Goal: Task Accomplishment & Management: Manage account settings

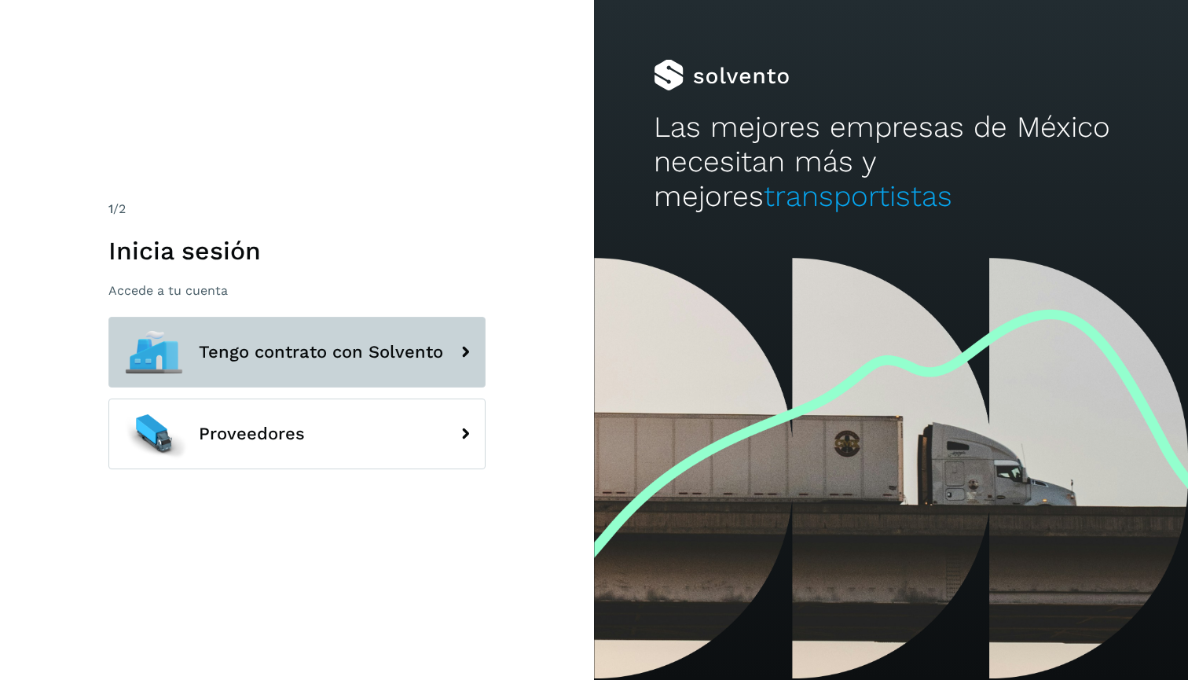
click at [258, 354] on span "Tengo contrato con Solvento" at bounding box center [321, 352] width 244 height 19
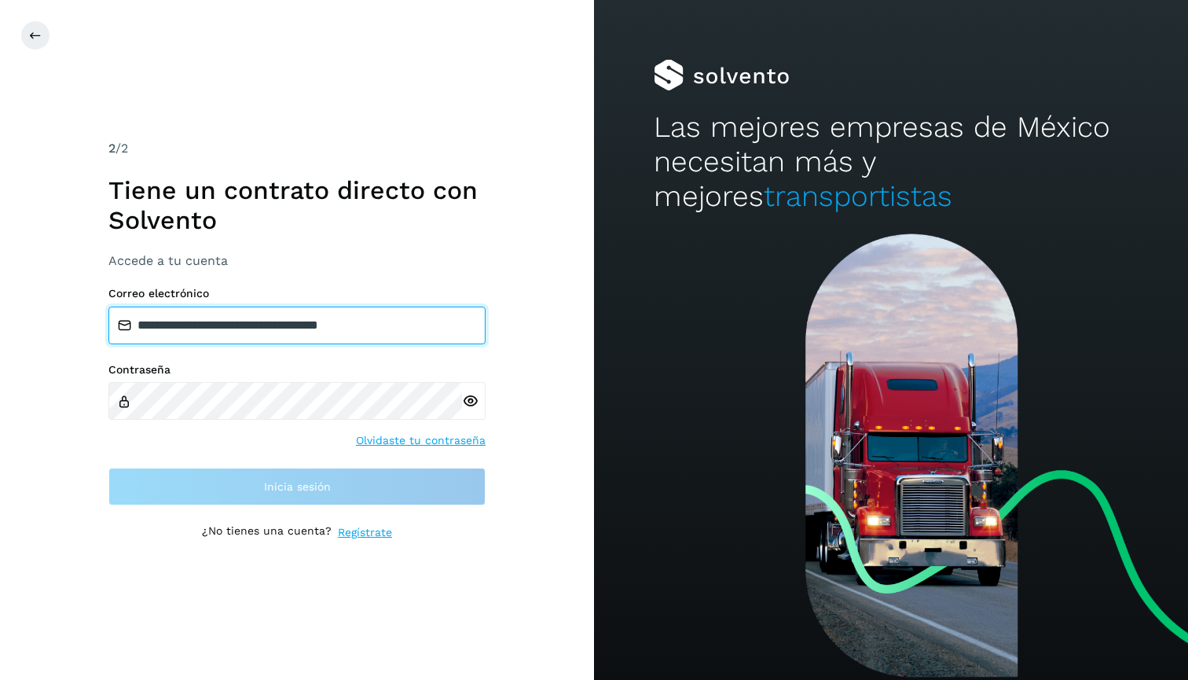
type input "**********"
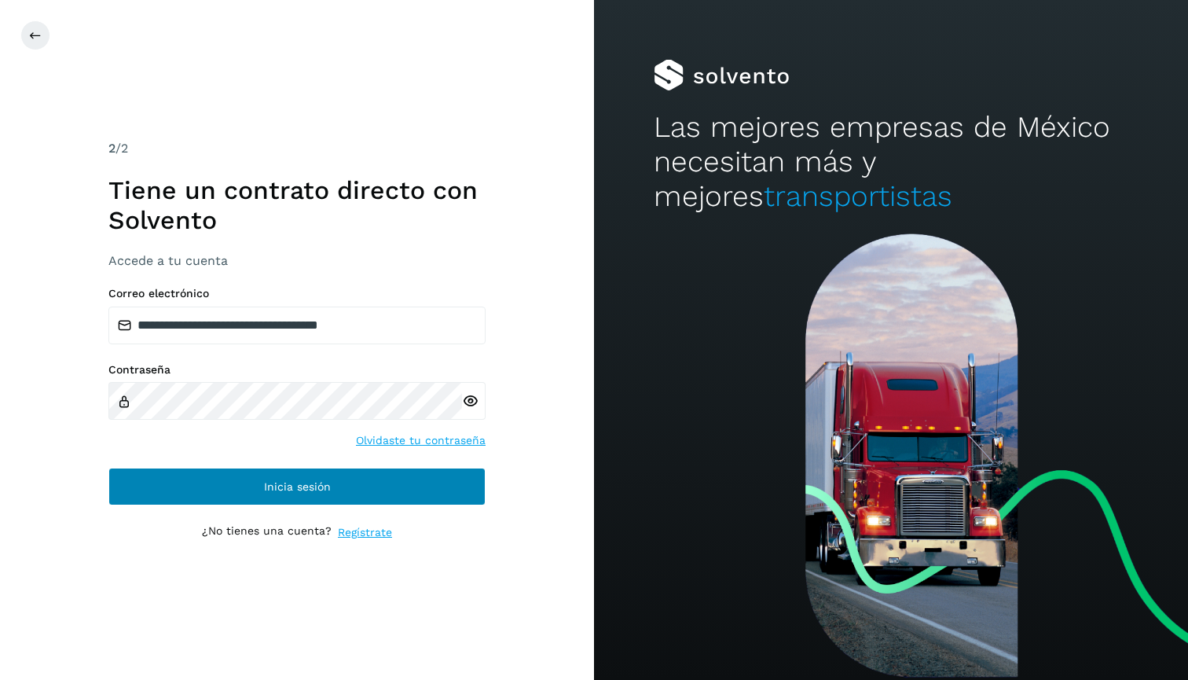
click at [427, 482] on button "Inicia sesión" at bounding box center [296, 486] width 377 height 38
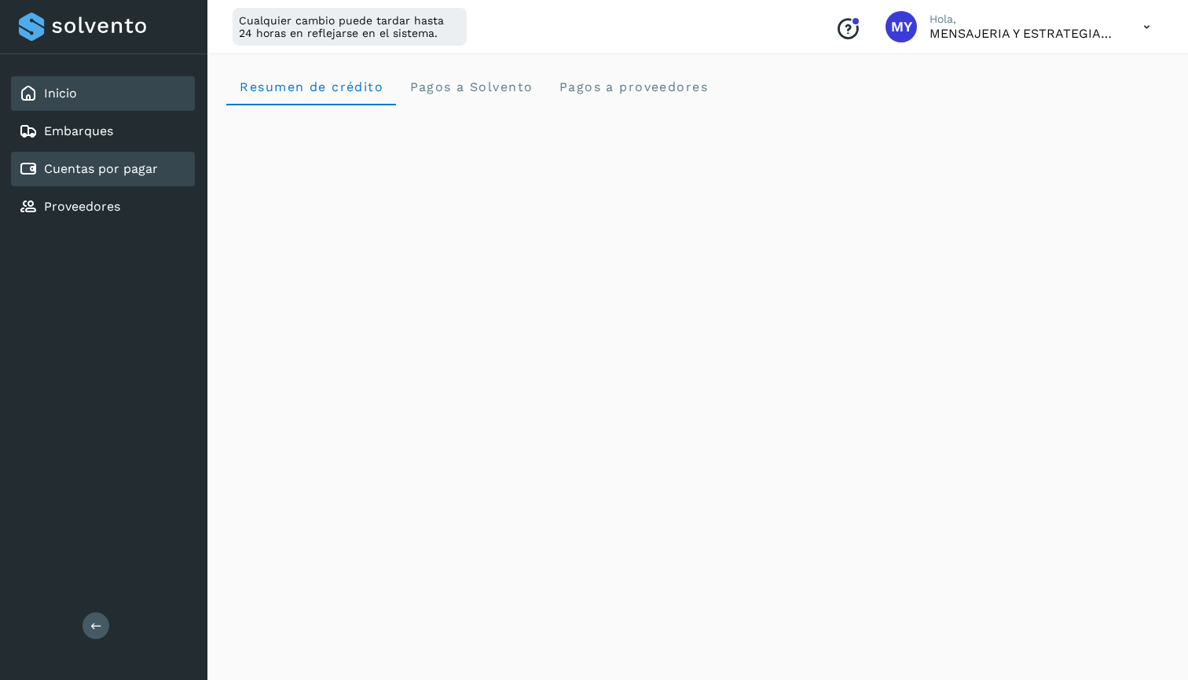
click at [133, 163] on link "Cuentas por pagar" at bounding box center [101, 168] width 114 height 15
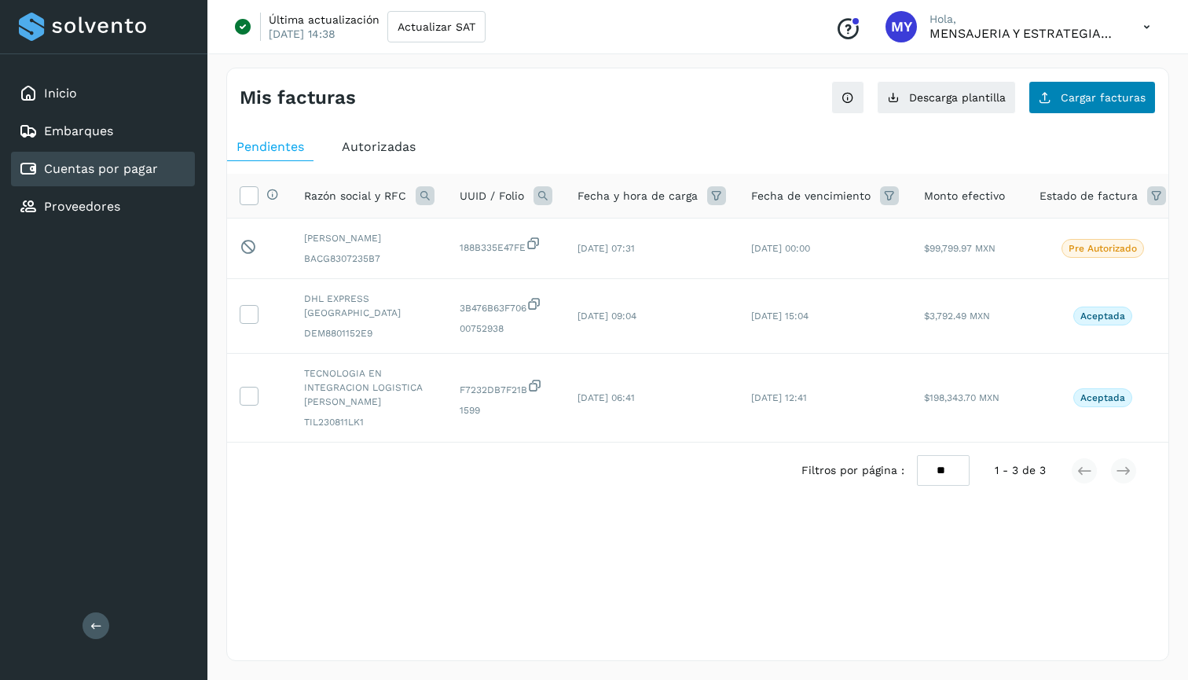
click at [1103, 83] on button "Cargar facturas" at bounding box center [1091, 97] width 127 height 33
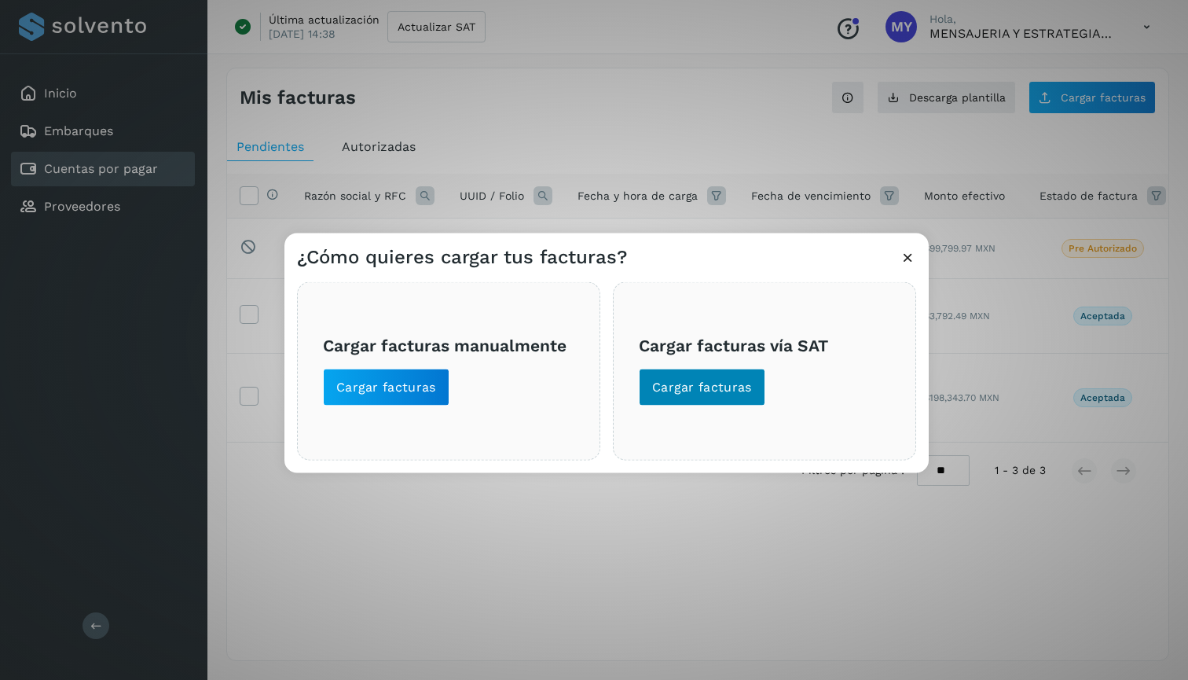
click at [744, 385] on span "Cargar facturas" at bounding box center [702, 386] width 100 height 17
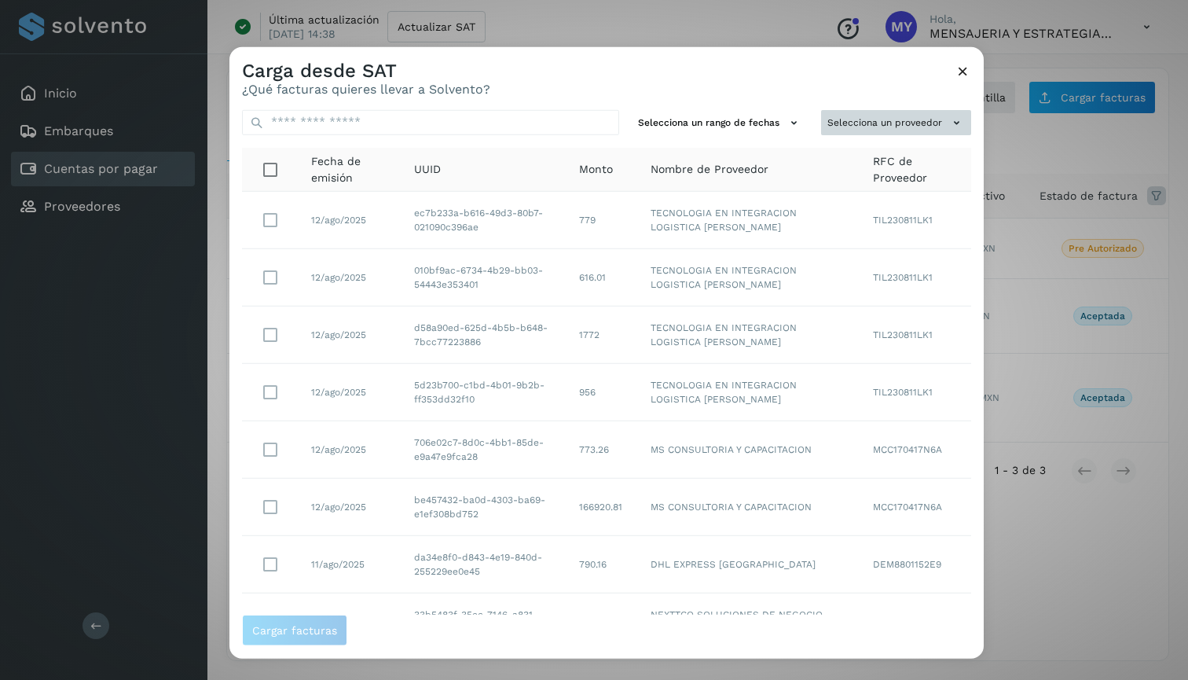
click at [898, 125] on button "Selecciona un proveedor" at bounding box center [896, 122] width 150 height 26
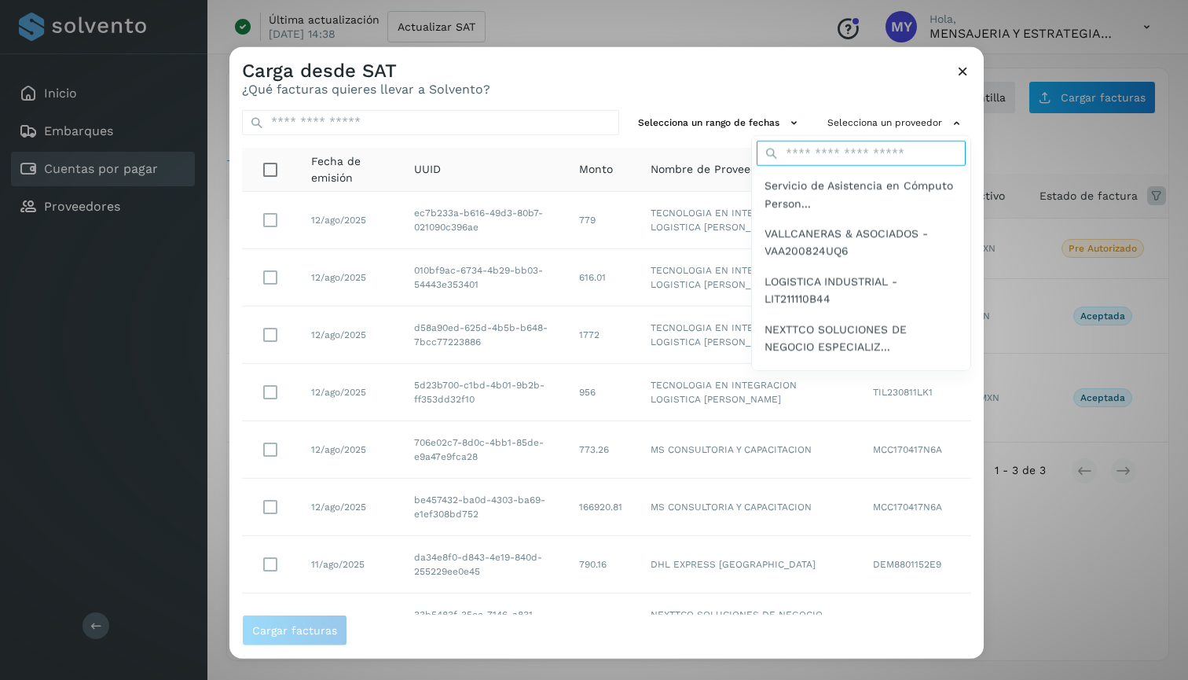
click at [856, 153] on input "text" at bounding box center [861, 153] width 209 height 25
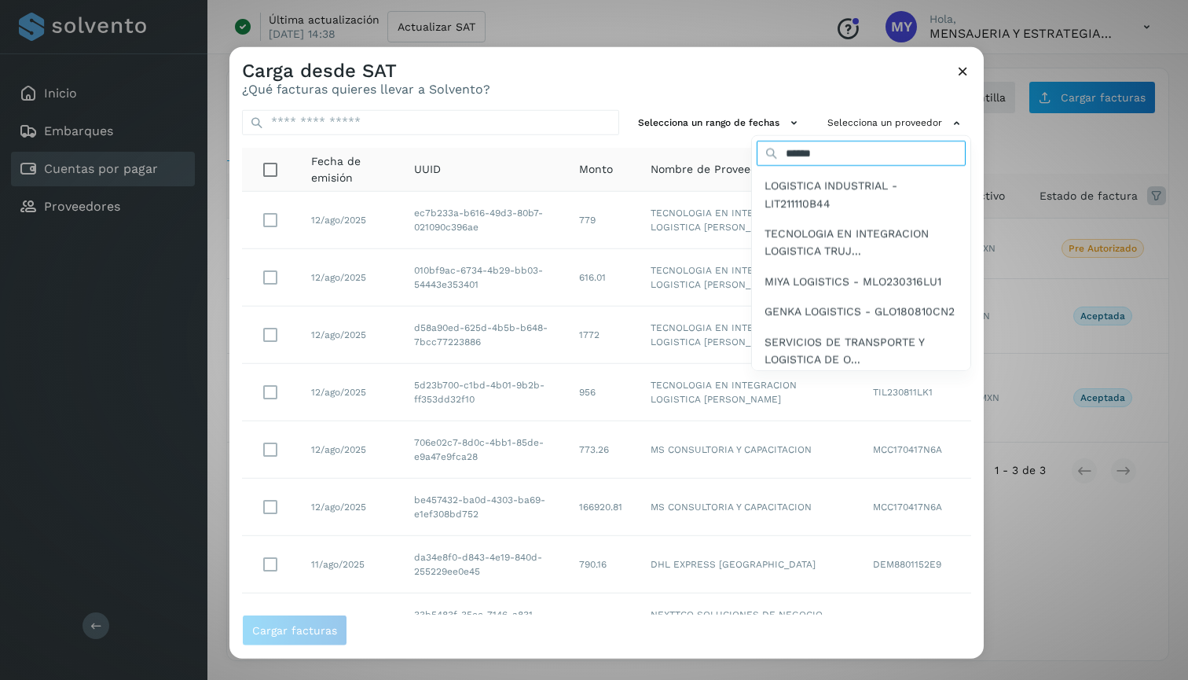
type input "******"
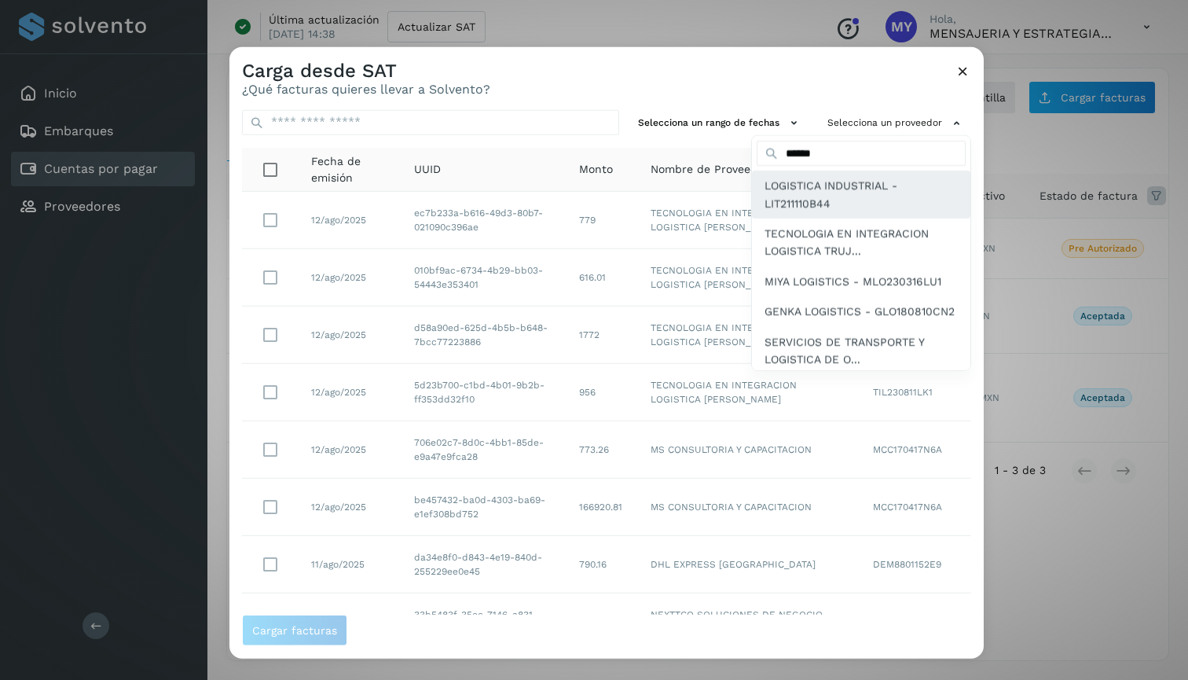
drag, startPoint x: 856, startPoint y: 153, endPoint x: 877, endPoint y: 189, distance: 41.2
click at [877, 189] on span "LOGISTICA INDUSTRIAL - LIT211110B44" at bounding box center [860, 194] width 193 height 35
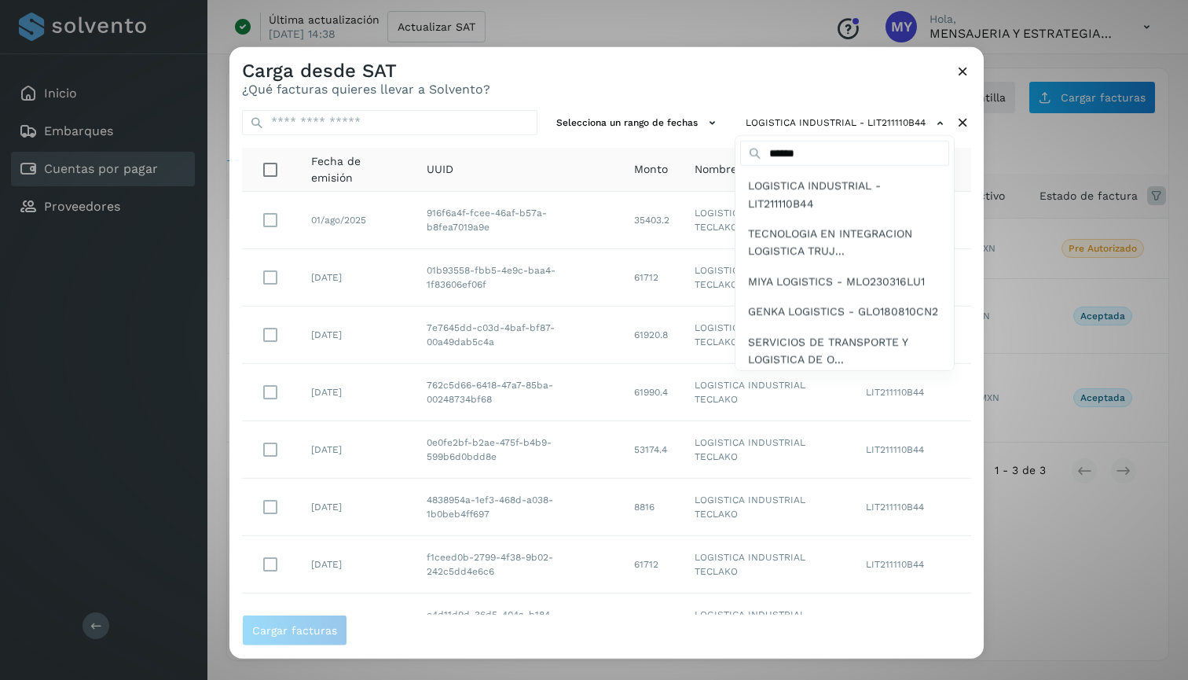
click at [838, 69] on div at bounding box center [823, 386] width 1188 height 680
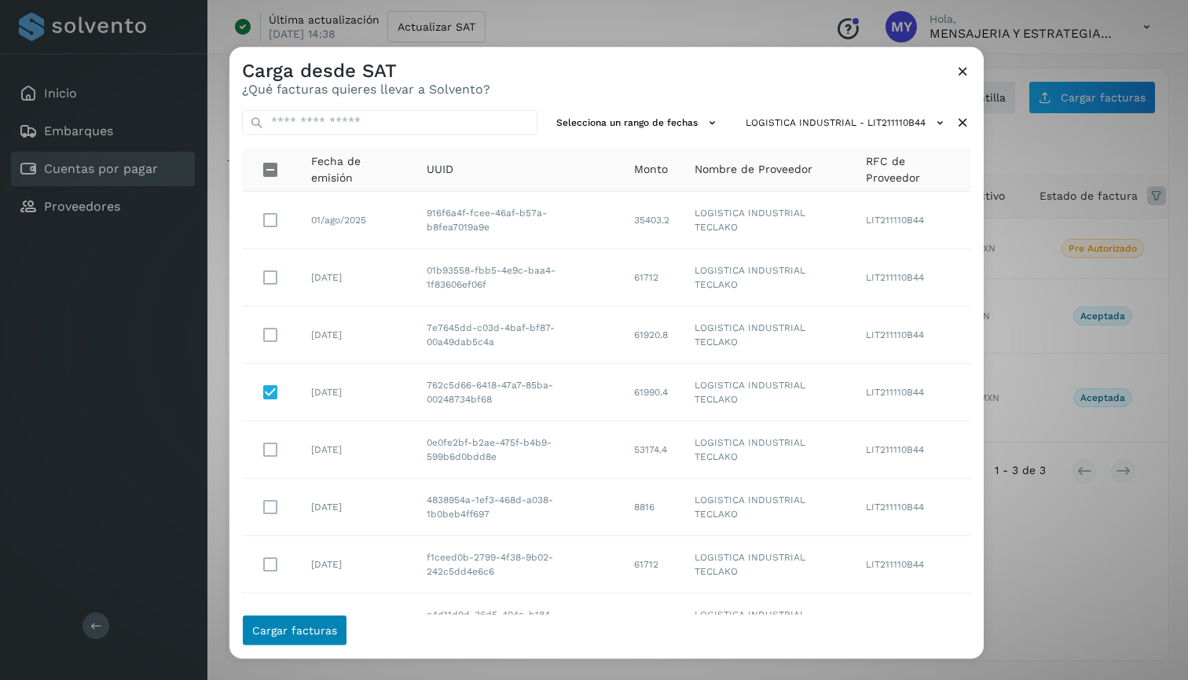
click at [310, 625] on span "Cargar facturas" at bounding box center [294, 630] width 85 height 11
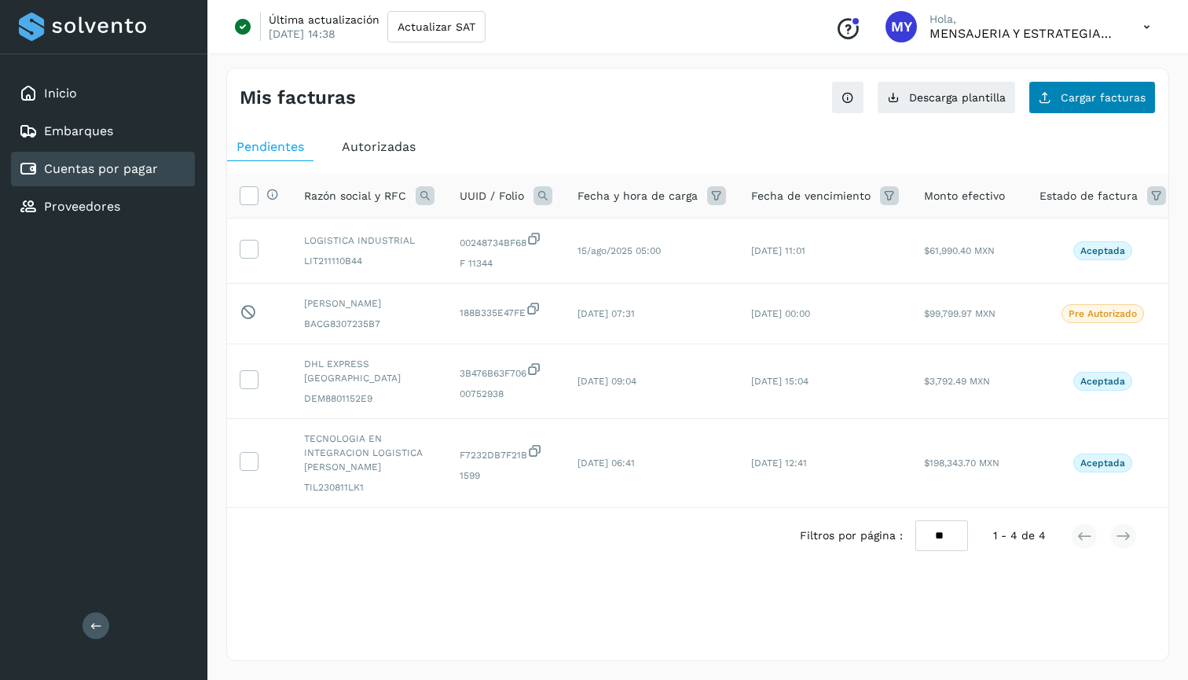
click at [1067, 94] on span "Cargar facturas" at bounding box center [1103, 97] width 85 height 11
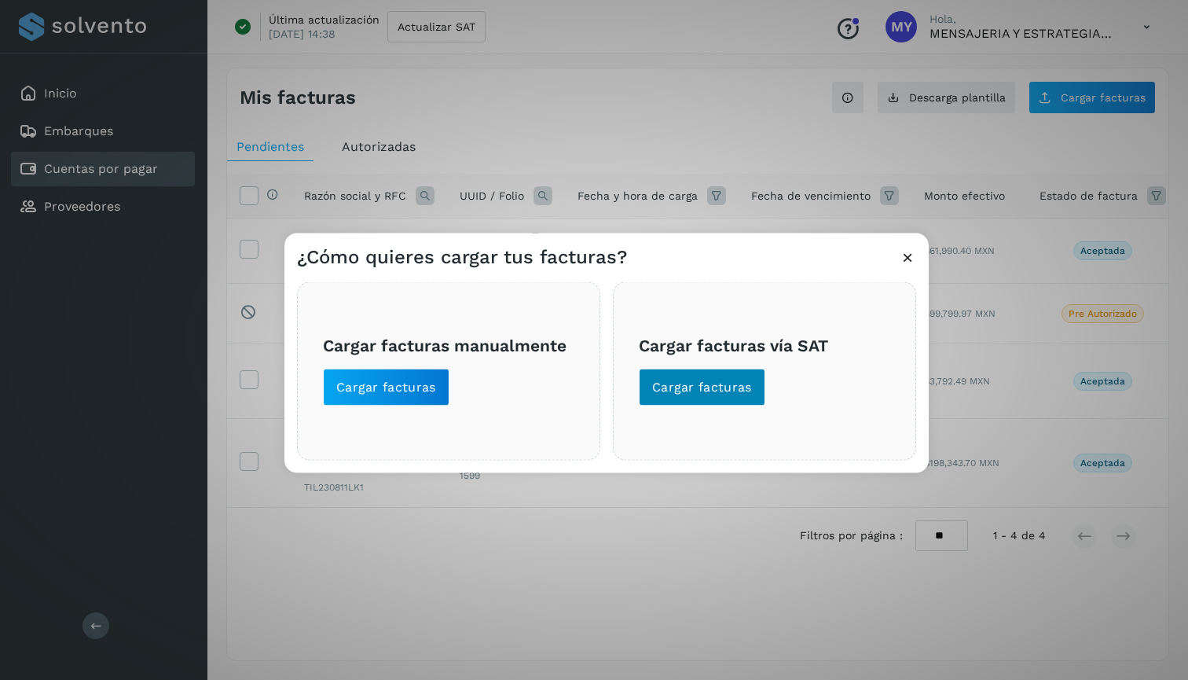
click at [754, 390] on button "Cargar facturas" at bounding box center [702, 387] width 126 height 38
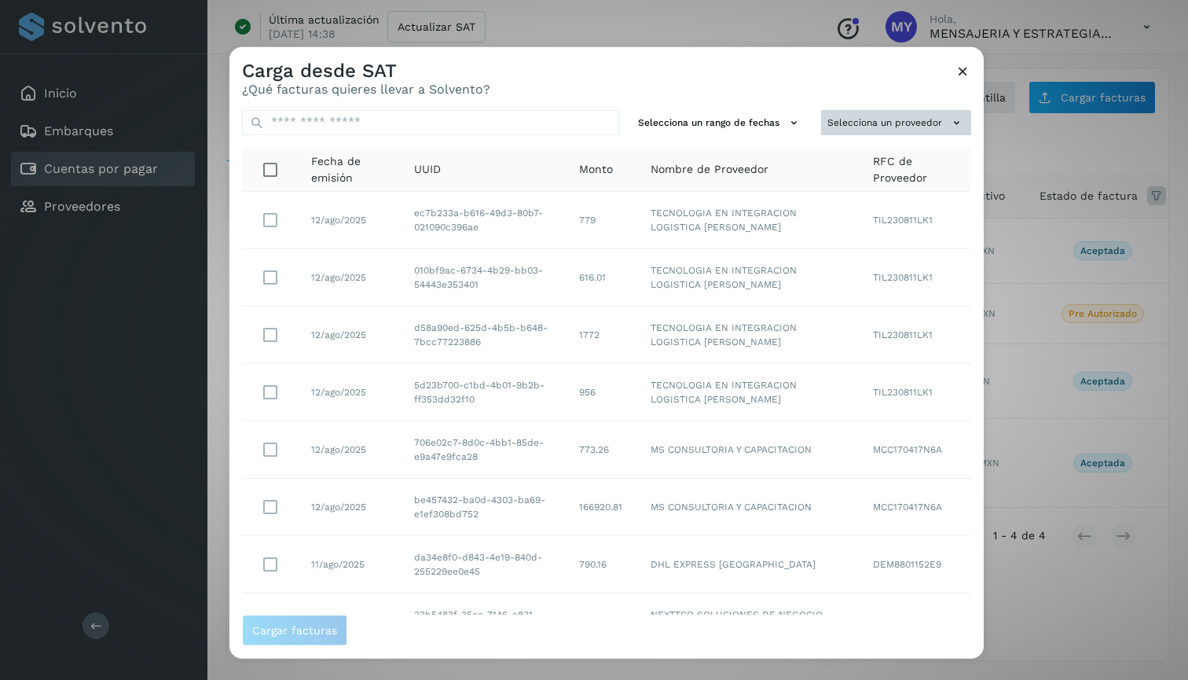
click at [954, 122] on icon at bounding box center [956, 122] width 16 height 16
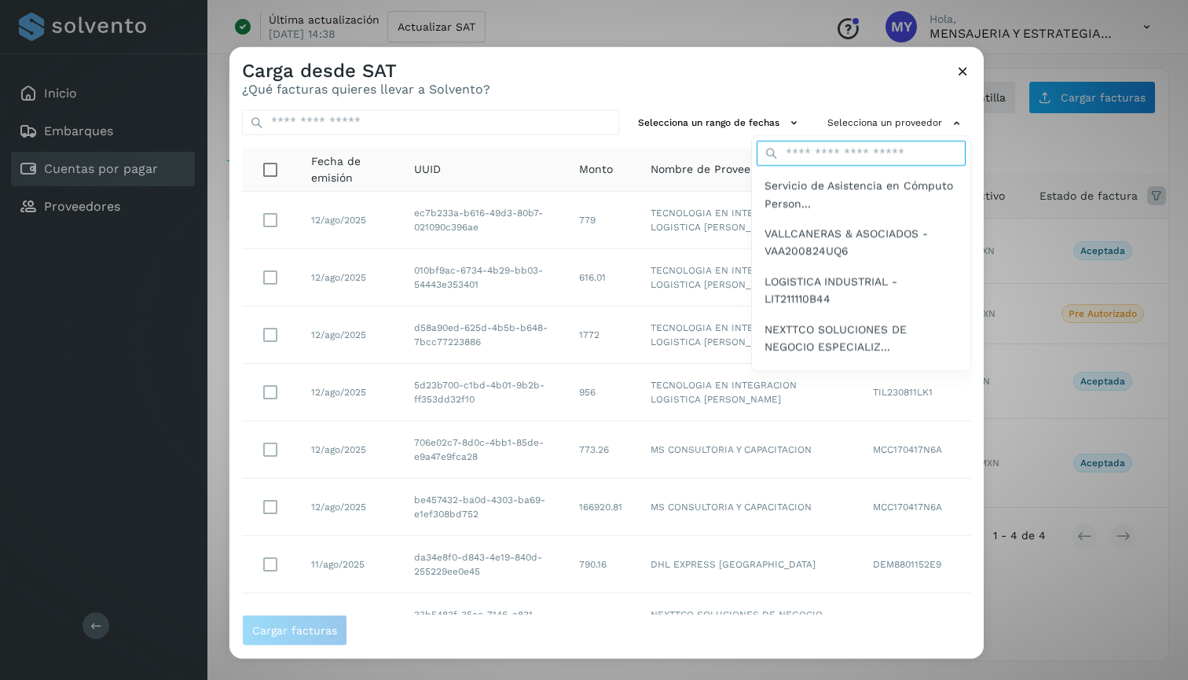
click at [893, 156] on input "text" at bounding box center [861, 153] width 209 height 25
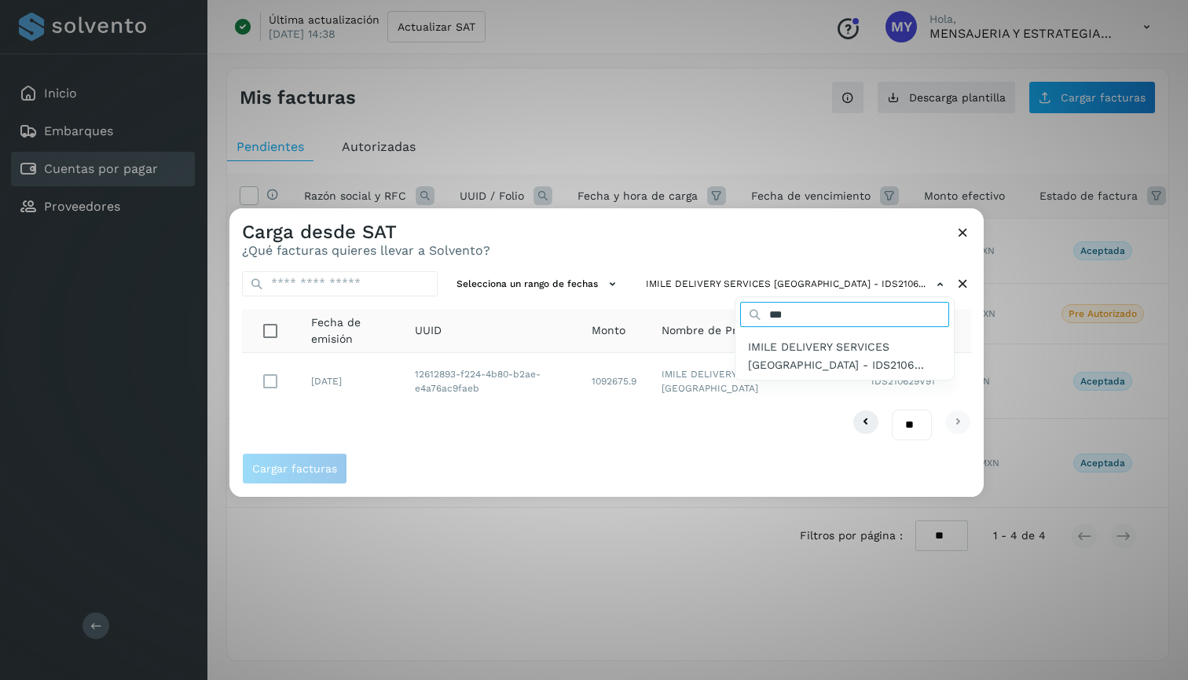
click at [817, 313] on input "***" at bounding box center [844, 314] width 209 height 25
type input "***"
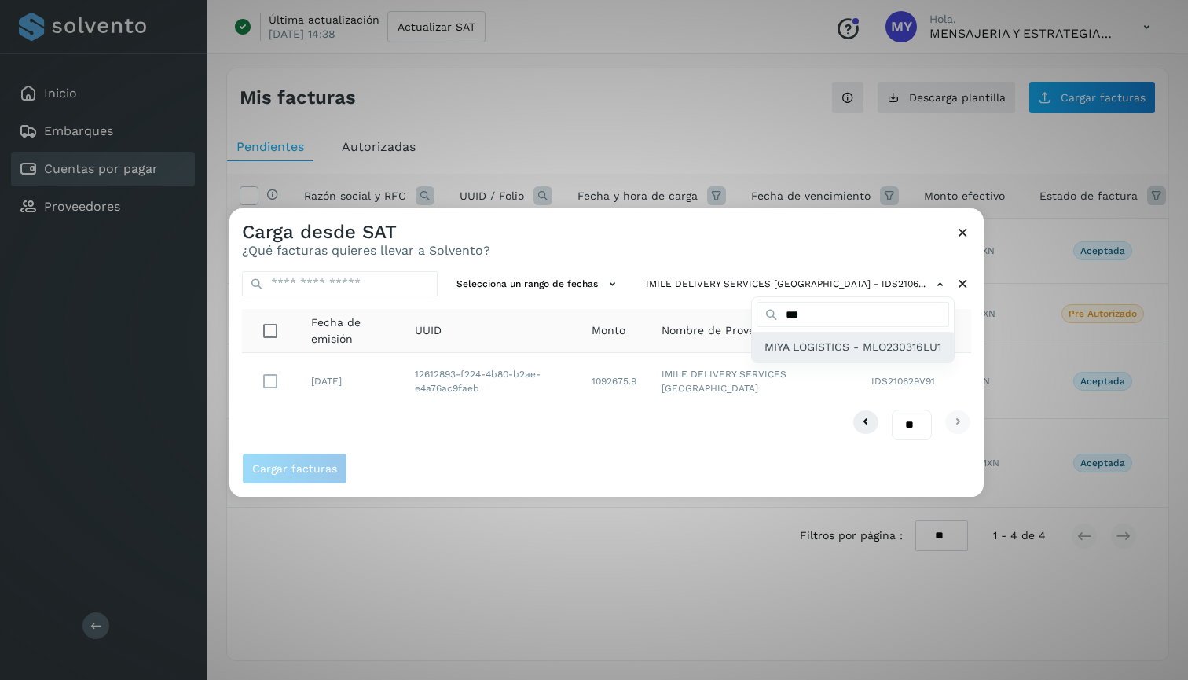
click at [801, 343] on span "MIYA LOGISTICS - MLO230316LU1" at bounding box center [852, 346] width 177 height 17
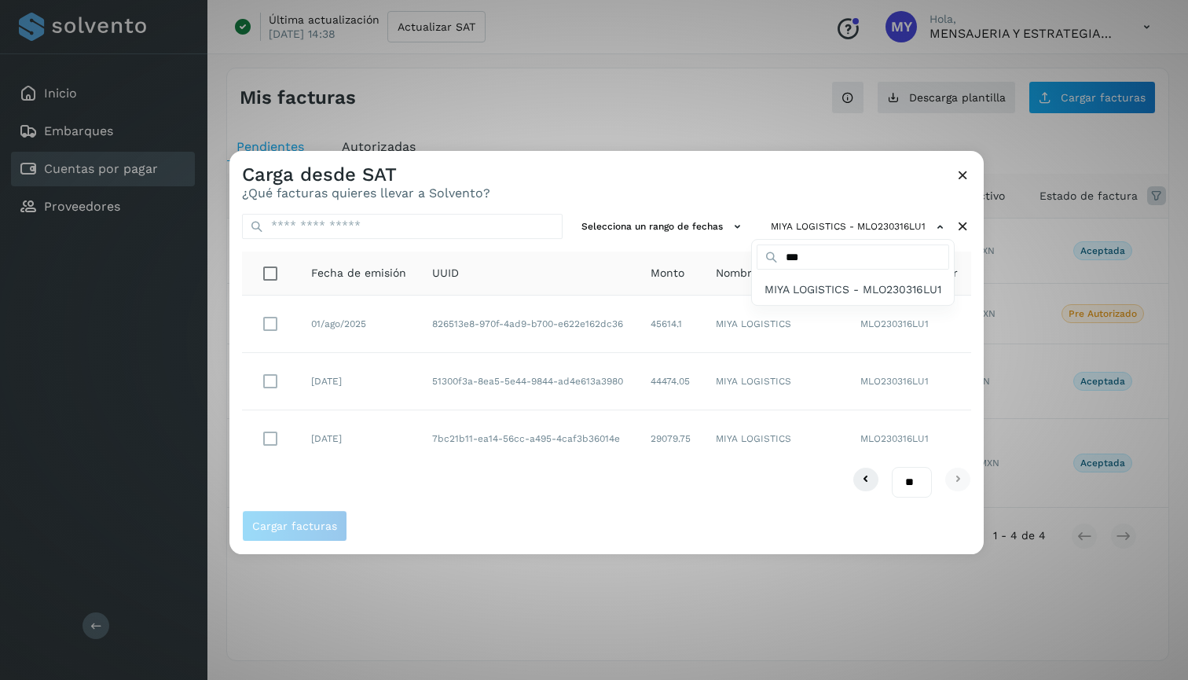
click at [771, 184] on div at bounding box center [823, 491] width 1188 height 680
click at [297, 528] on span "Cargar facturas" at bounding box center [294, 525] width 85 height 11
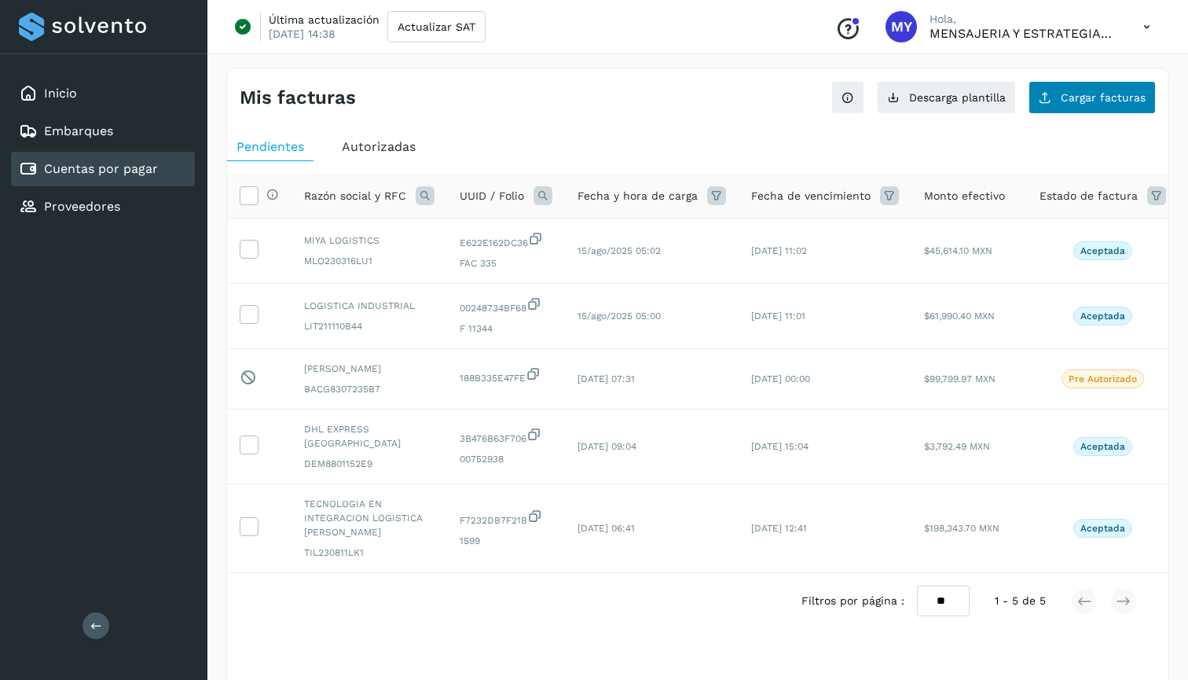
click at [1071, 104] on button "Cargar facturas" at bounding box center [1091, 97] width 127 height 33
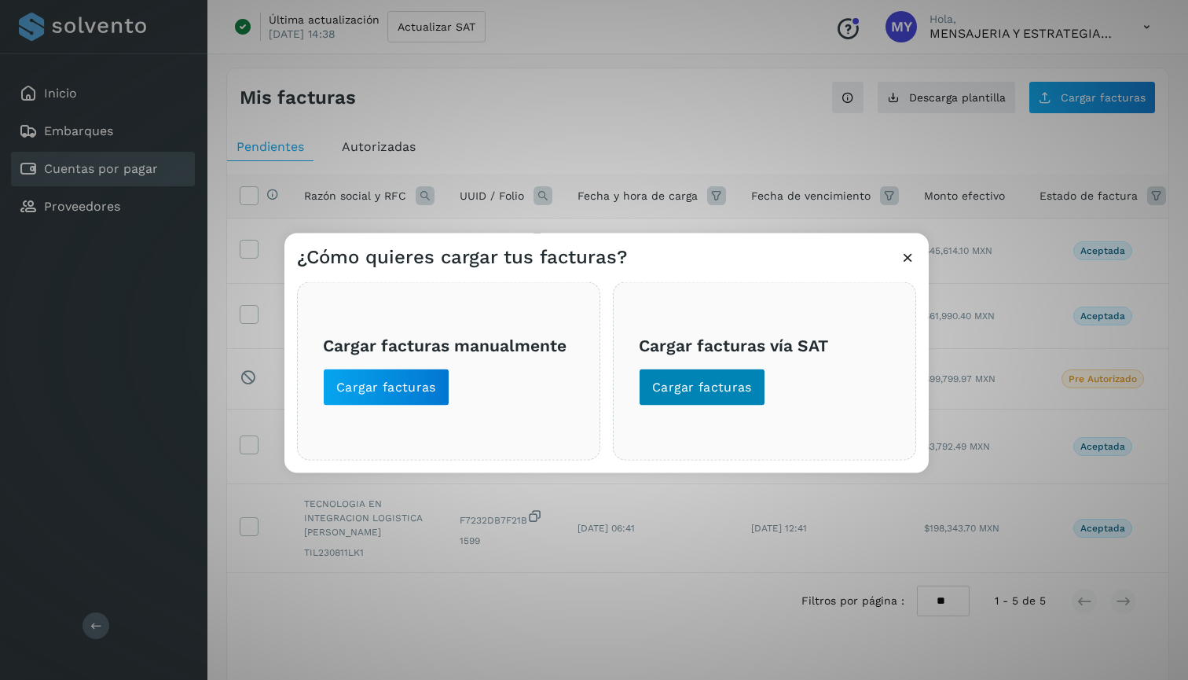
click at [757, 390] on button "Cargar facturas" at bounding box center [702, 387] width 126 height 38
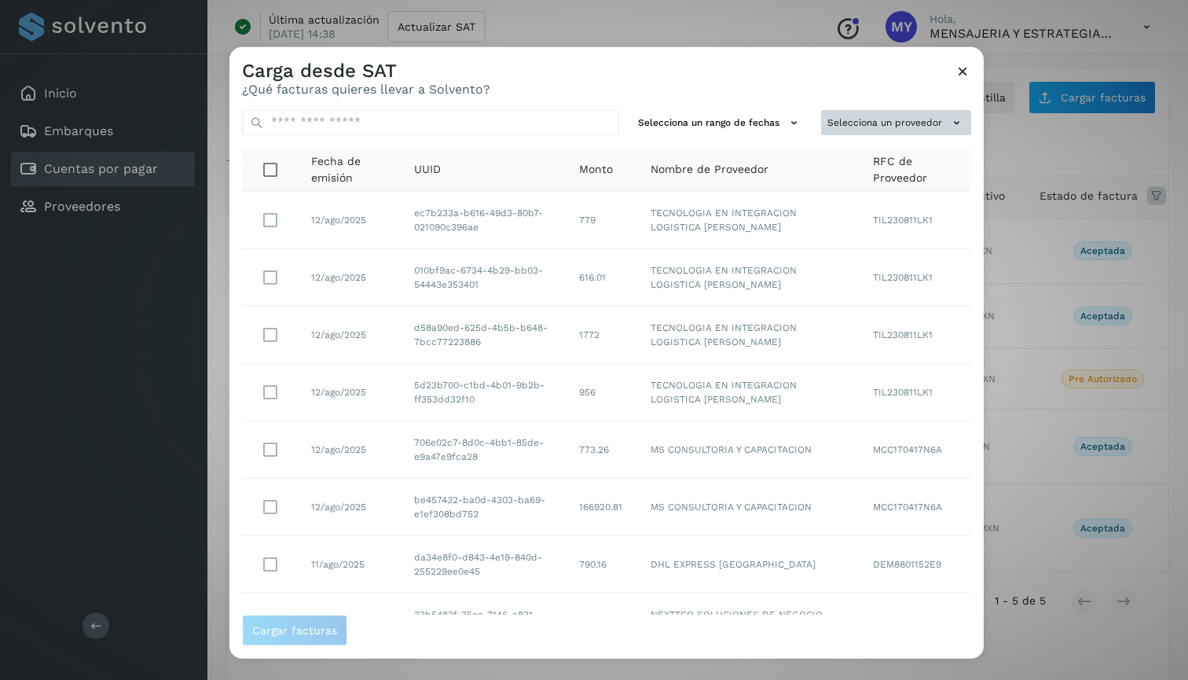
click at [881, 131] on button "Selecciona un proveedor" at bounding box center [896, 122] width 150 height 26
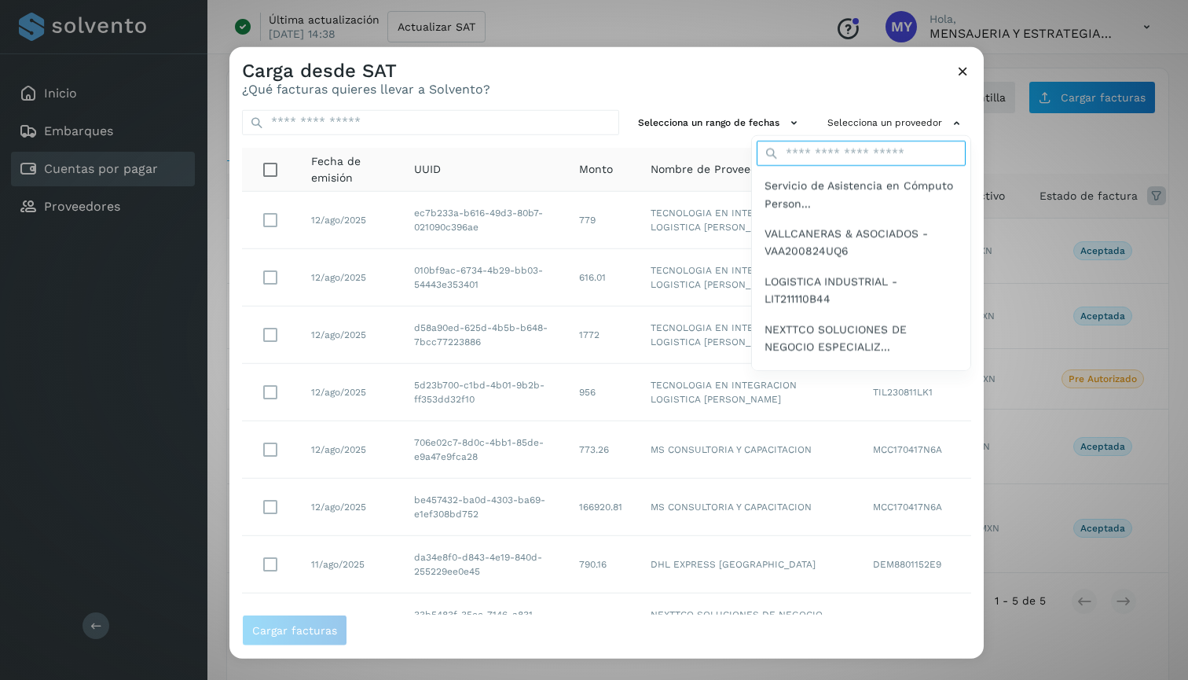
click at [881, 150] on input "text" at bounding box center [861, 153] width 209 height 25
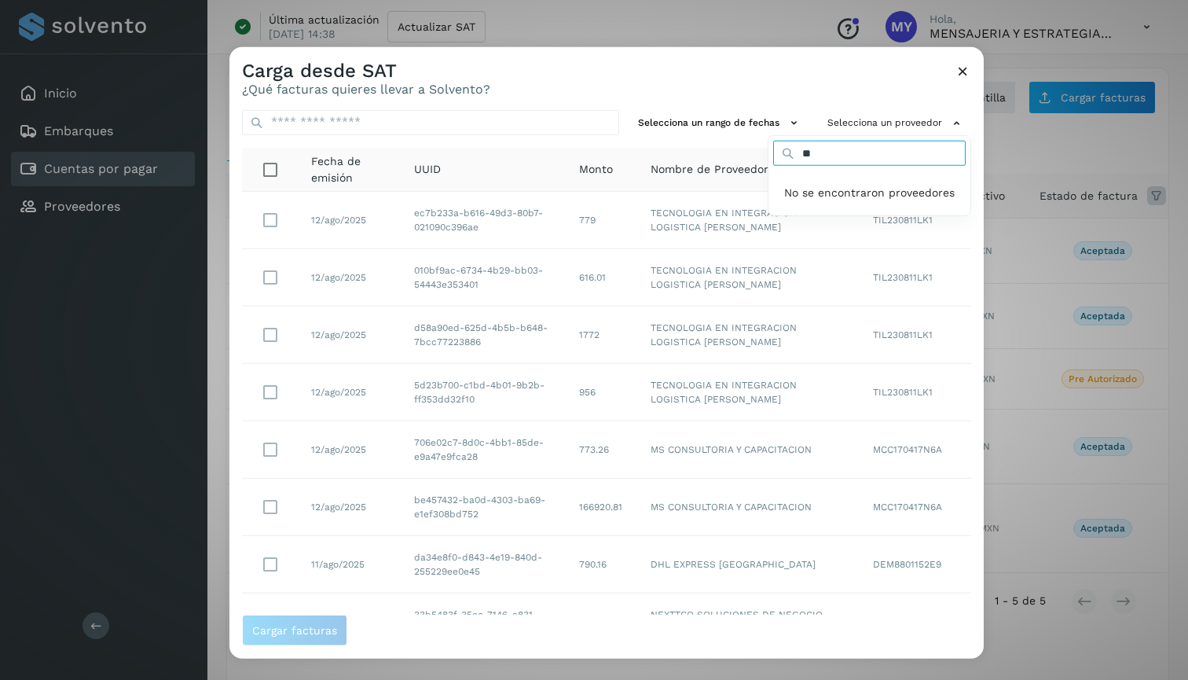
type input "*"
type input "****"
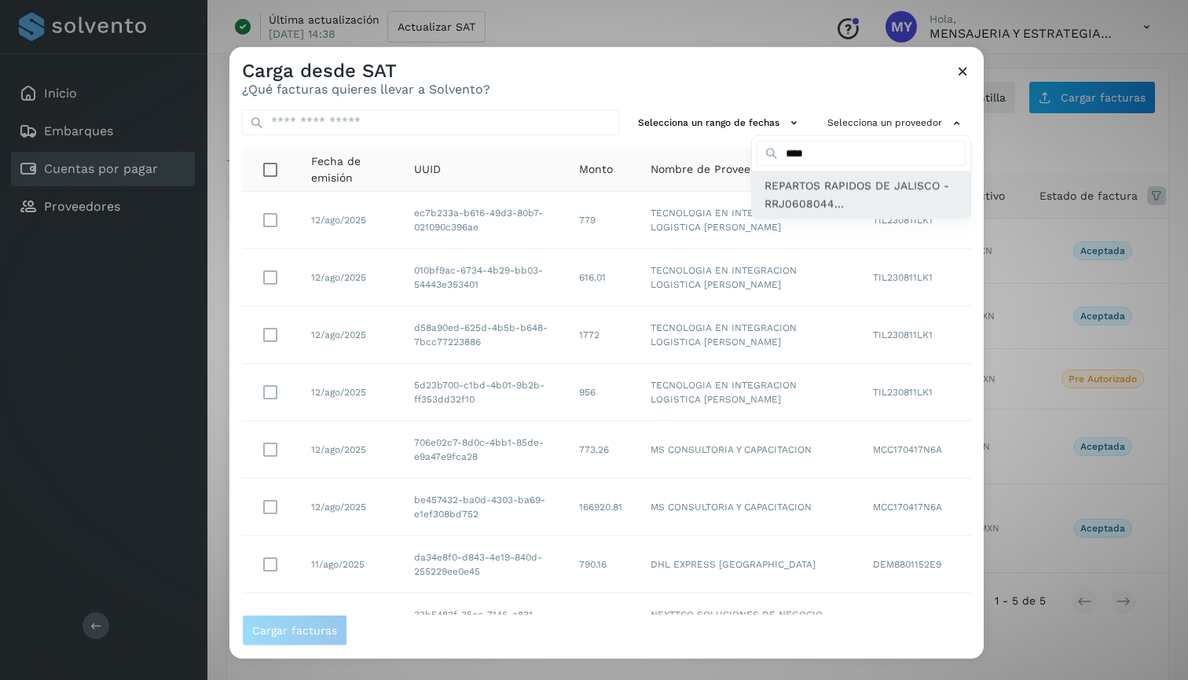
click at [882, 193] on span "REPARTOS RAPIDOS DE JALISCO - RRJ0608044..." at bounding box center [860, 194] width 193 height 35
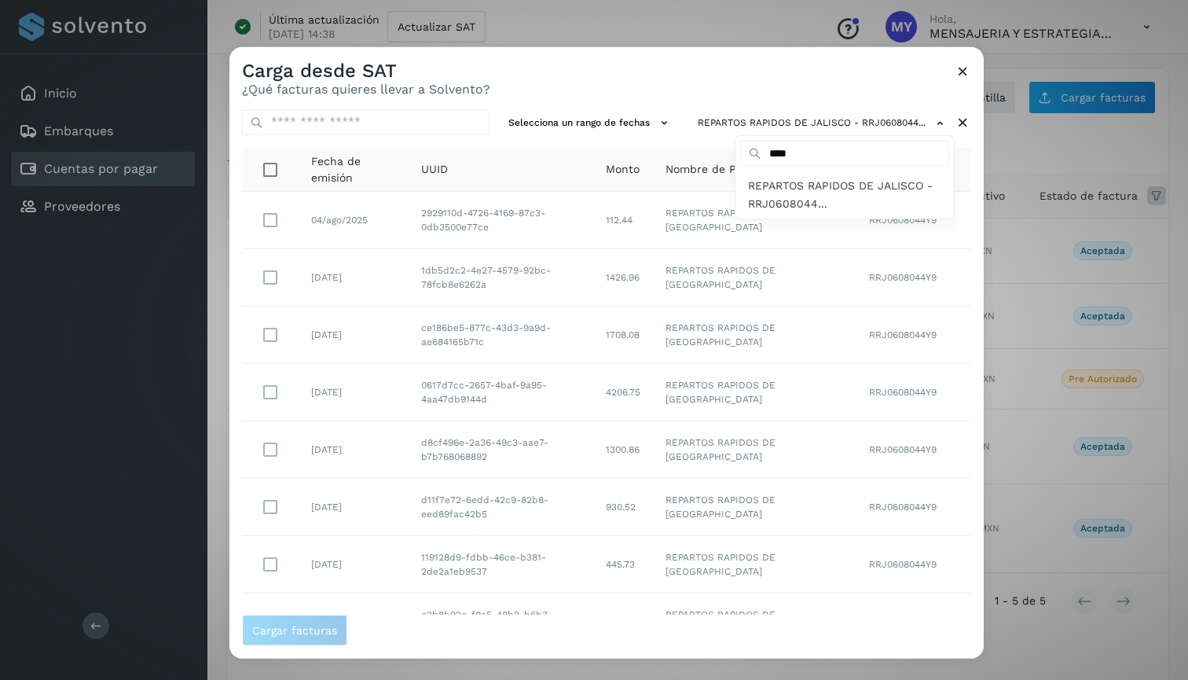
click at [834, 81] on div at bounding box center [823, 386] width 1188 height 680
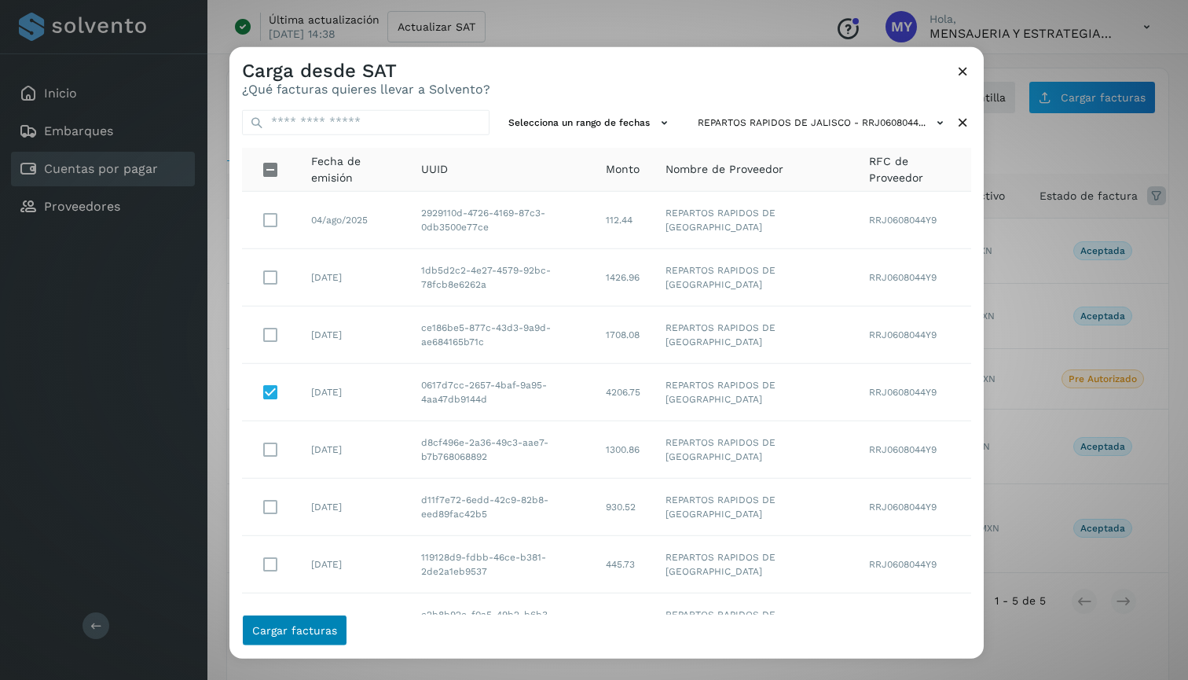
click at [307, 629] on span "Cargar facturas" at bounding box center [294, 630] width 85 height 11
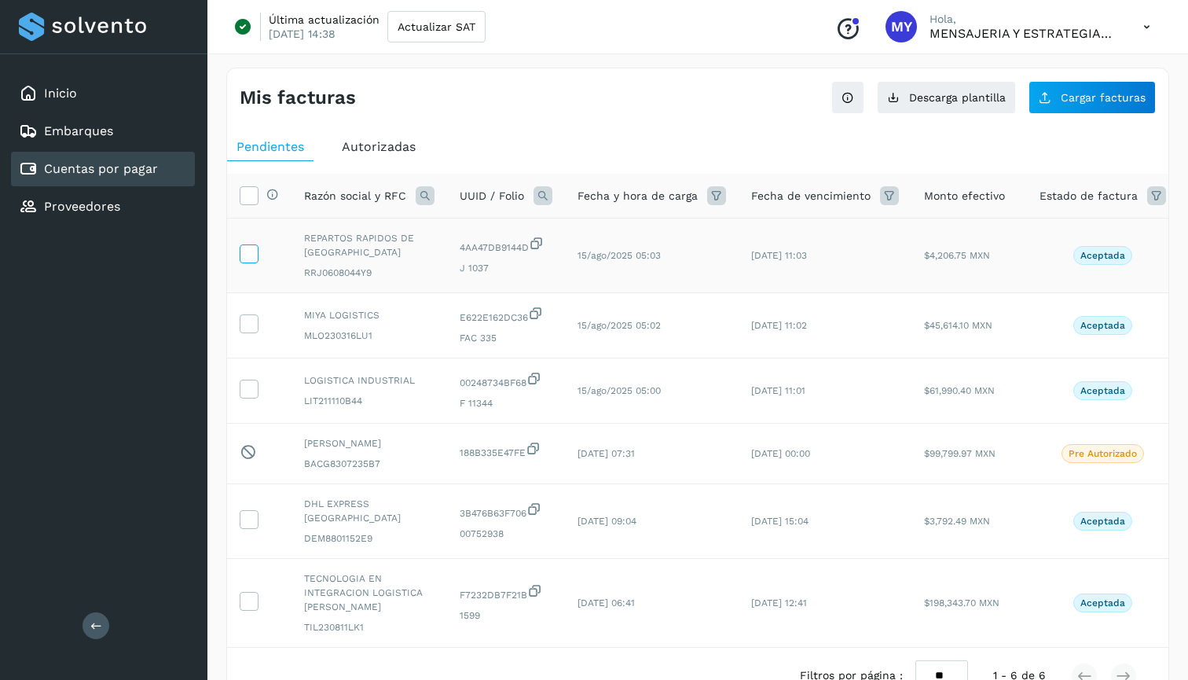
click at [250, 259] on icon at bounding box center [248, 252] width 16 height 16
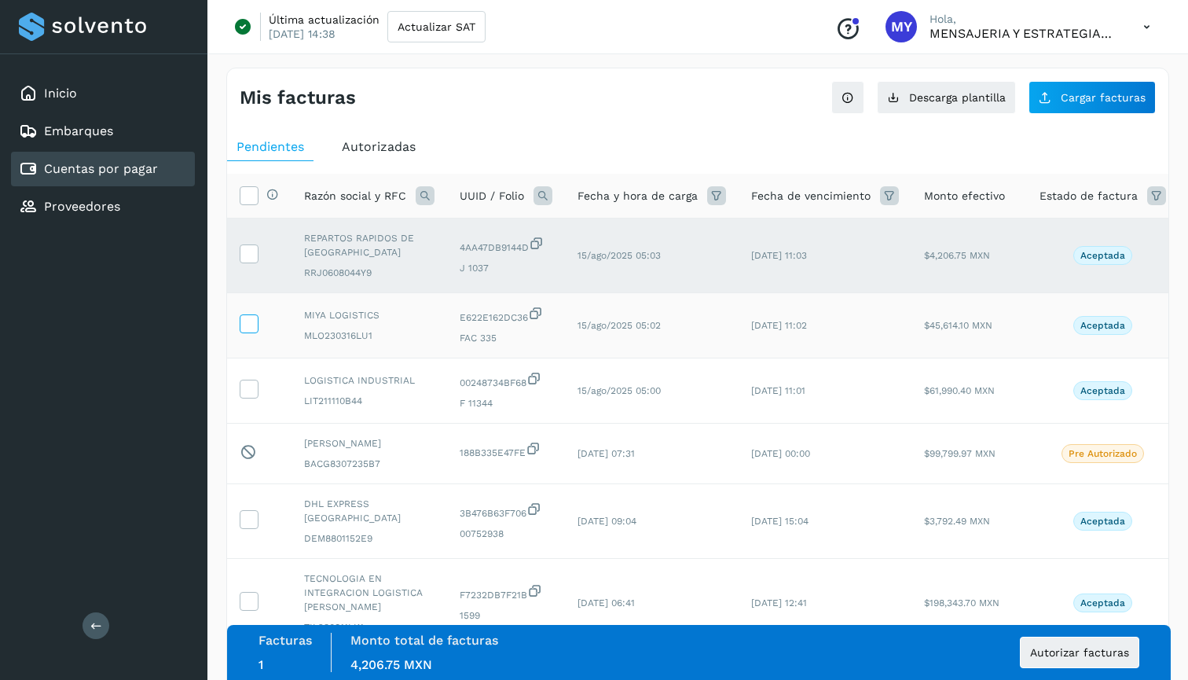
click at [242, 324] on icon at bounding box center [248, 322] width 16 height 16
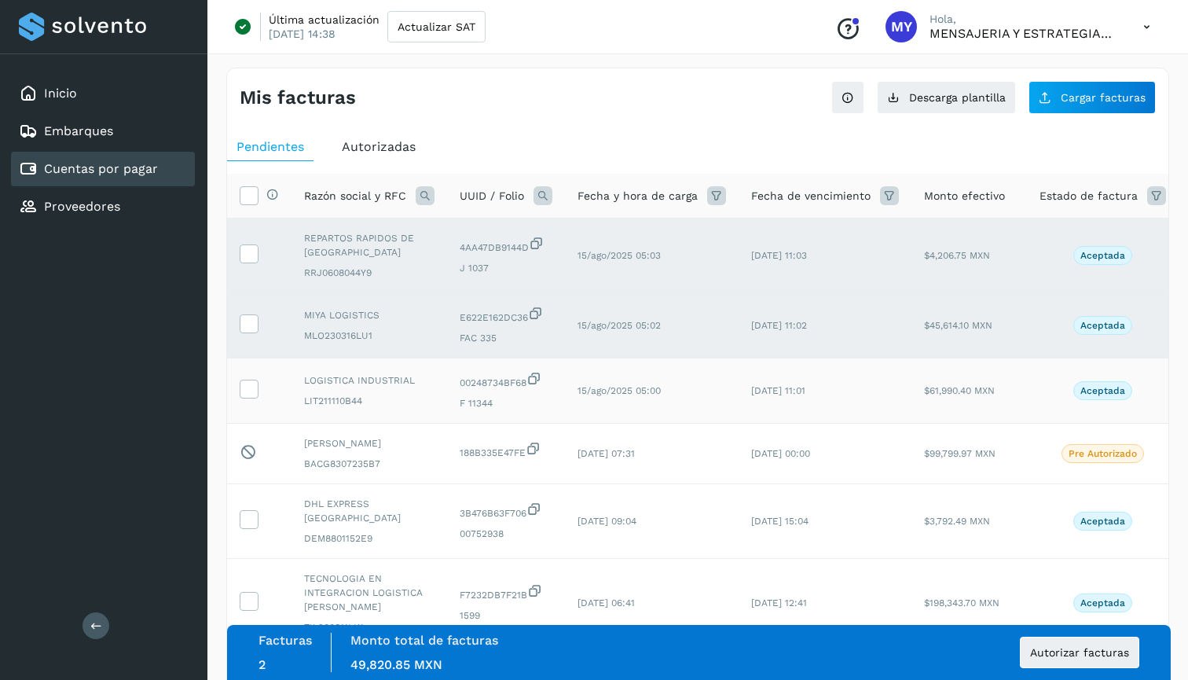
click at [249, 372] on td at bounding box center [259, 390] width 64 height 65
click at [249, 394] on icon at bounding box center [248, 387] width 16 height 16
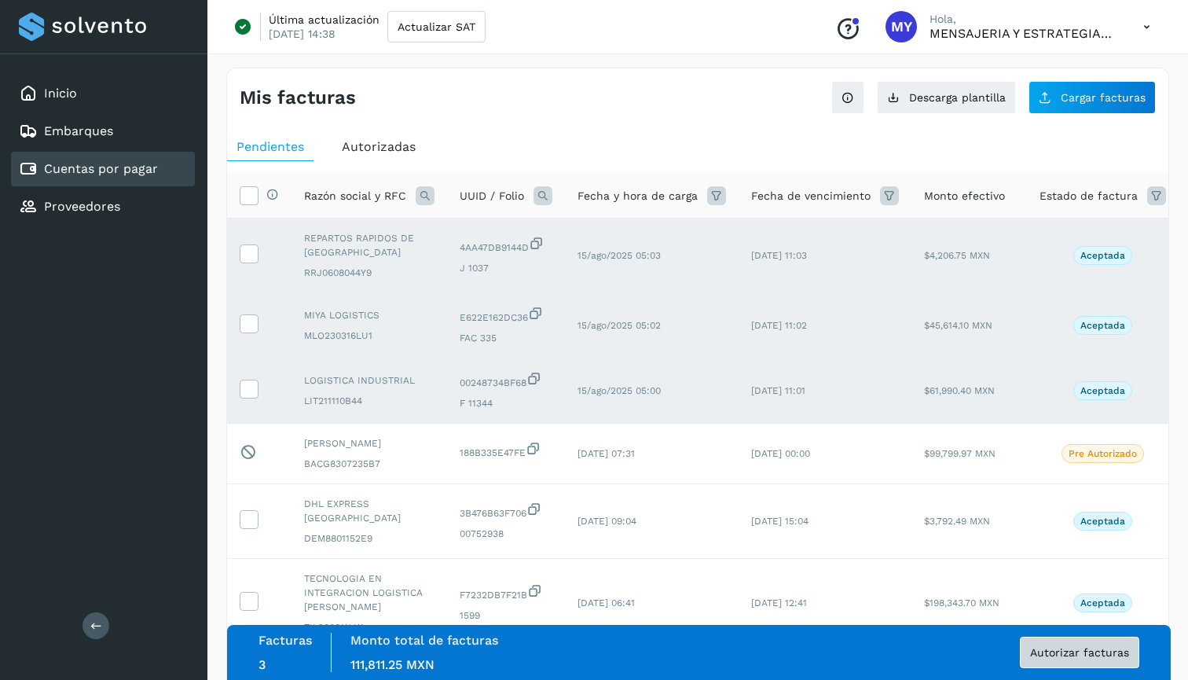
click at [1094, 658] on button "Autorizar facturas" at bounding box center [1079, 651] width 119 height 31
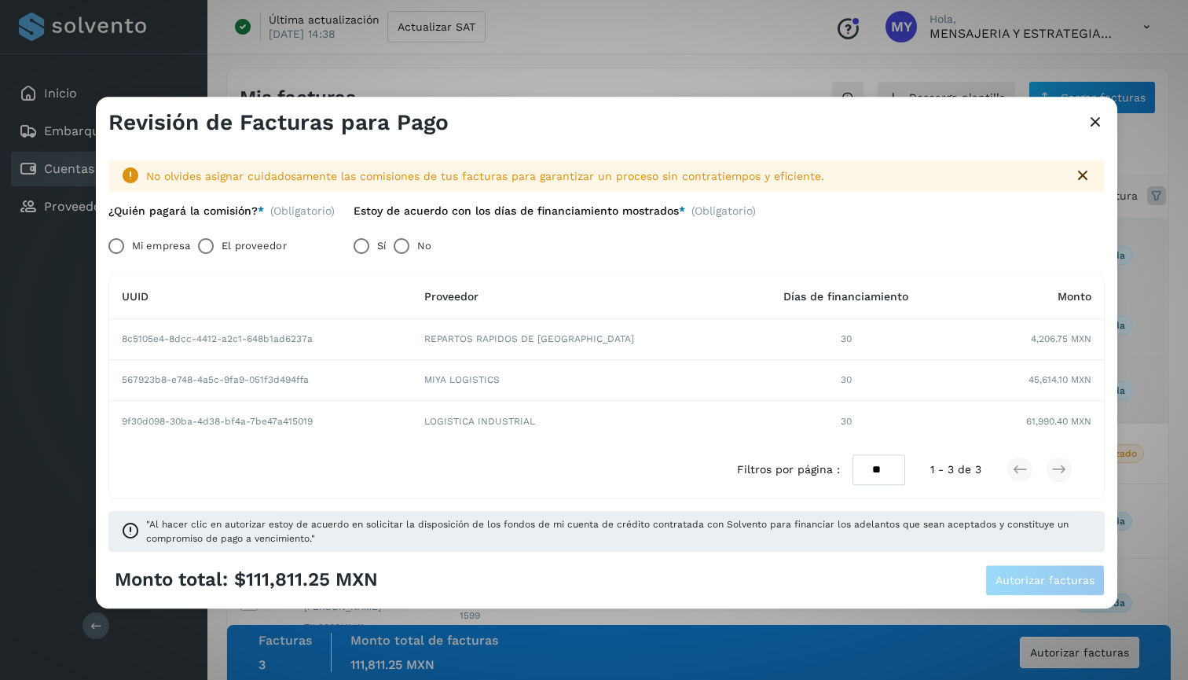
click at [155, 251] on label "Mi empresa" at bounding box center [161, 245] width 58 height 31
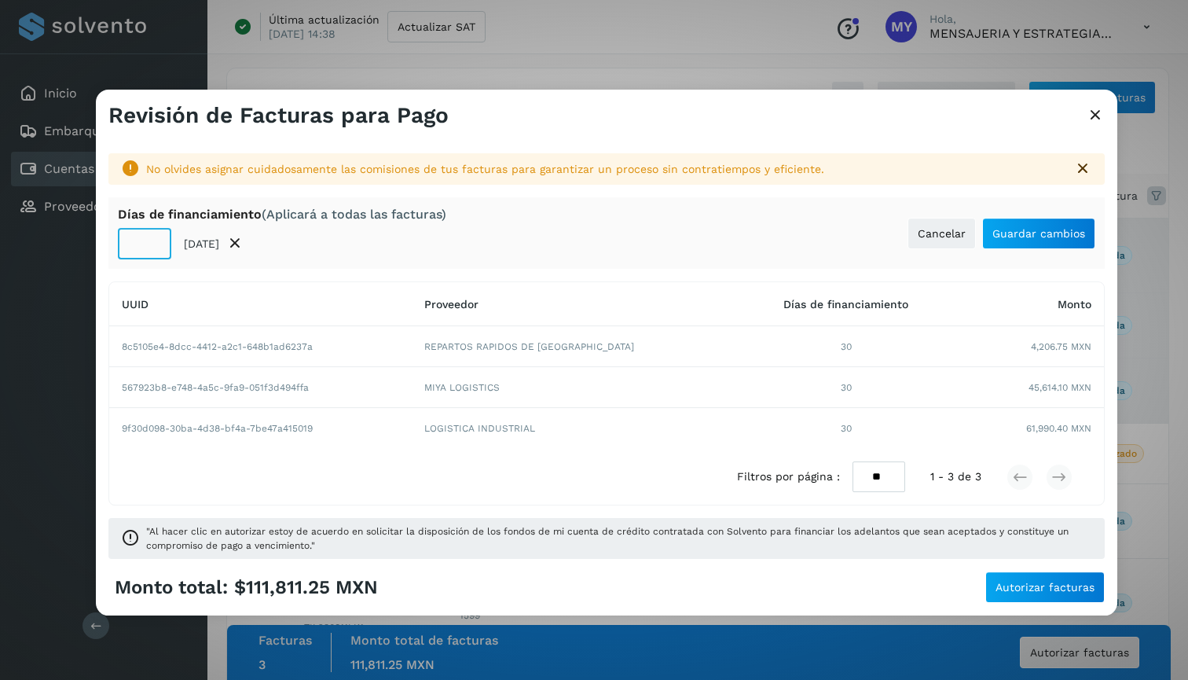
click at [151, 248] on input "**" at bounding box center [144, 243] width 53 height 31
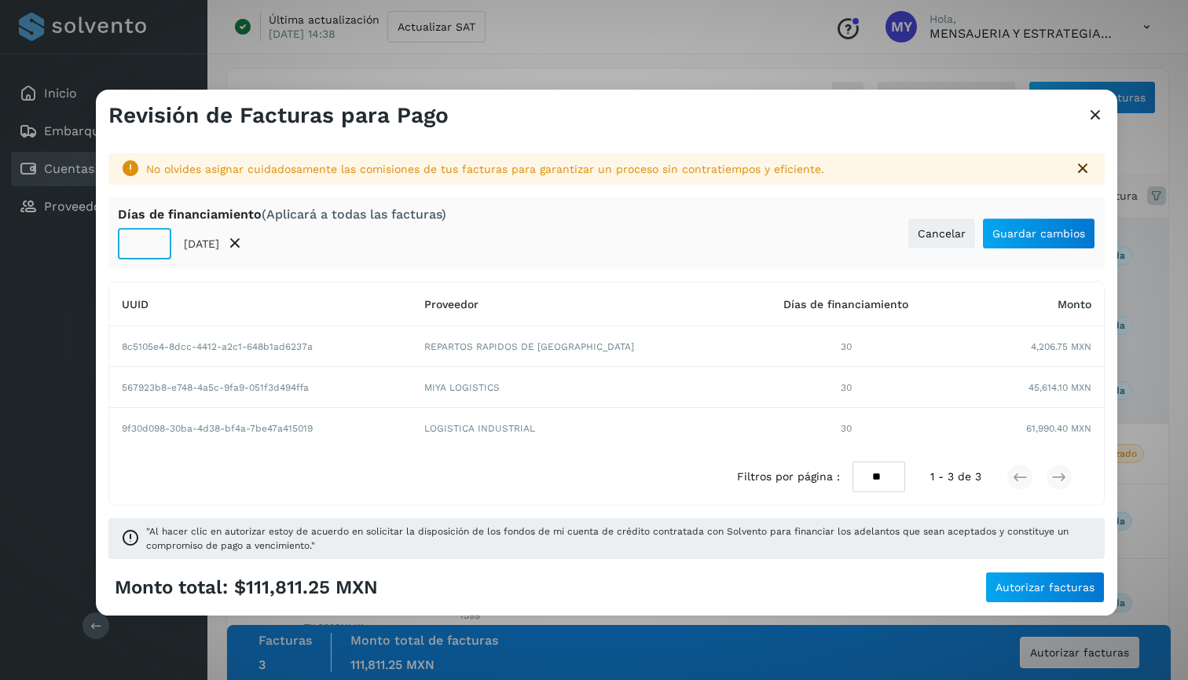
click at [151, 248] on input "**" at bounding box center [144, 243] width 53 height 31
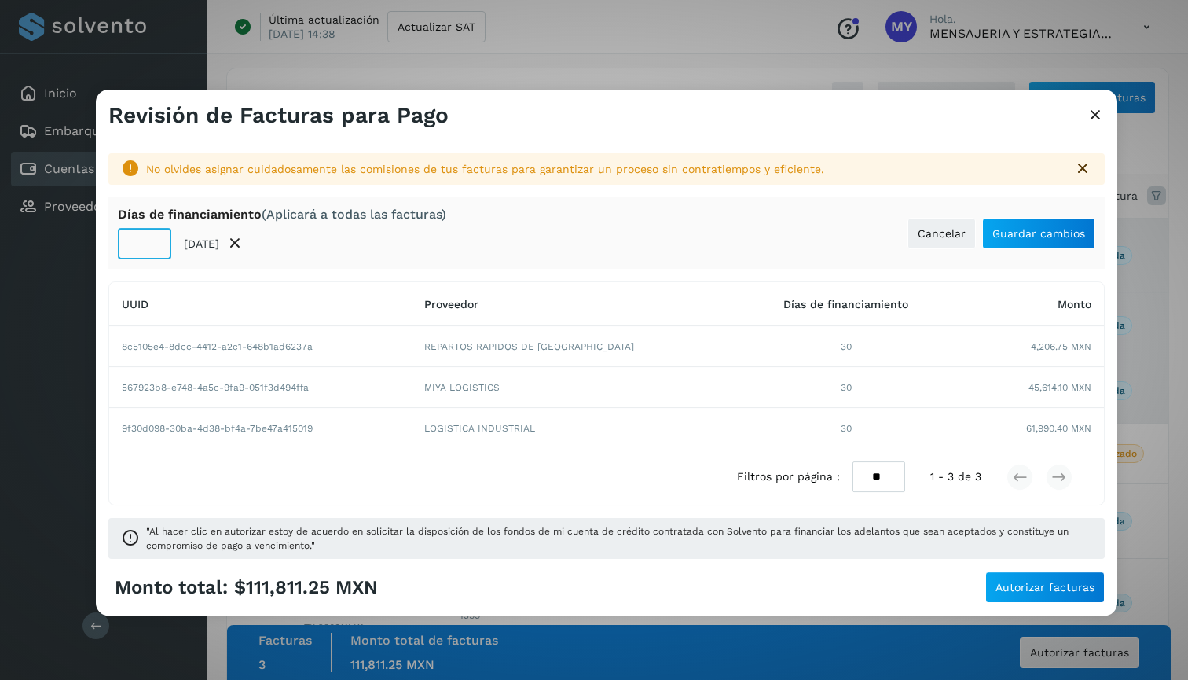
click at [151, 248] on input "**" at bounding box center [144, 243] width 53 height 31
type input "**"
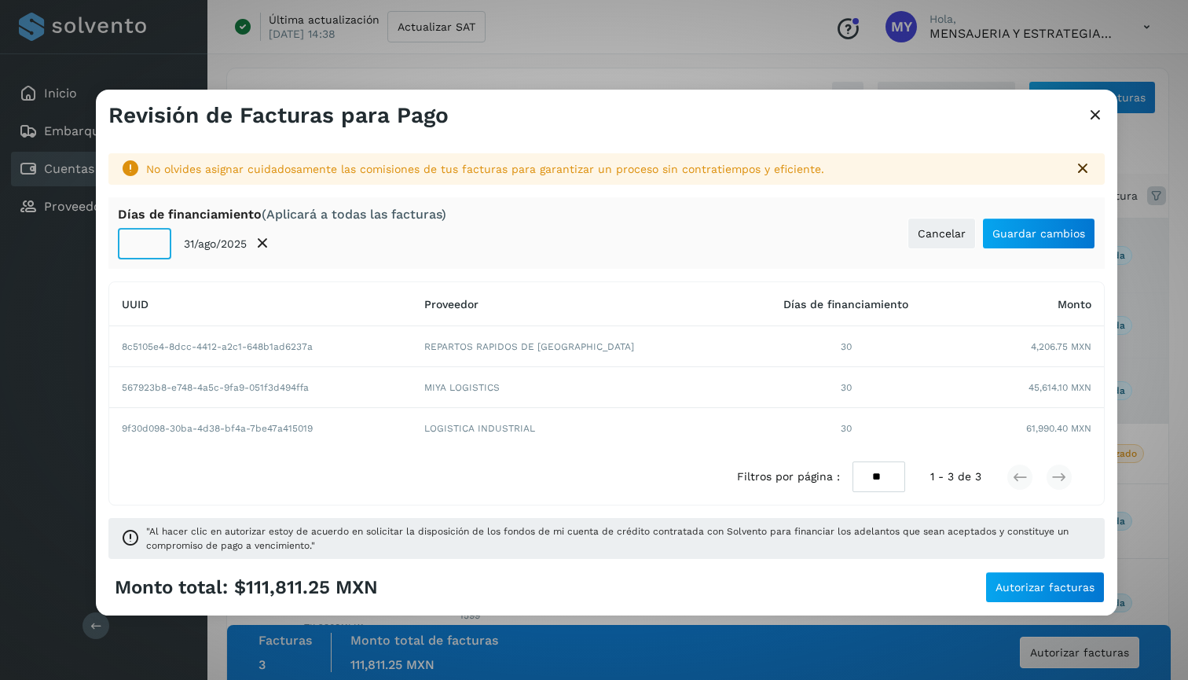
click at [151, 248] on input "**" at bounding box center [144, 243] width 53 height 31
click at [1021, 239] on span "Guardar cambios" at bounding box center [1038, 233] width 93 height 11
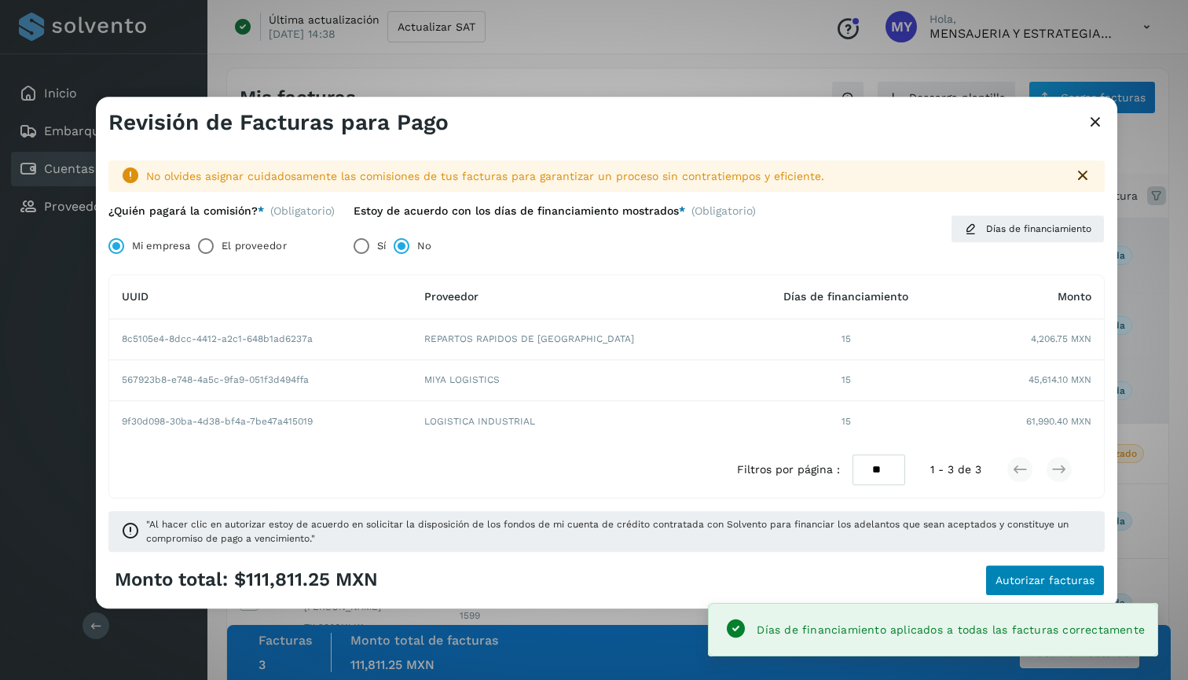
click at [1062, 577] on span "Autorizar facturas" at bounding box center [1044, 579] width 99 height 11
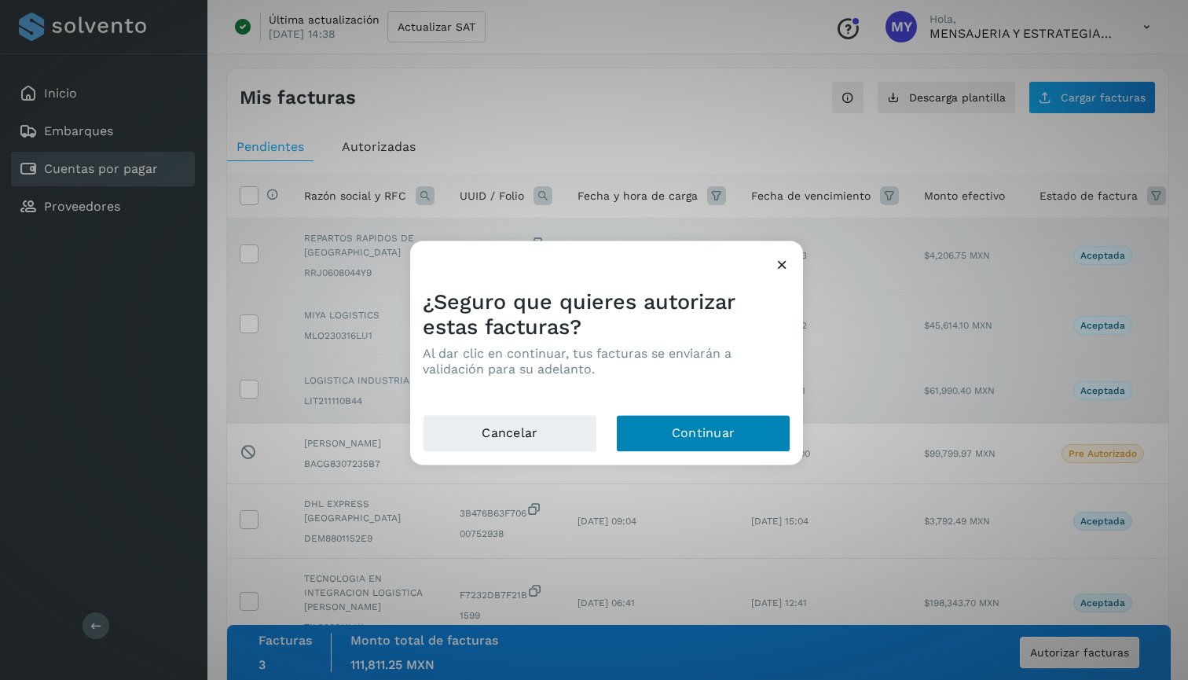
click at [669, 420] on button "Continuar" at bounding box center [703, 433] width 174 height 38
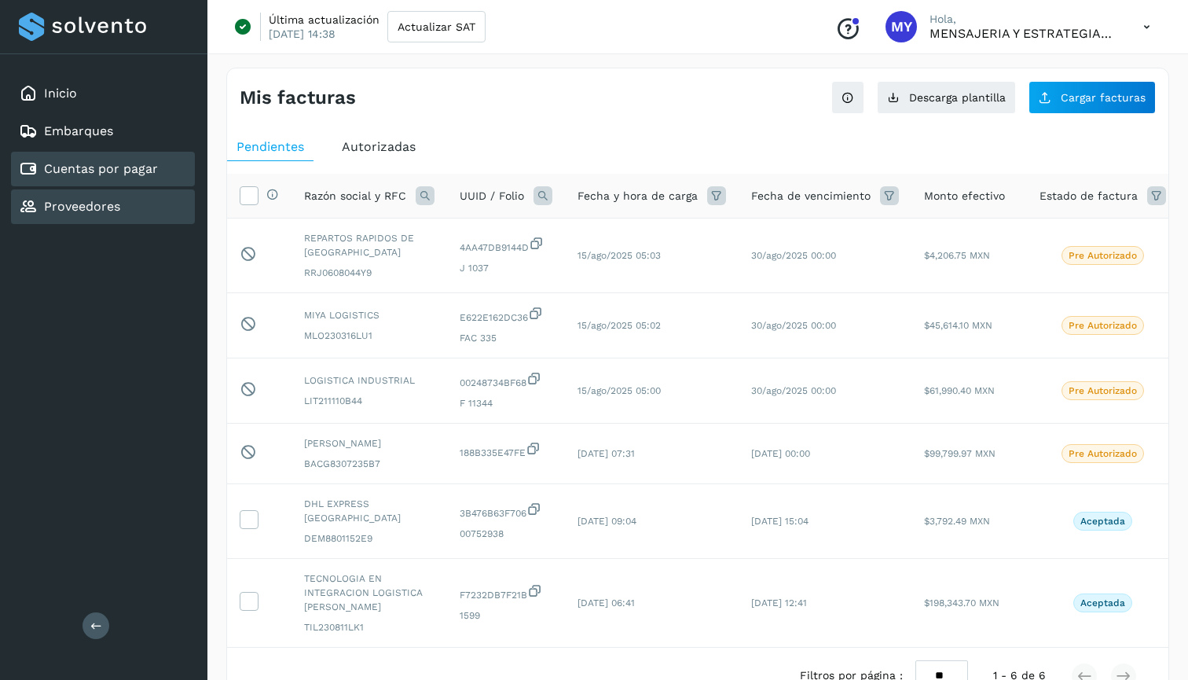
click at [86, 209] on link "Proveedores" at bounding box center [82, 206] width 76 height 15
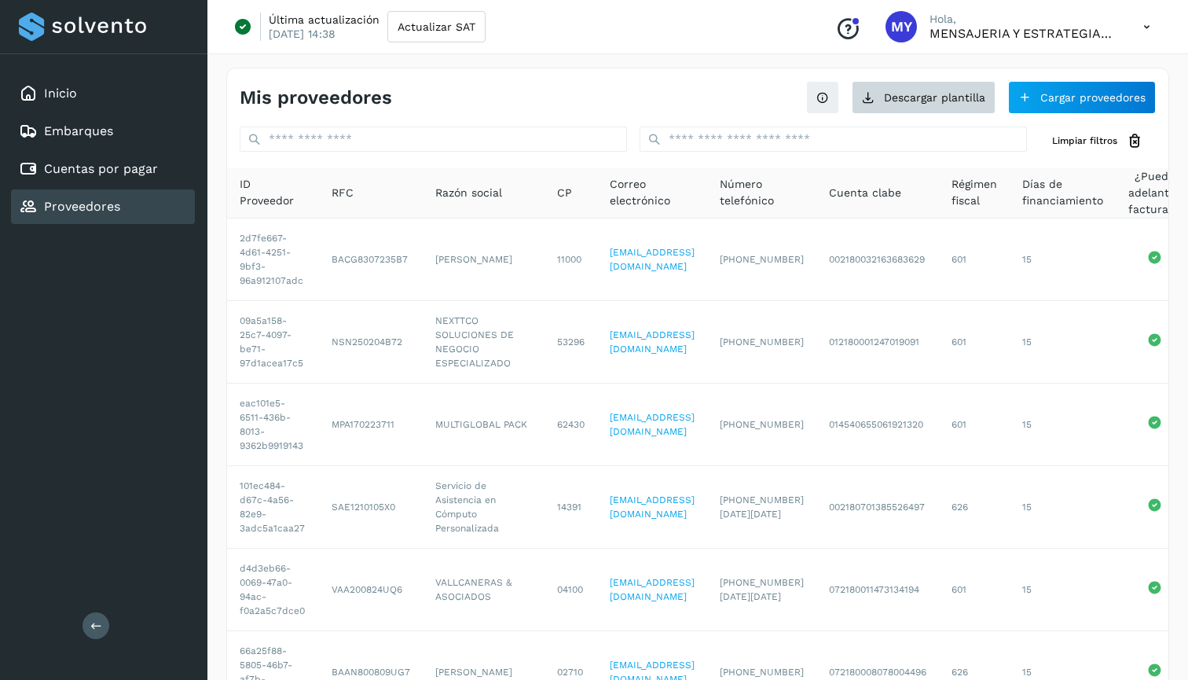
click at [959, 109] on button "Descargar plantilla" at bounding box center [924, 97] width 144 height 33
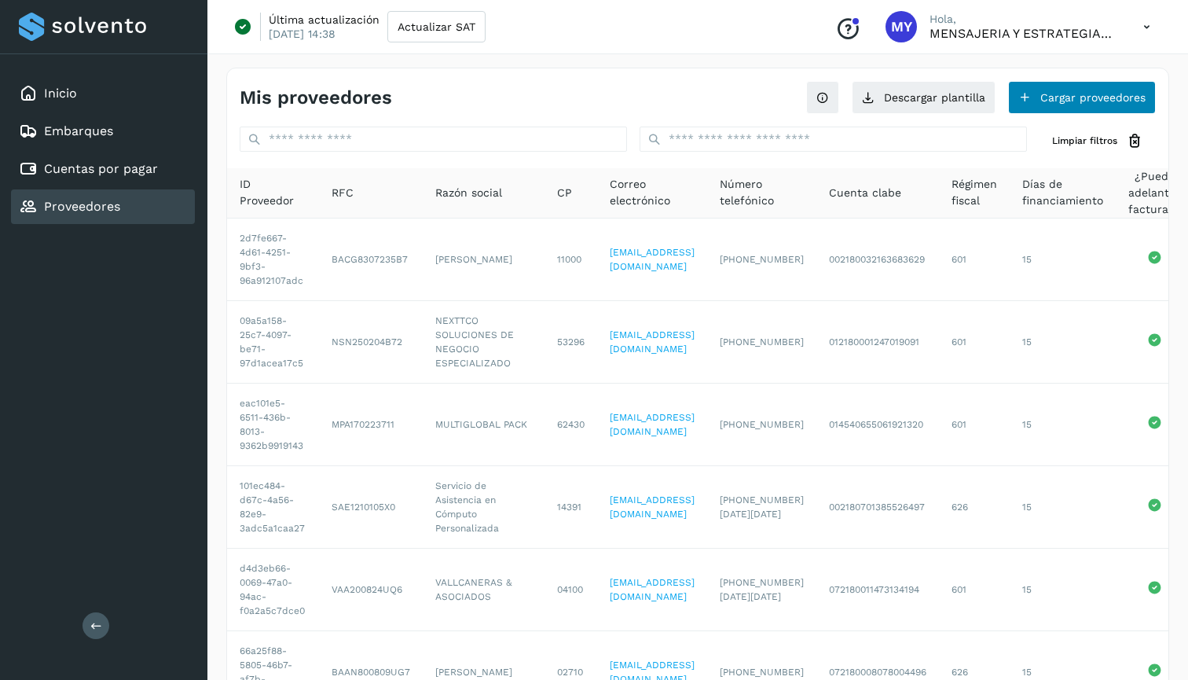
click at [1065, 101] on button "Cargar proveedores" at bounding box center [1082, 97] width 148 height 33
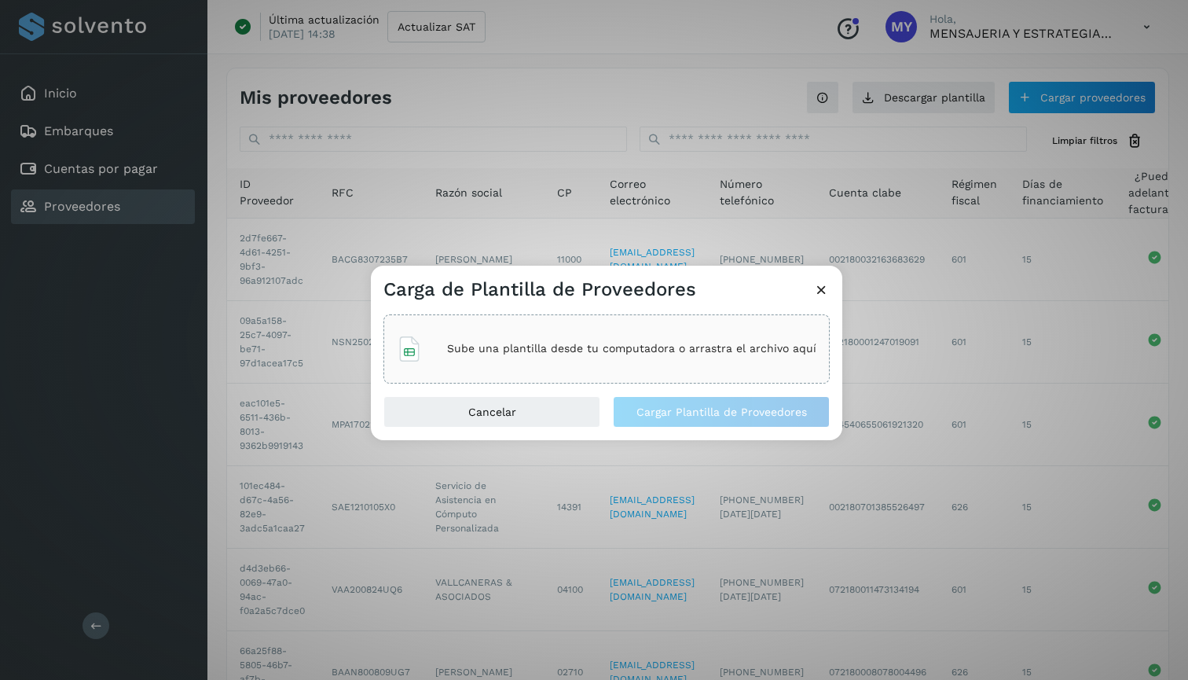
click at [884, 244] on div "Carga de Plantilla de Proveedores Sube una plantilla desde tu computadora o arr…" at bounding box center [594, 340] width 1188 height 680
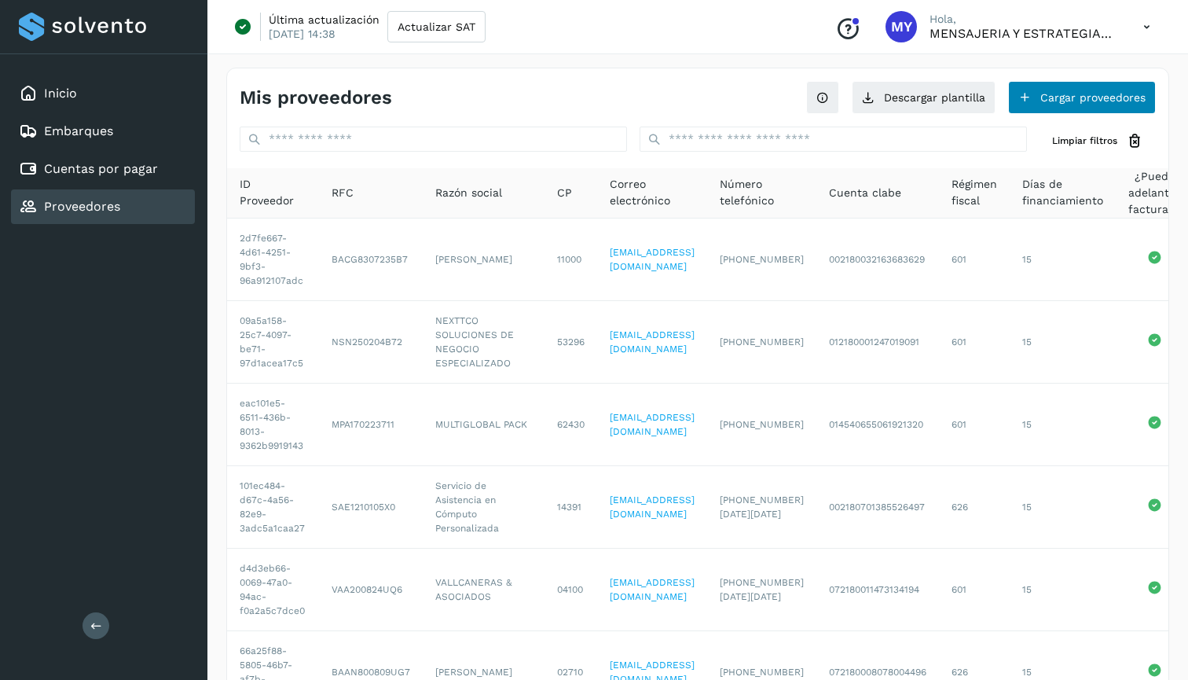
click at [1054, 92] on button "Cargar proveedores" at bounding box center [1082, 97] width 148 height 33
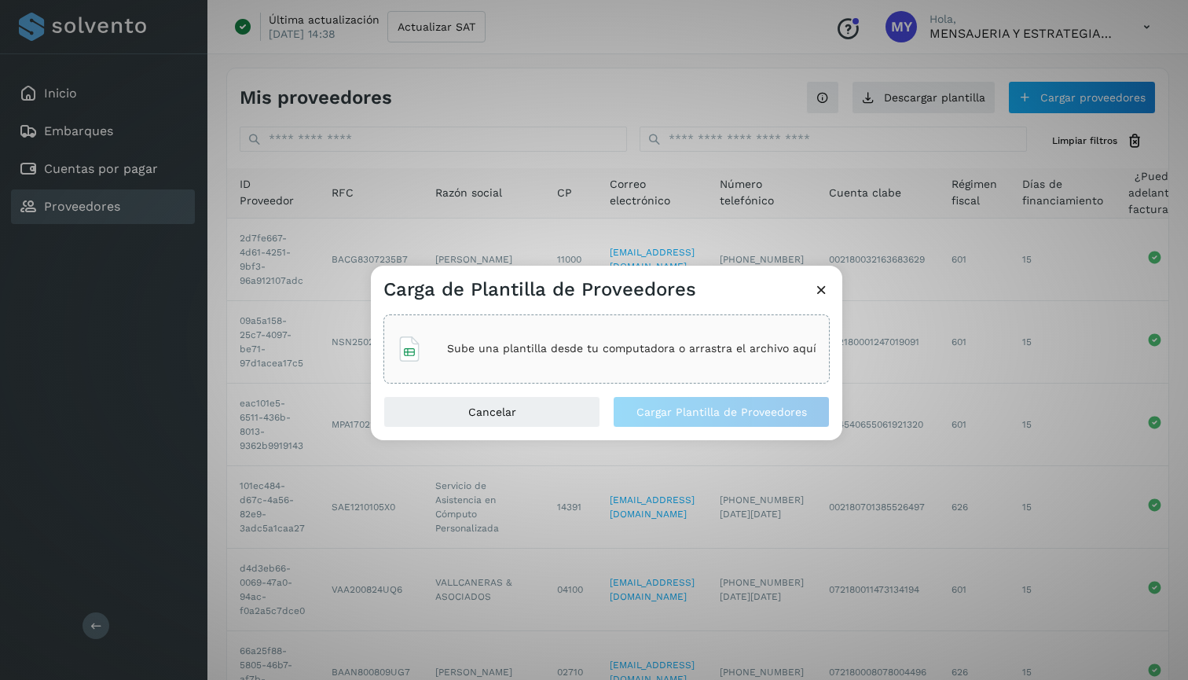
click at [627, 353] on p "Sube una plantilla desde tu computadora o arrastra el archivo aquí" at bounding box center [631, 348] width 369 height 13
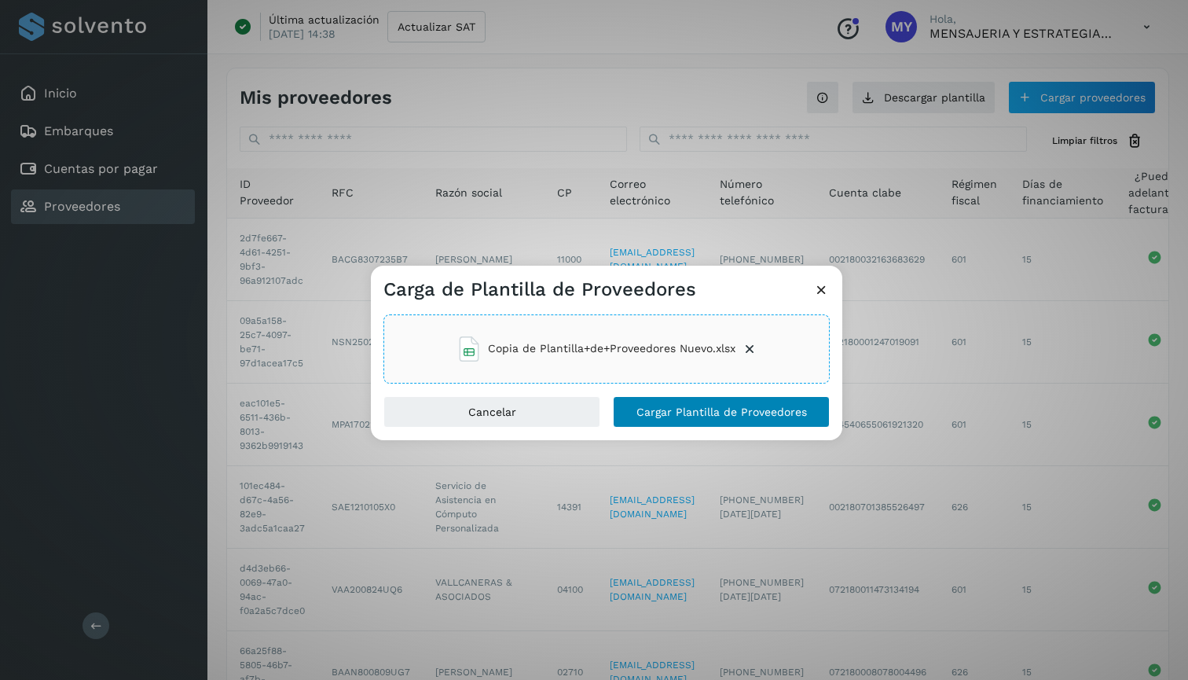
click at [776, 419] on button "Cargar Plantilla de Proveedores" at bounding box center [721, 411] width 217 height 31
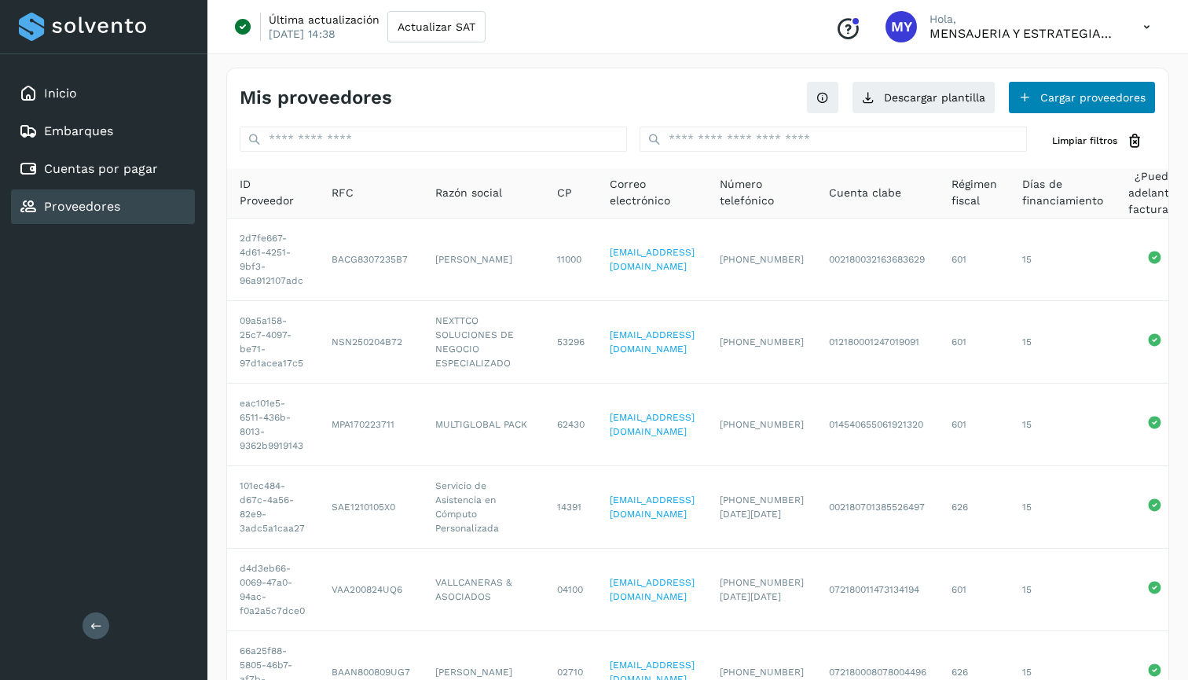
click at [1084, 106] on button "Cargar proveedores" at bounding box center [1082, 97] width 148 height 33
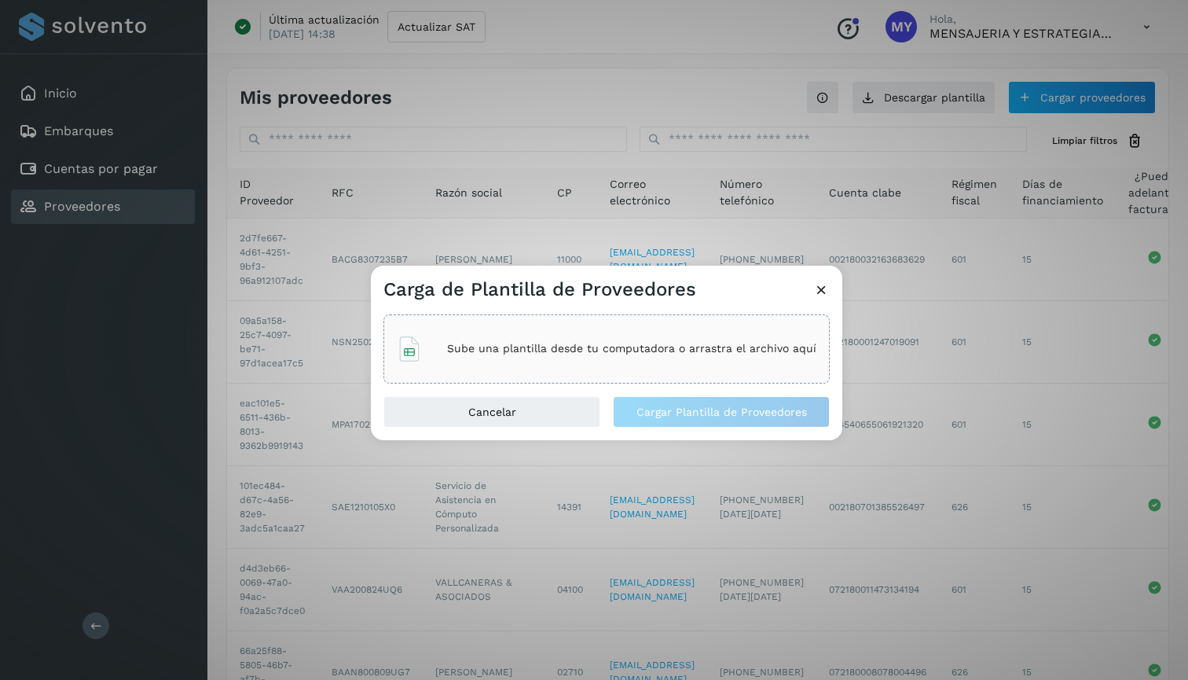
click at [723, 357] on div "Sube una plantilla desde tu computadora o arrastra el archivo aquí" at bounding box center [607, 349] width 420 height 42
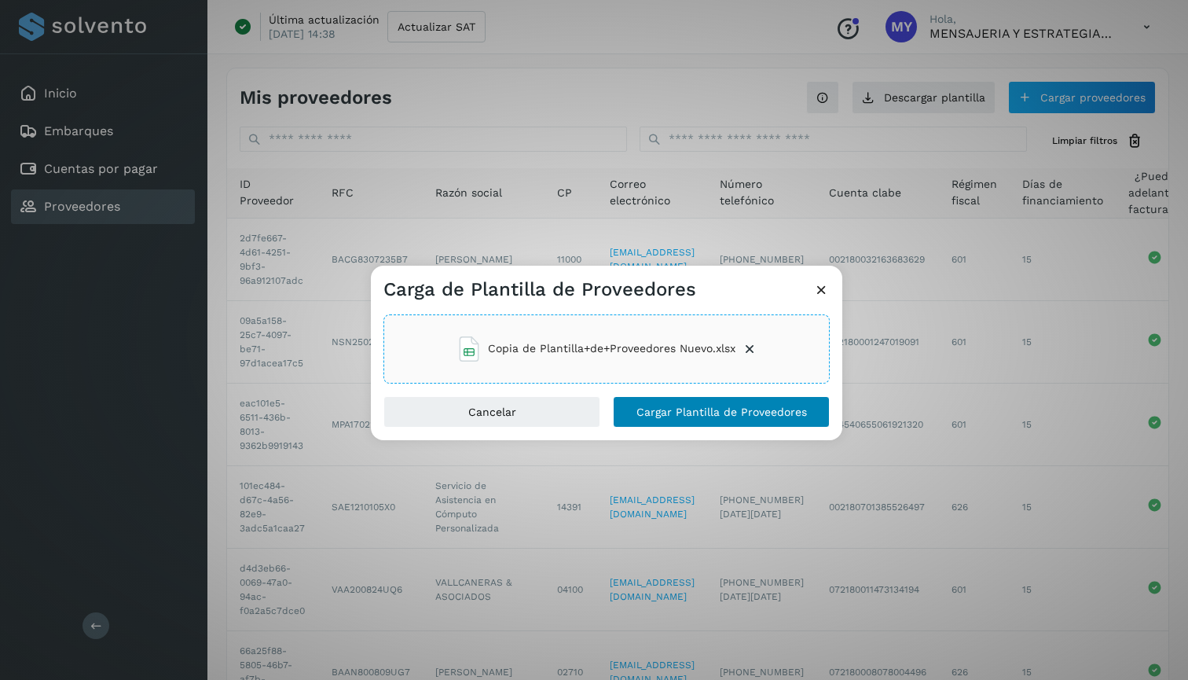
click at [777, 407] on span "Cargar Plantilla de Proveedores" at bounding box center [721, 411] width 170 height 11
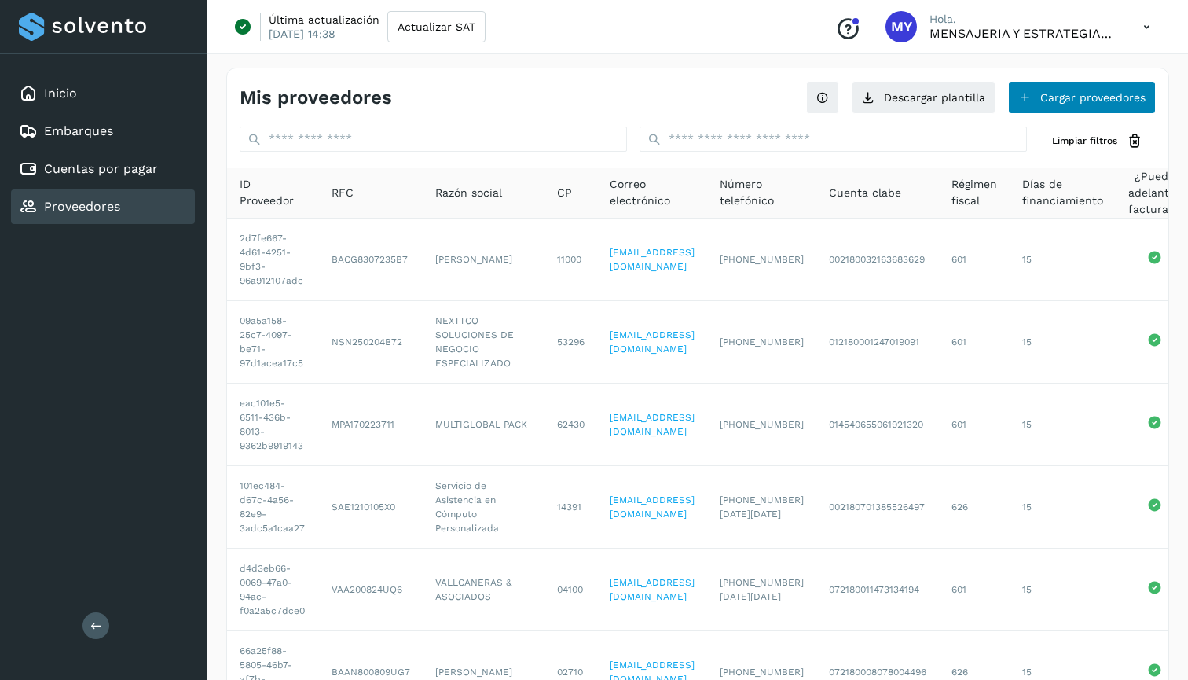
click at [1059, 97] on button "Cargar proveedores" at bounding box center [1082, 97] width 148 height 33
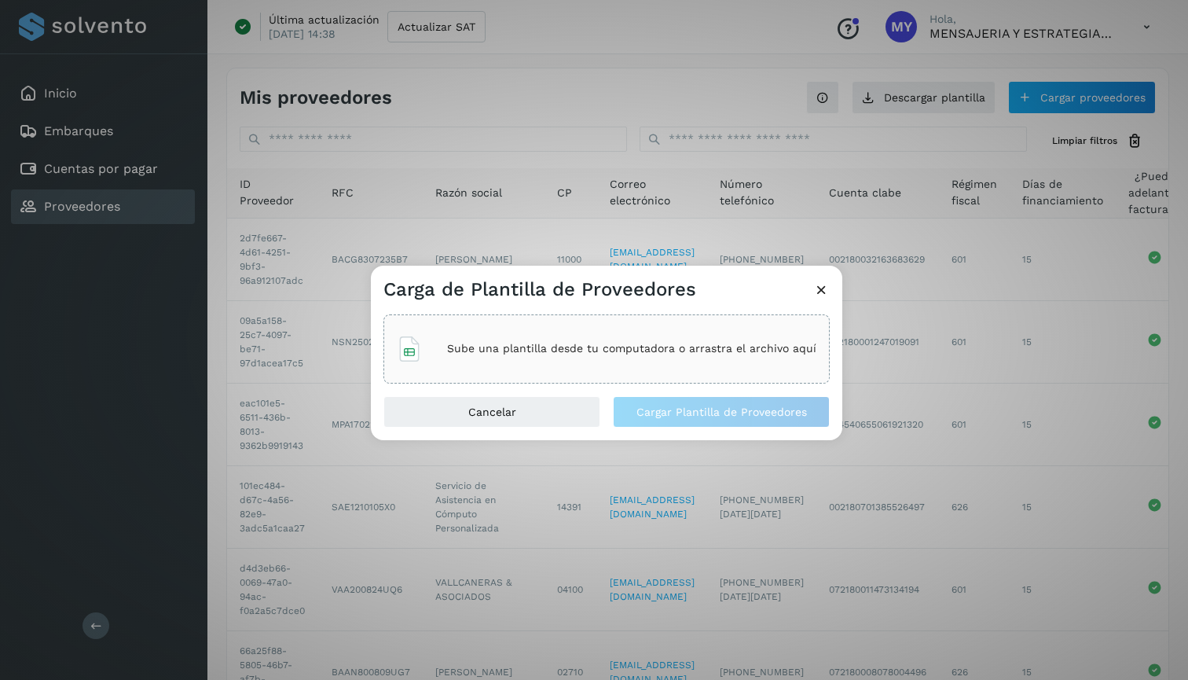
click at [719, 339] on div "Sube una plantilla desde tu computadora o arrastra el archivo aquí" at bounding box center [607, 349] width 420 height 42
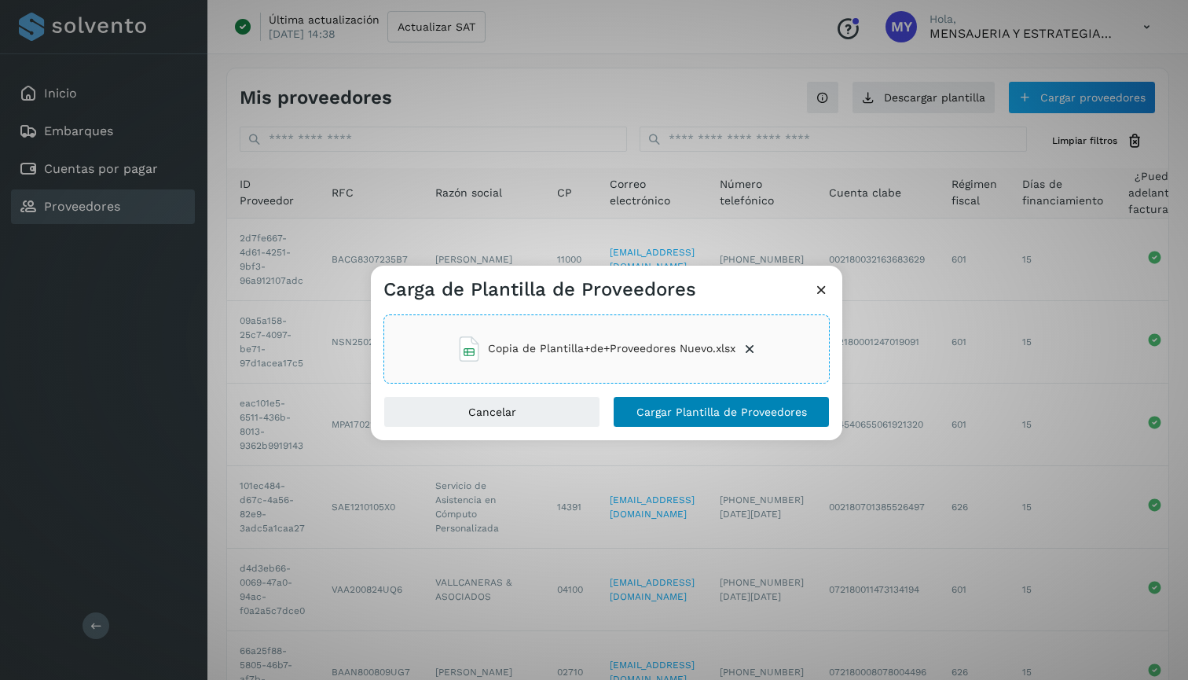
click at [760, 412] on span "Cargar Plantilla de Proveedores" at bounding box center [721, 411] width 170 height 11
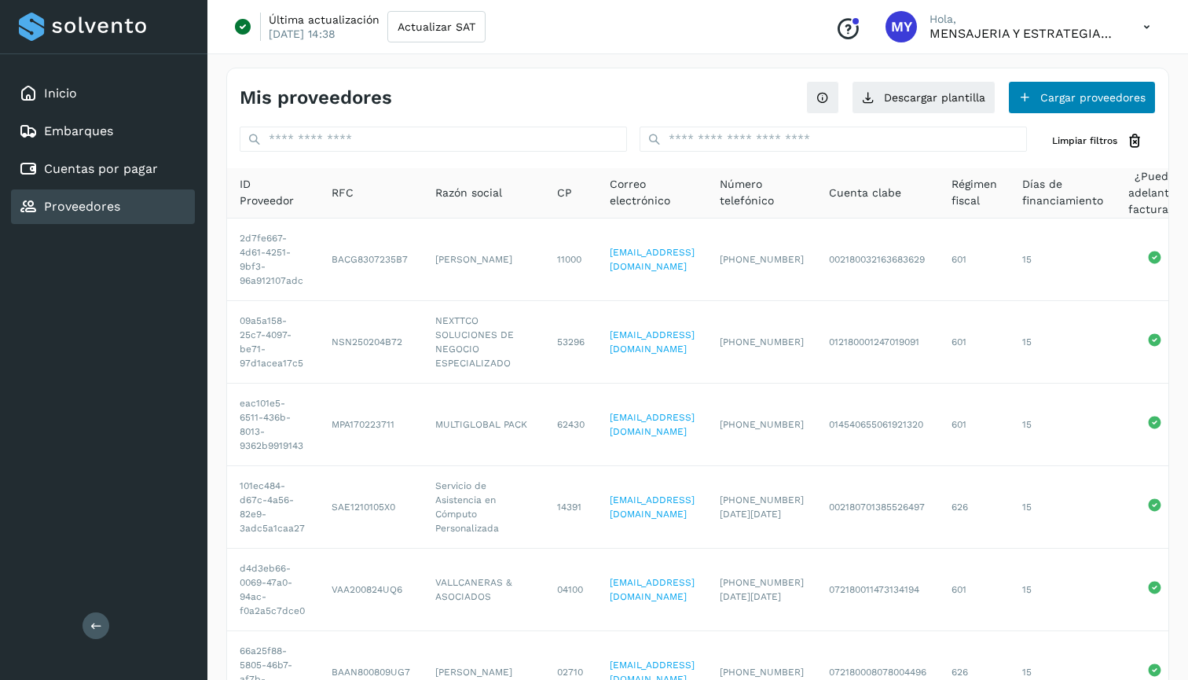
click at [1058, 92] on button "Cargar proveedores" at bounding box center [1082, 97] width 148 height 33
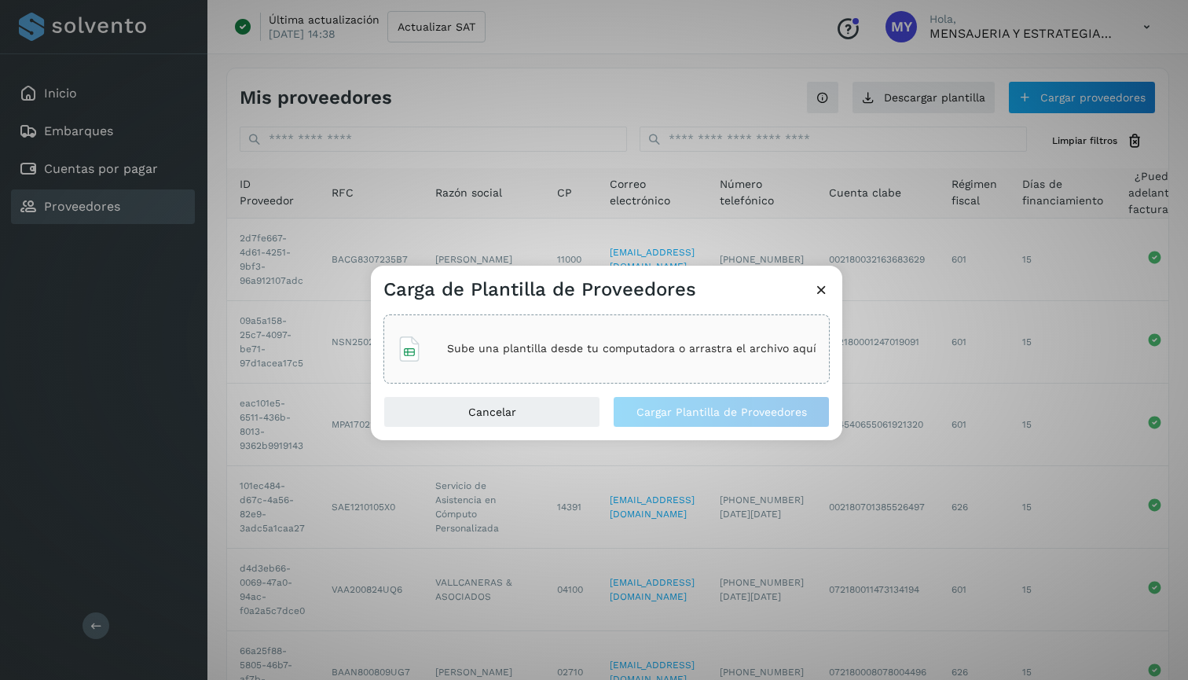
click at [743, 328] on div "Sube una plantilla desde tu computadora o arrastra el archivo aquí" at bounding box center [607, 349] width 420 height 42
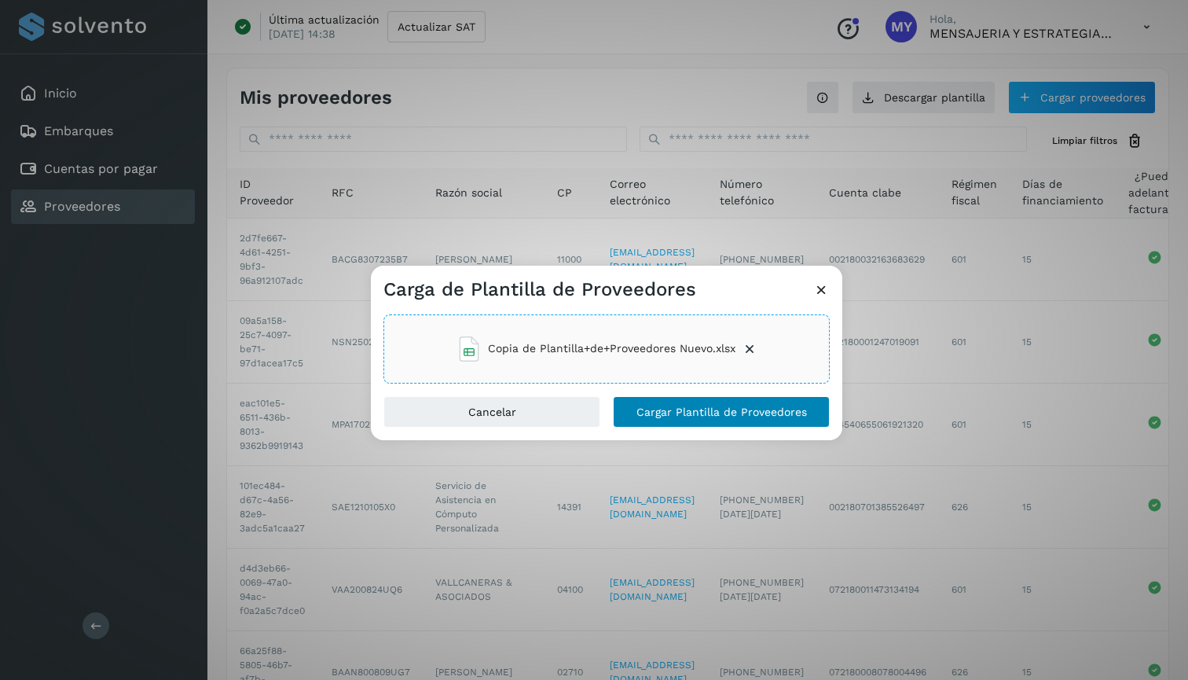
click at [750, 409] on span "Cargar Plantilla de Proveedores" at bounding box center [721, 411] width 170 height 11
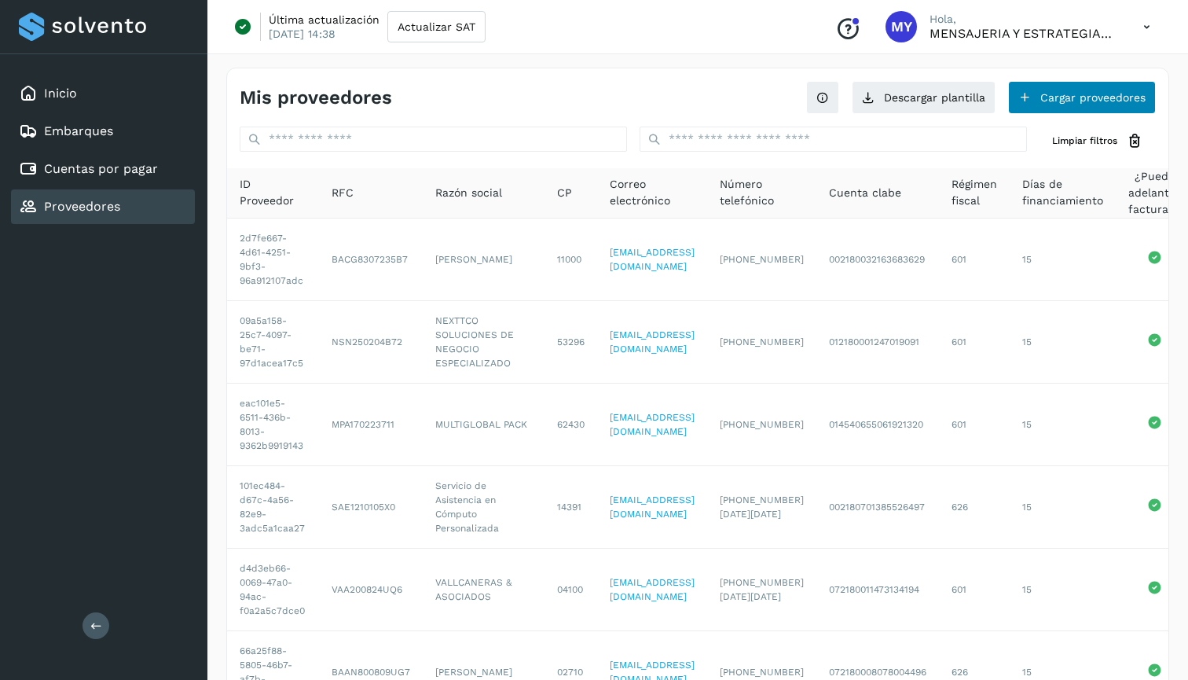
click at [1080, 91] on button "Cargar proveedores" at bounding box center [1082, 97] width 148 height 33
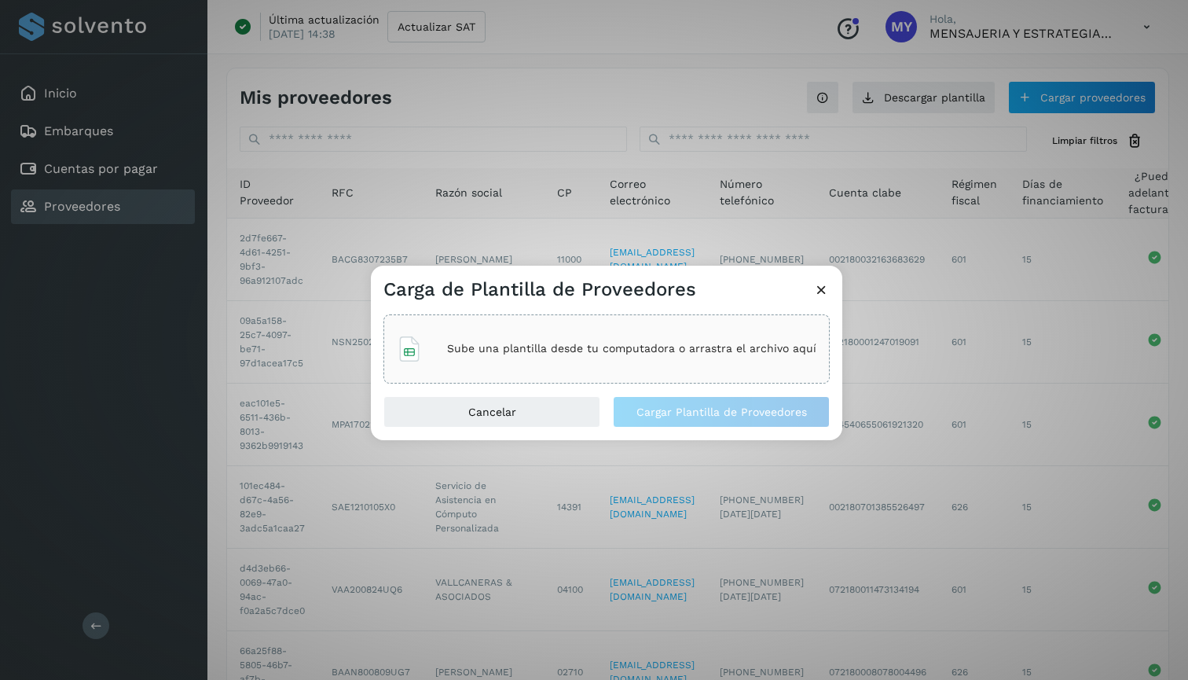
click at [680, 363] on div "Sube una plantilla desde tu computadora o arrastra el archivo aquí" at bounding box center [607, 349] width 420 height 42
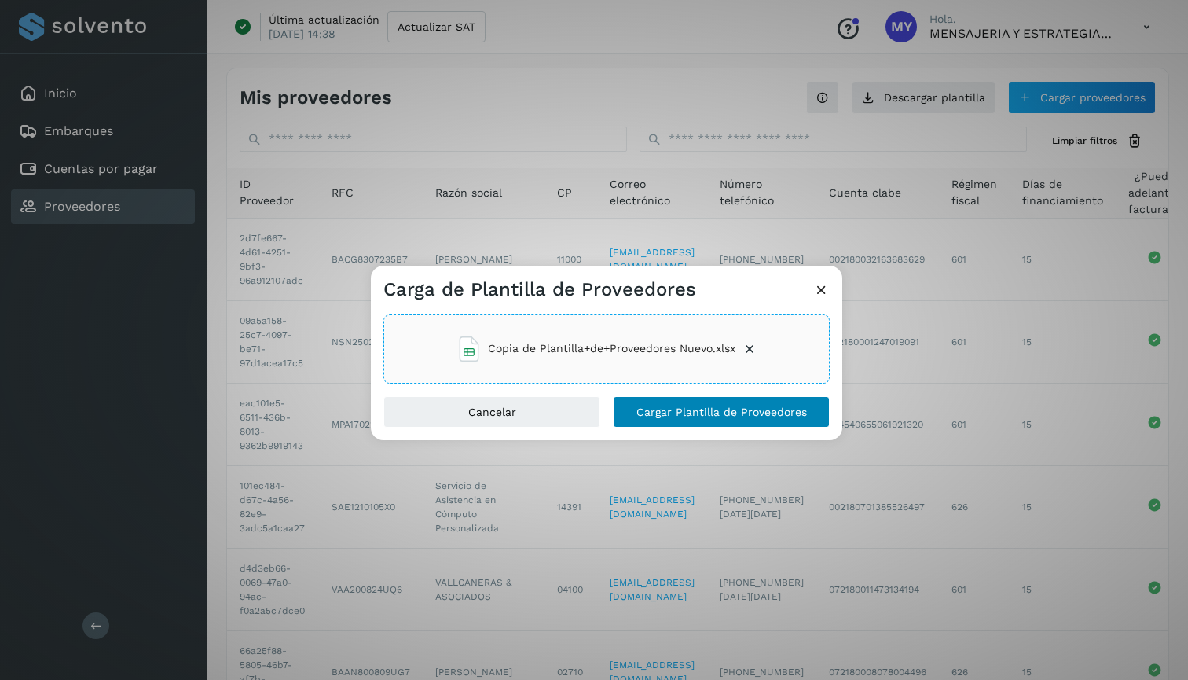
click at [766, 425] on button "Cargar Plantilla de Proveedores" at bounding box center [721, 411] width 217 height 31
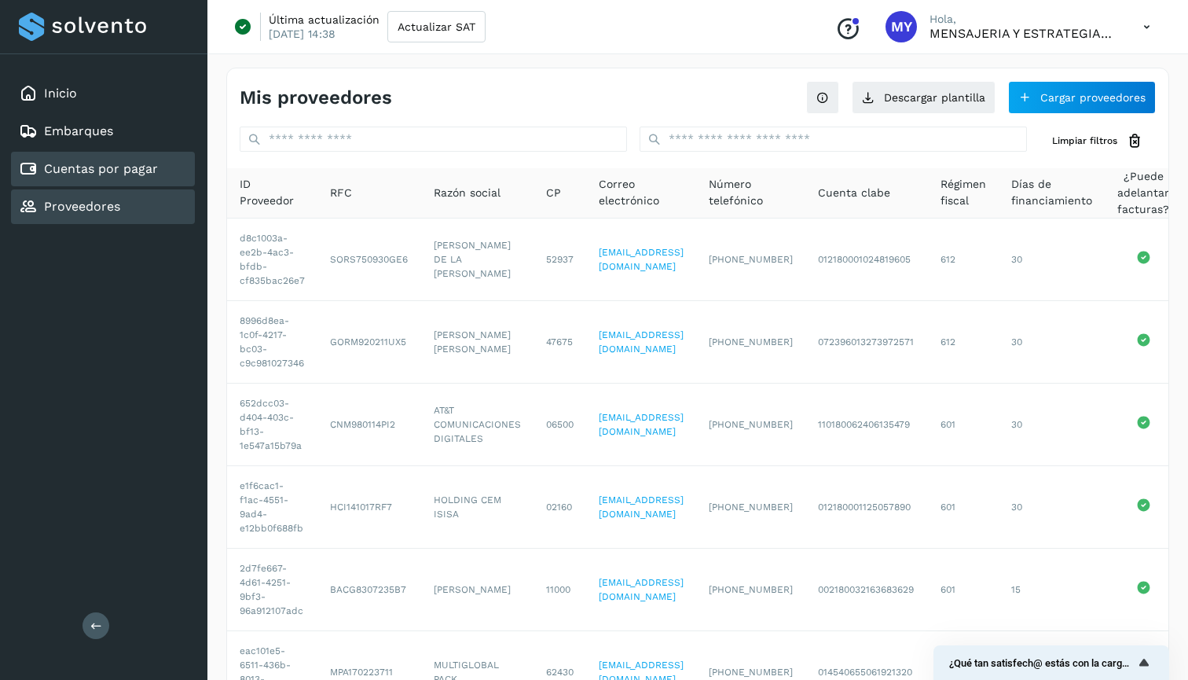
click at [149, 165] on link "Cuentas por pagar" at bounding box center [101, 168] width 114 height 15
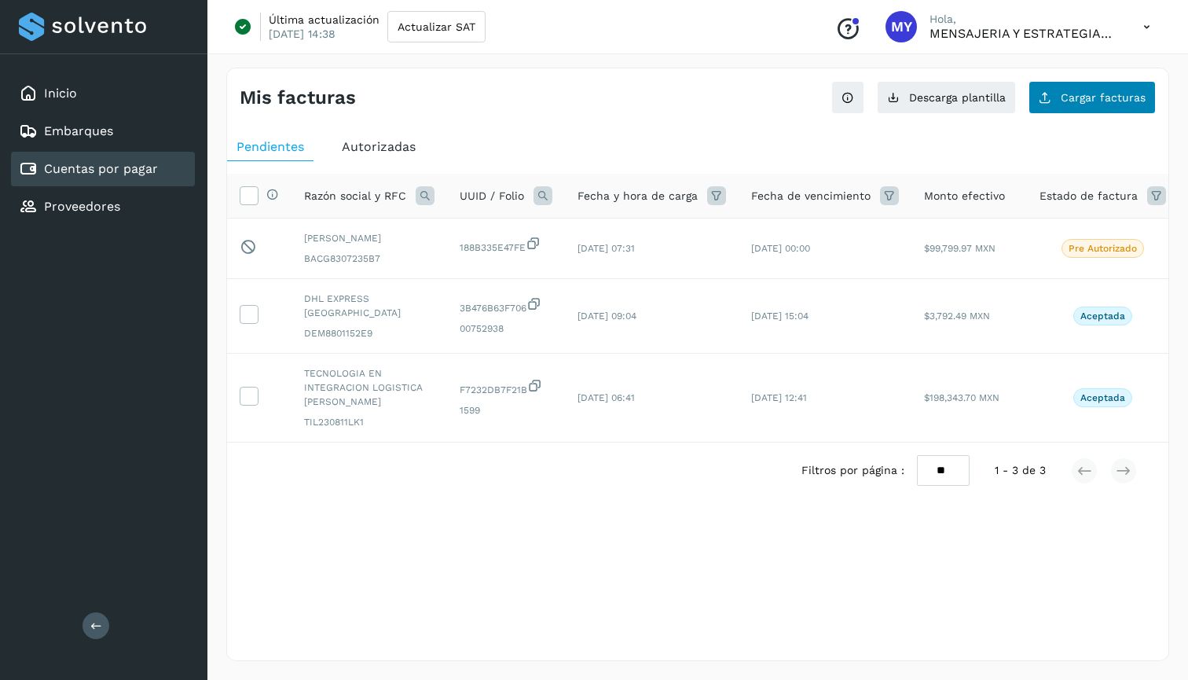
click at [1073, 85] on button "Cargar facturas" at bounding box center [1091, 97] width 127 height 33
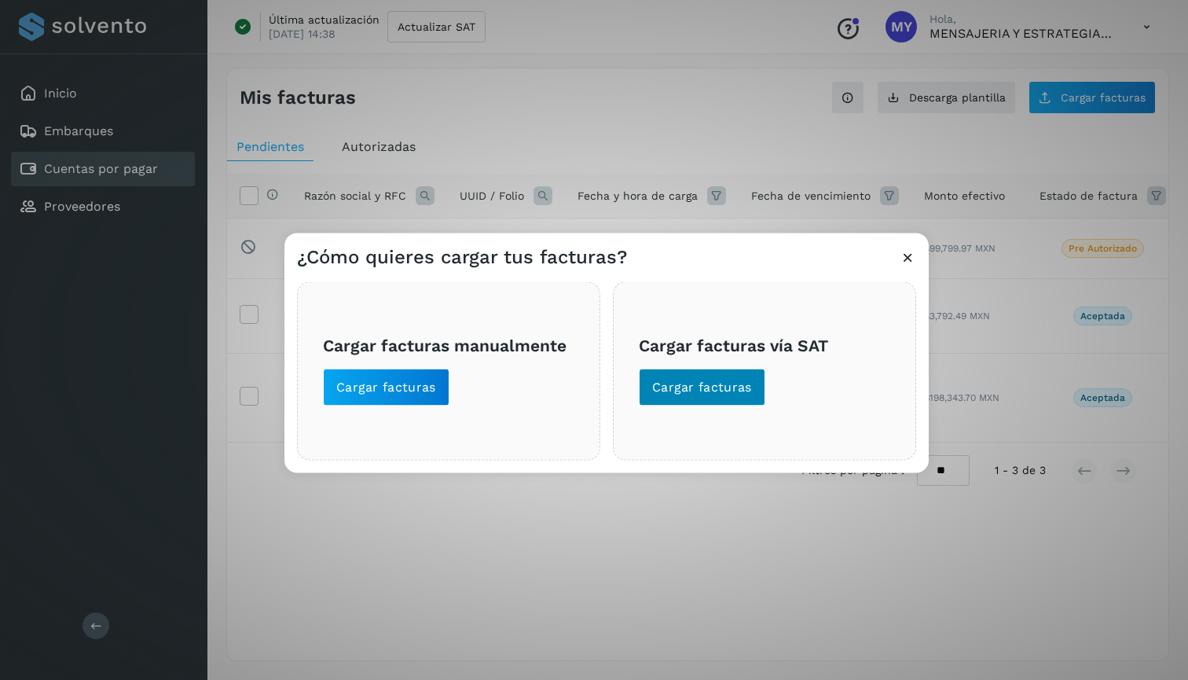
click at [655, 384] on span "Cargar facturas" at bounding box center [702, 386] width 100 height 17
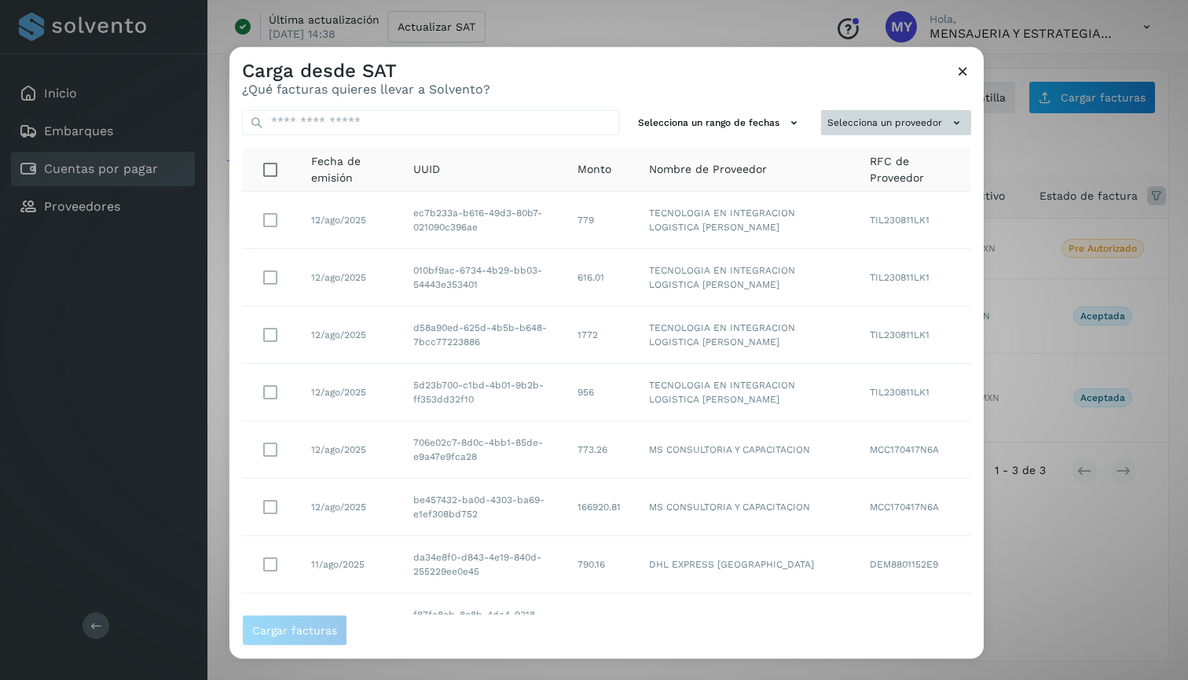
click at [874, 123] on button "Selecciona un proveedor" at bounding box center [896, 122] width 150 height 26
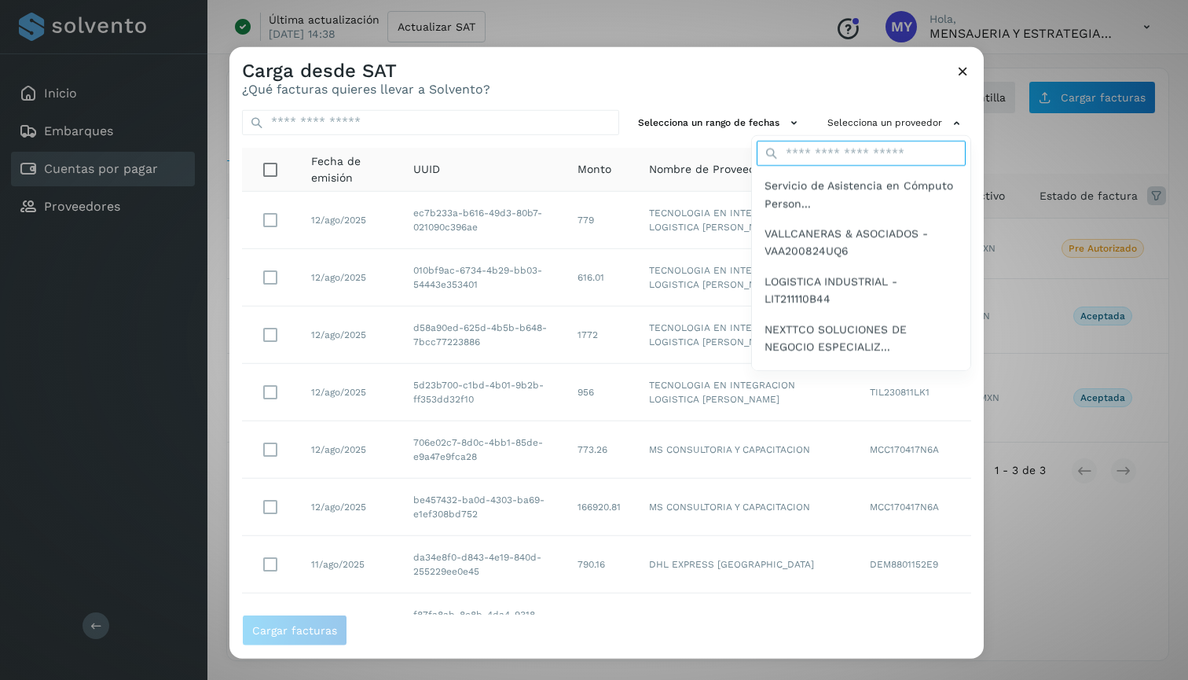
click at [839, 150] on input "text" at bounding box center [861, 153] width 209 height 25
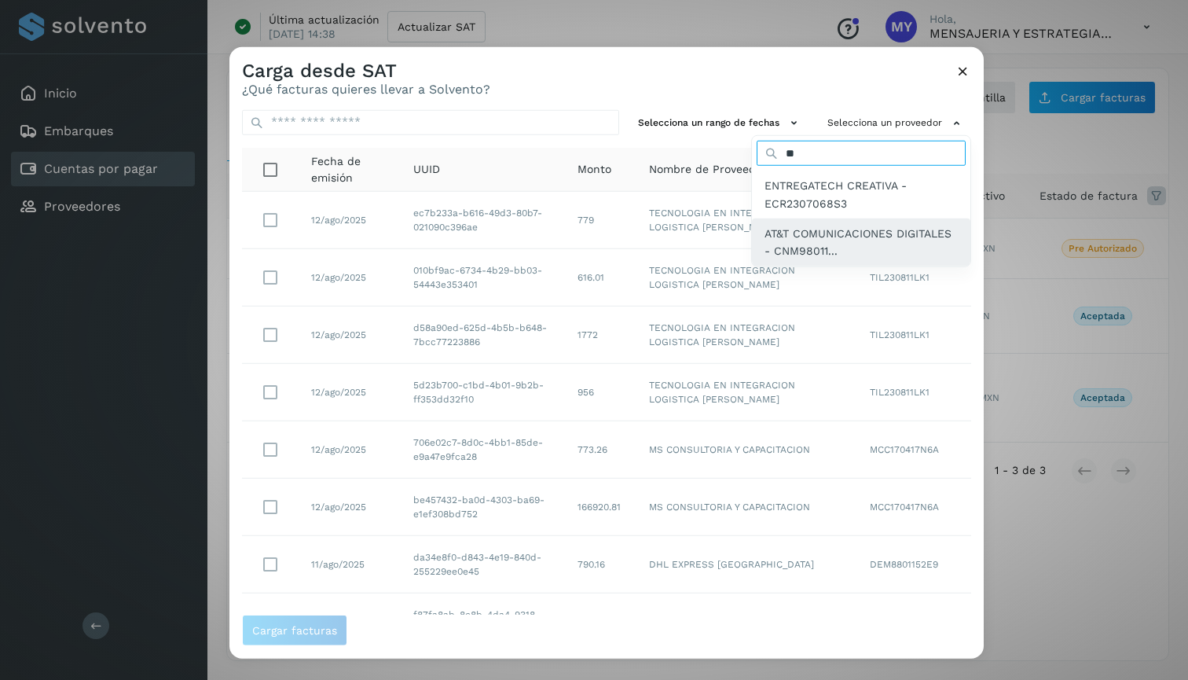
type input "**"
click at [845, 229] on span "AT&T COMUNICACIONES DIGITALES - CNM98011..." at bounding box center [860, 242] width 193 height 35
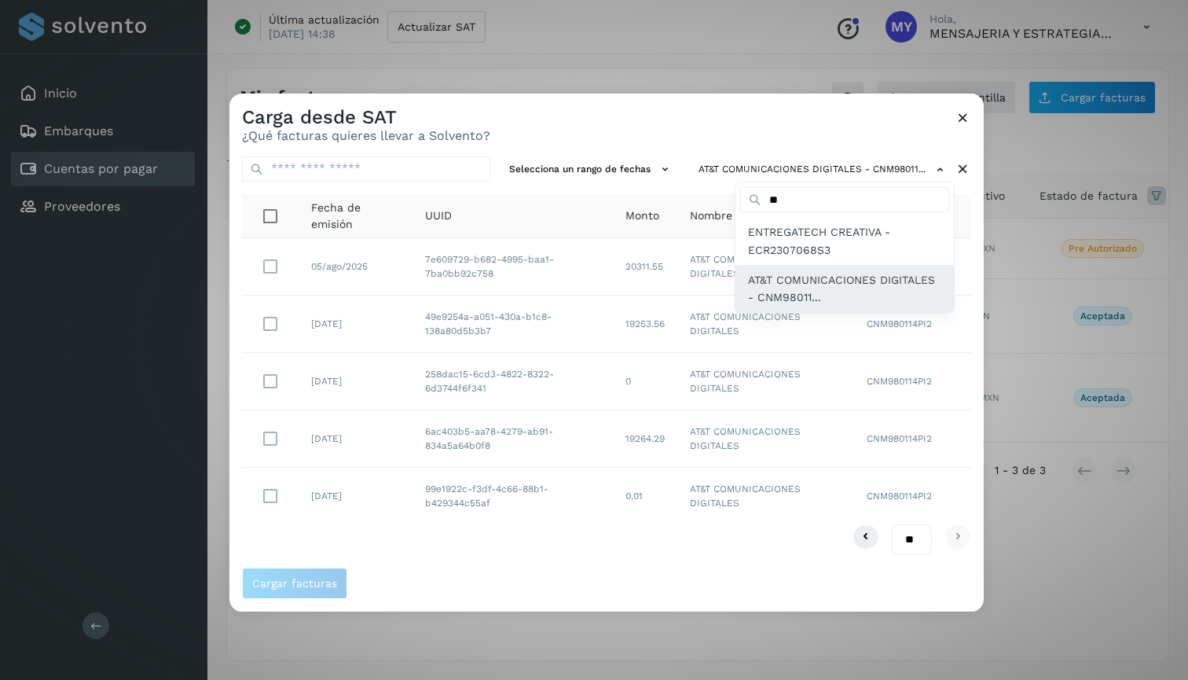
click at [809, 282] on span "AT&T COMUNICACIONES DIGITALES - CNM98011..." at bounding box center [844, 288] width 193 height 35
click at [785, 121] on div at bounding box center [823, 433] width 1188 height 680
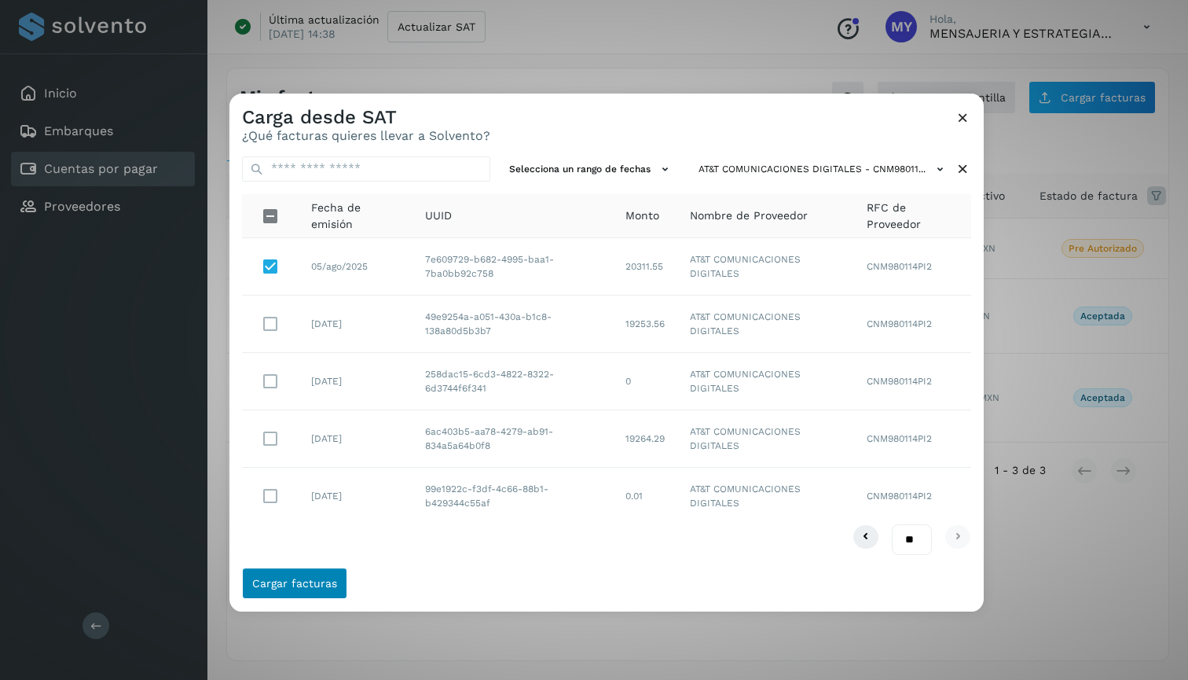
click at [287, 580] on span "Cargar facturas" at bounding box center [294, 582] width 85 height 11
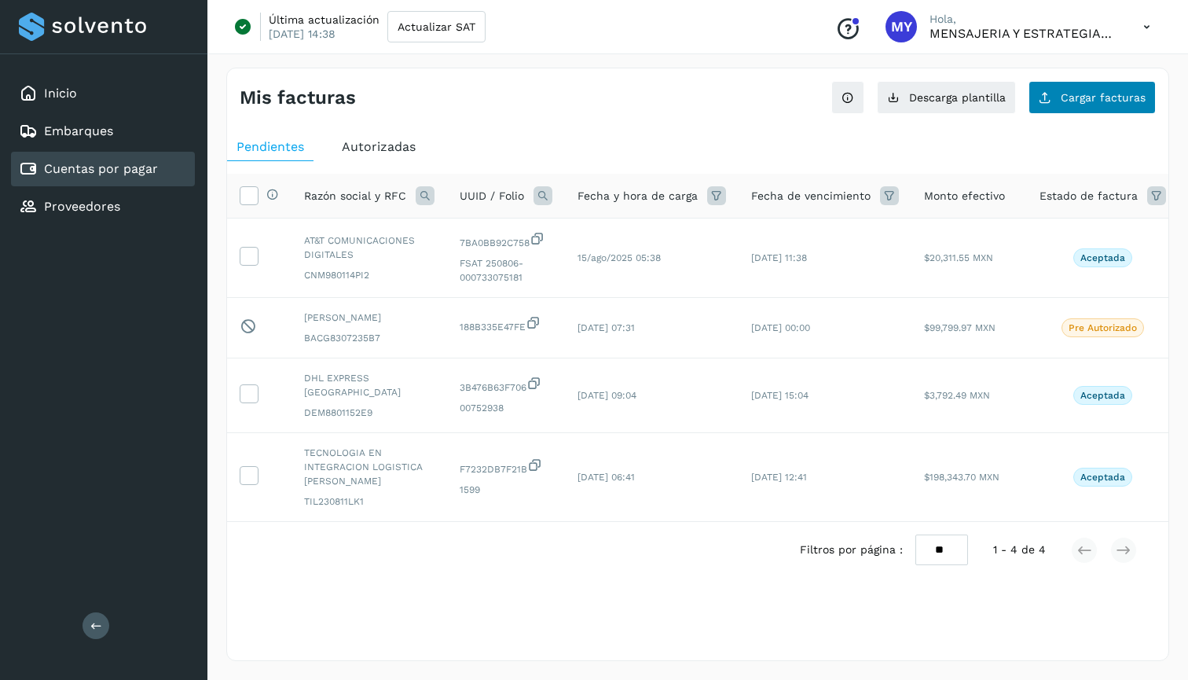
click at [1113, 101] on span "Cargar facturas" at bounding box center [1103, 97] width 85 height 11
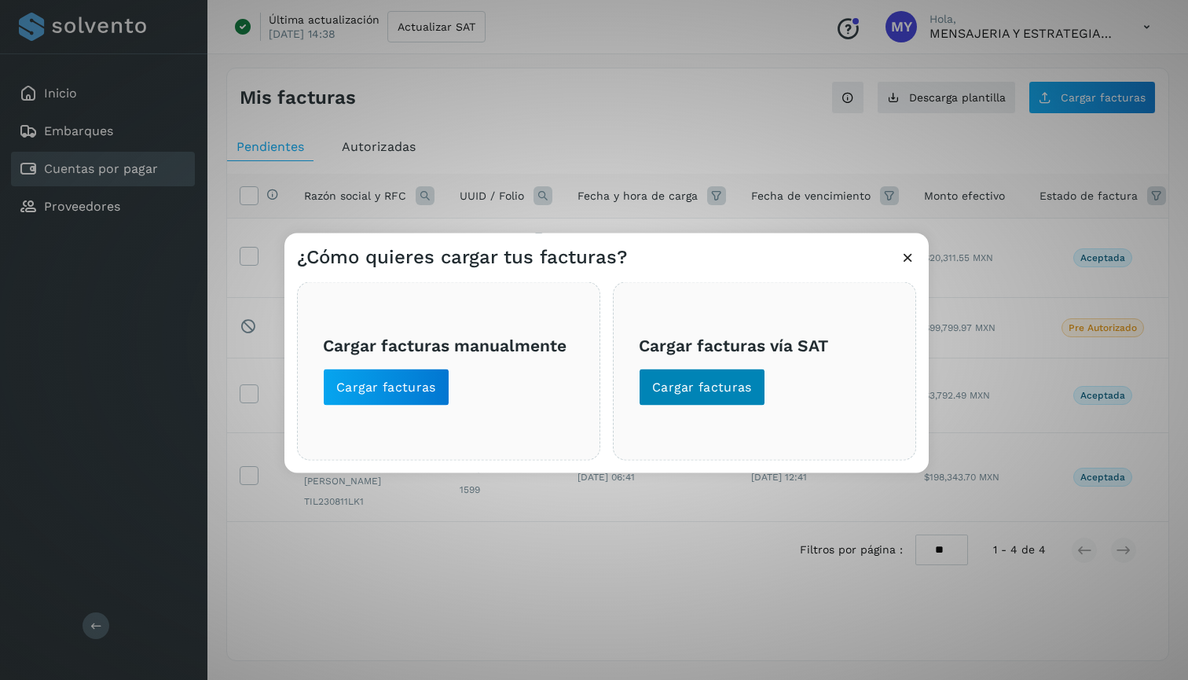
click at [724, 383] on span "Cargar facturas" at bounding box center [702, 386] width 100 height 17
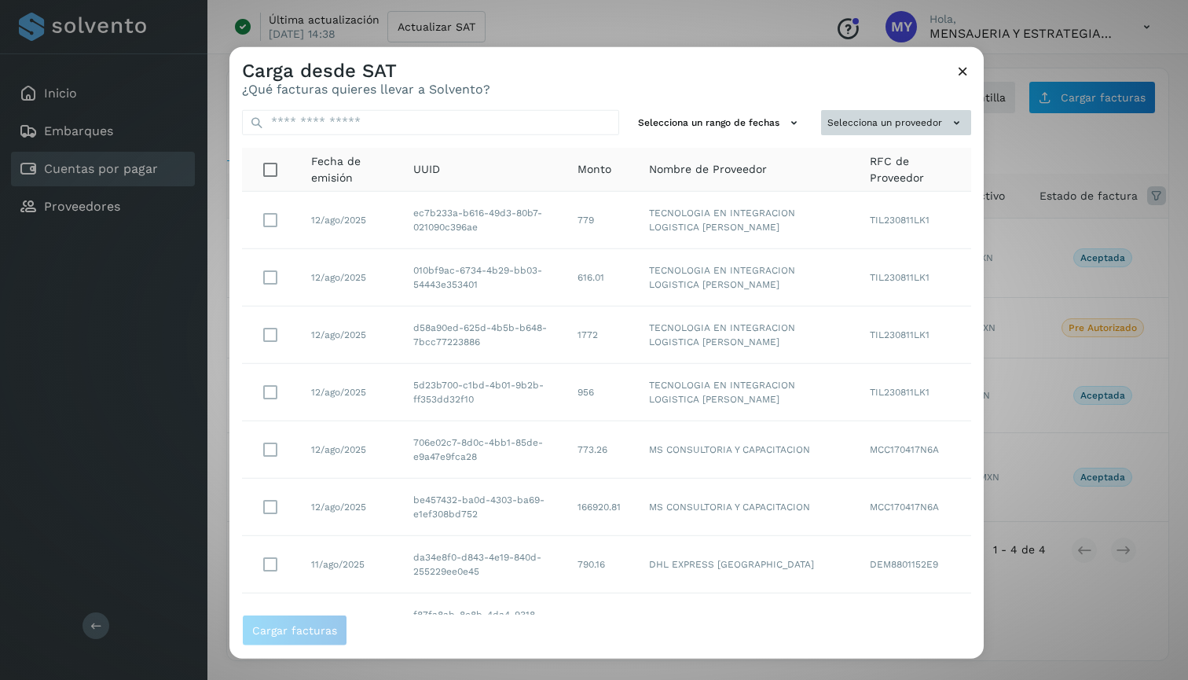
click at [881, 119] on button "Selecciona un proveedor" at bounding box center [896, 122] width 150 height 26
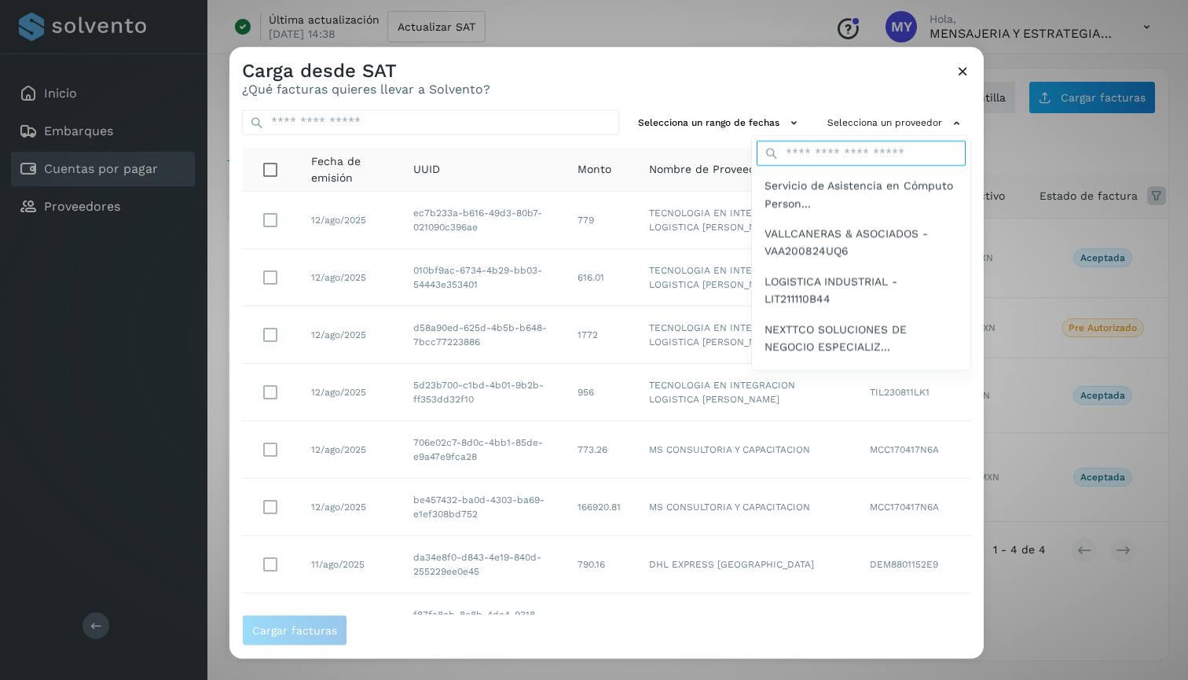
click at [872, 148] on input "text" at bounding box center [861, 153] width 209 height 25
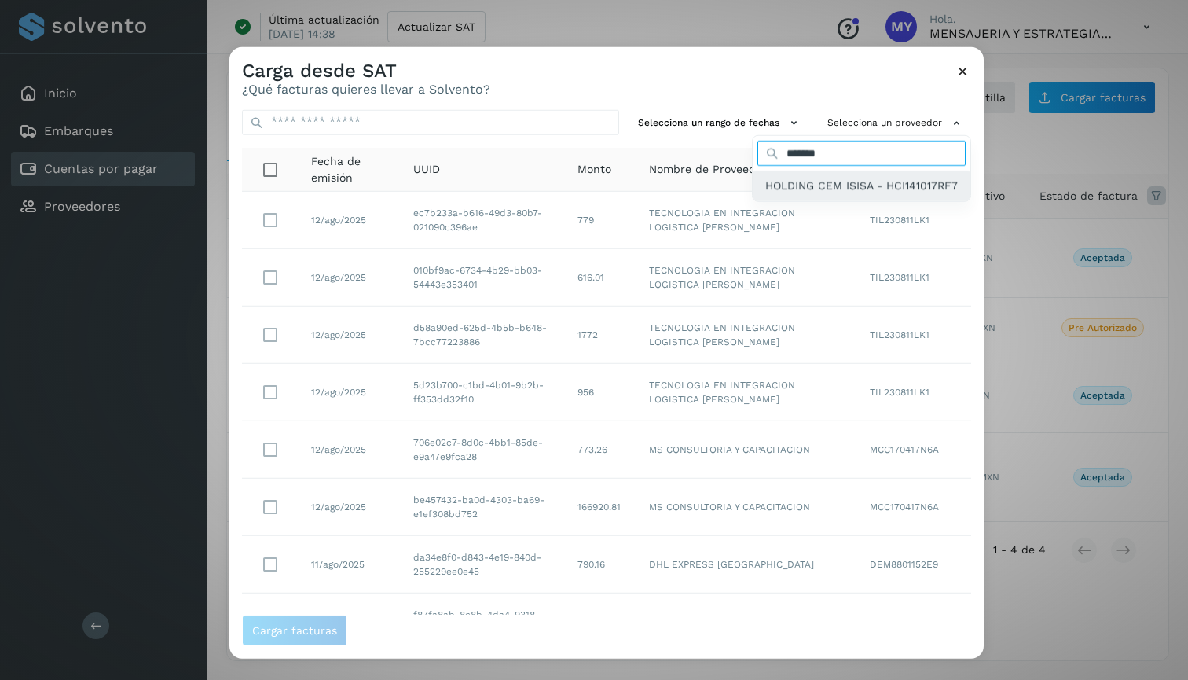
type input "*******"
click at [856, 194] on span "HOLDING CEM ISISA - HCI141017RF7" at bounding box center [861, 185] width 192 height 17
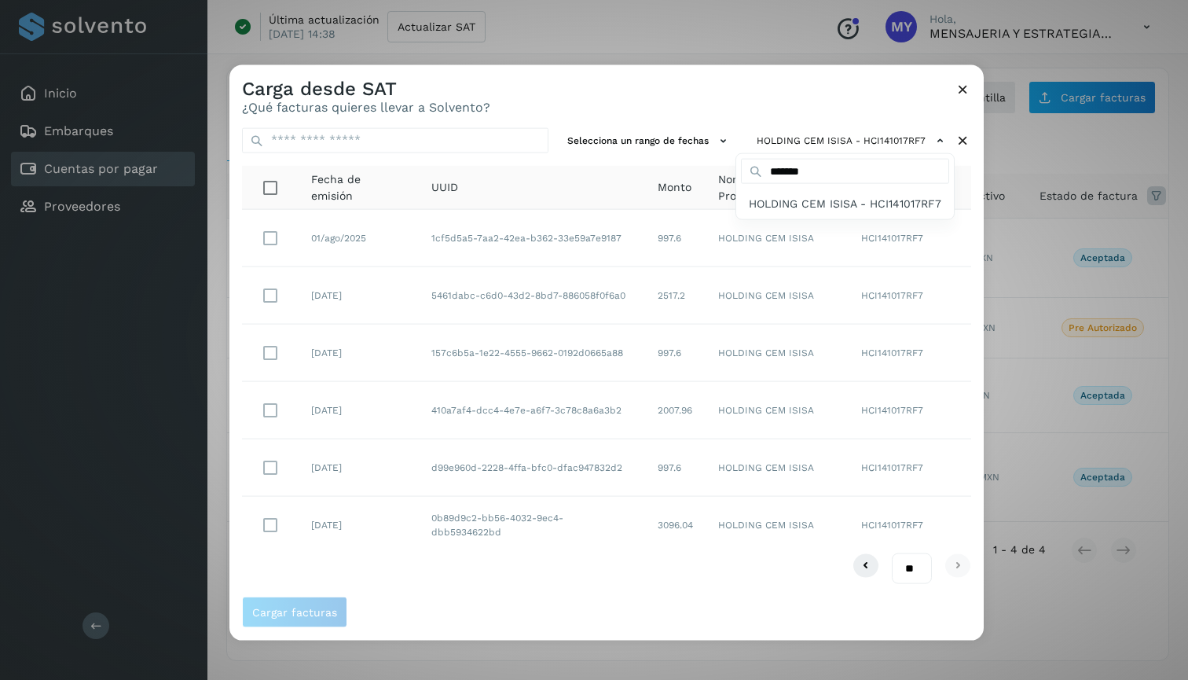
click at [265, 467] on div at bounding box center [823, 404] width 1188 height 680
click at [295, 617] on span "Cargar facturas" at bounding box center [294, 612] width 85 height 11
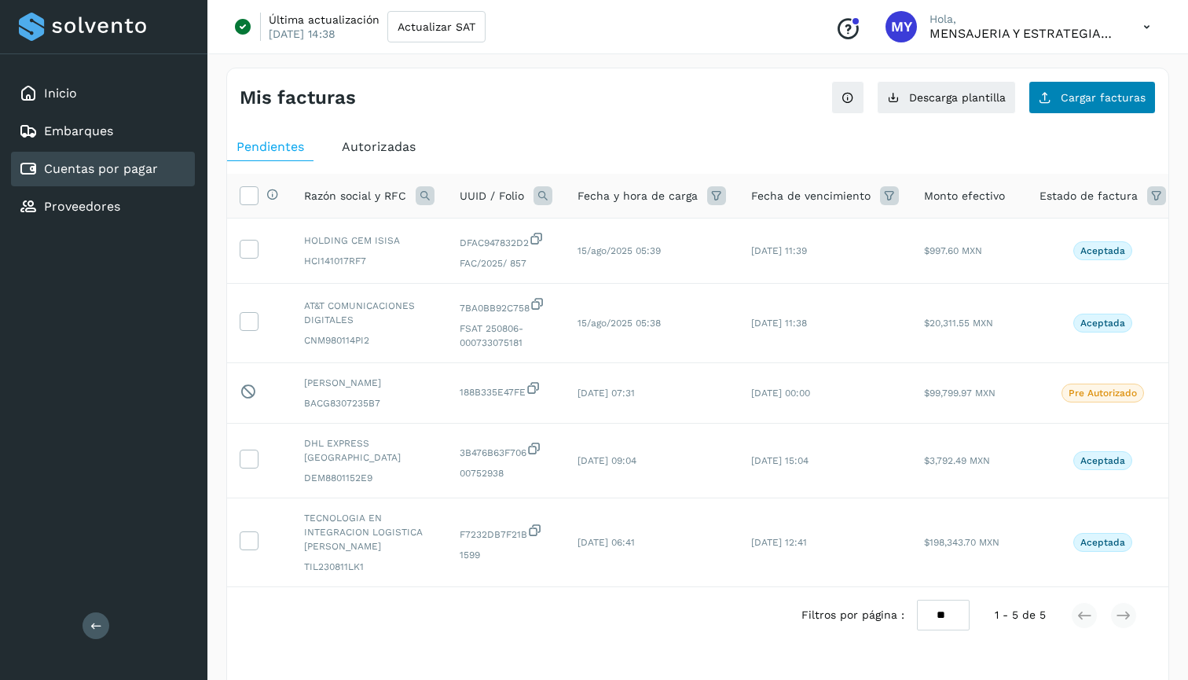
click at [1072, 85] on button "Cargar facturas" at bounding box center [1091, 97] width 127 height 33
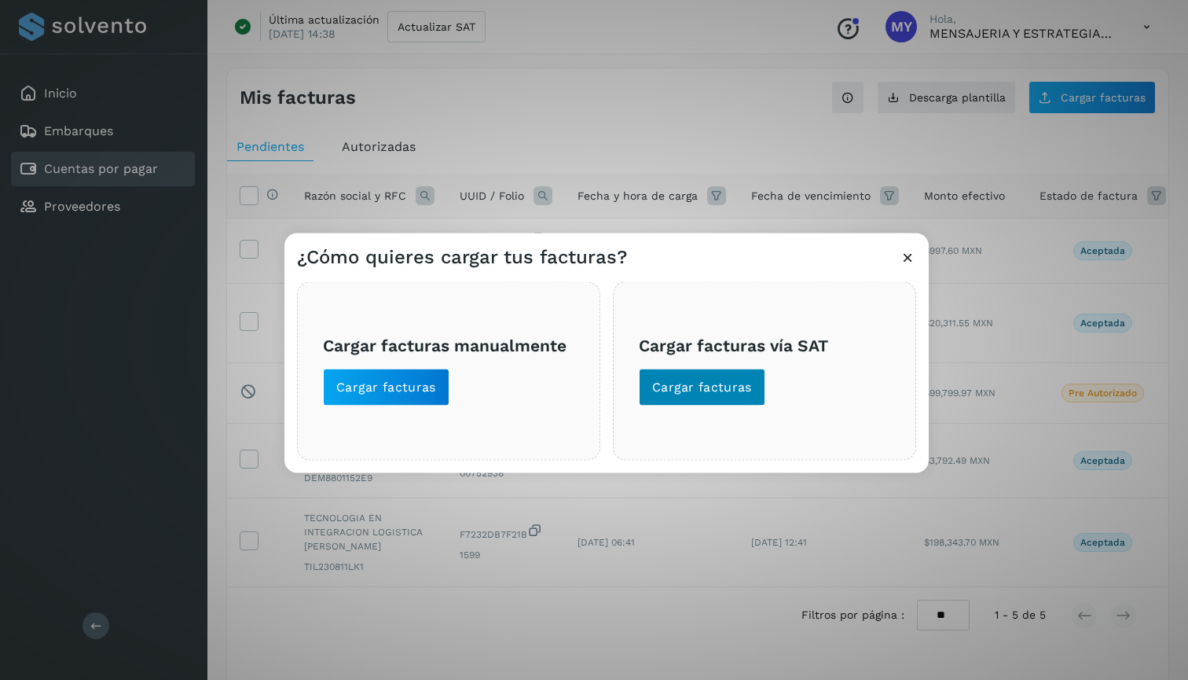
click at [727, 373] on button "Cargar facturas" at bounding box center [702, 387] width 126 height 38
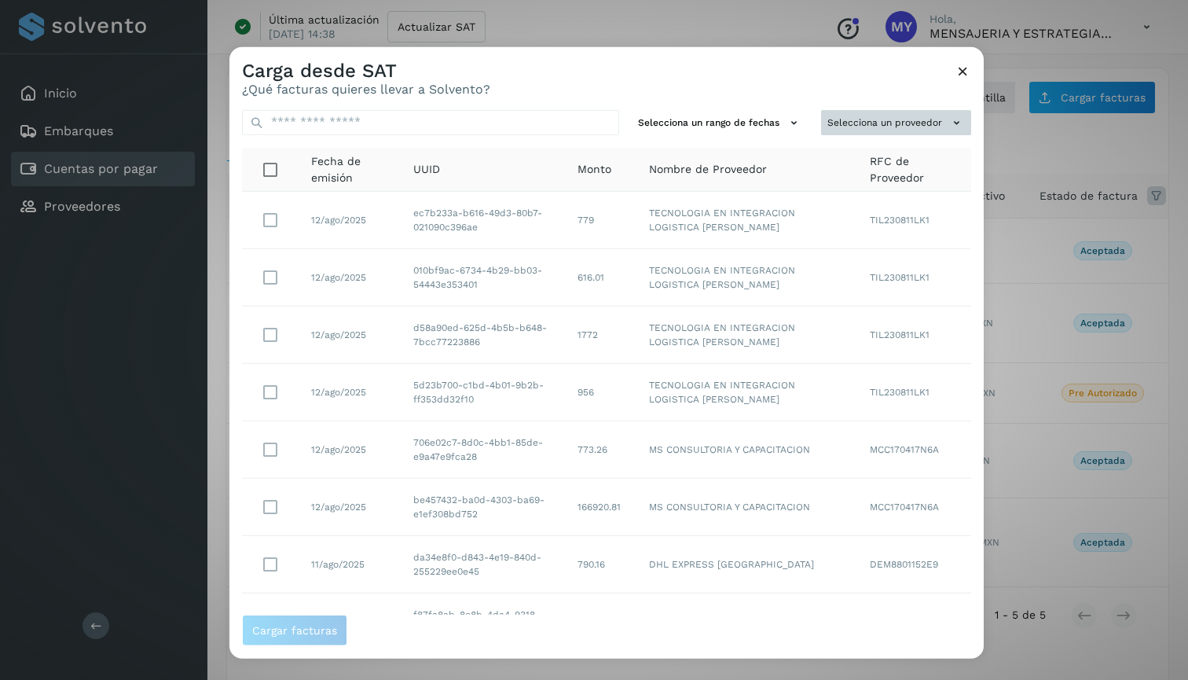
click at [912, 113] on button "Selecciona un proveedor" at bounding box center [896, 122] width 150 height 26
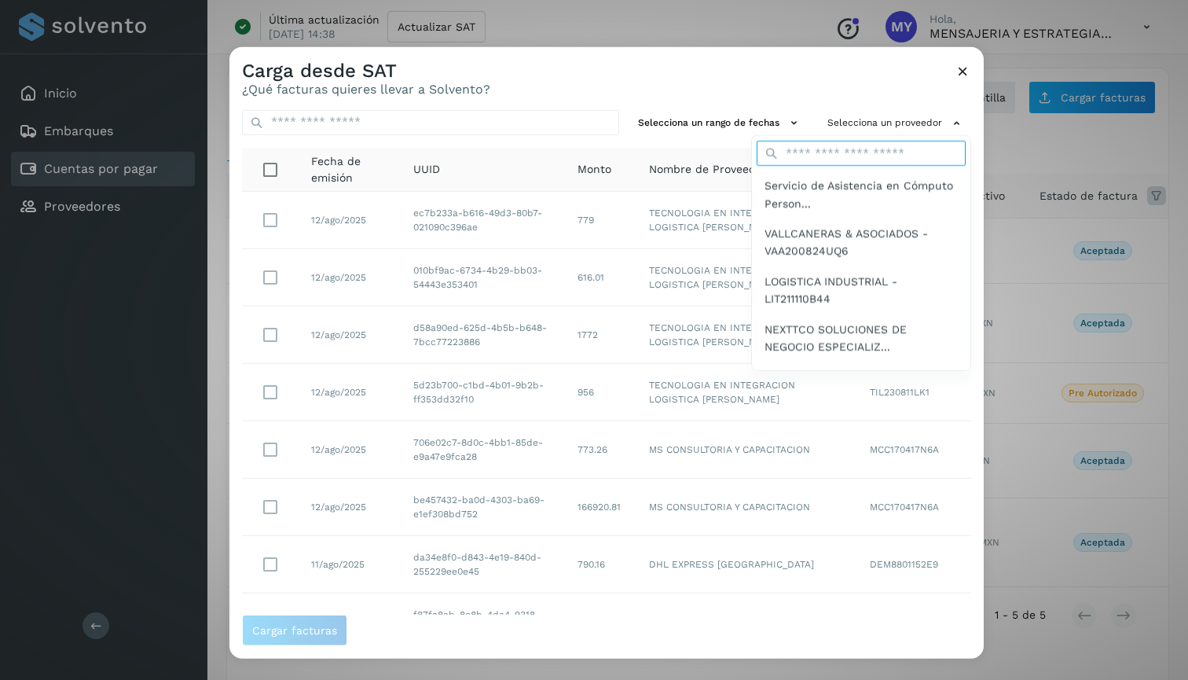
click at [863, 157] on input "text" at bounding box center [861, 153] width 209 height 25
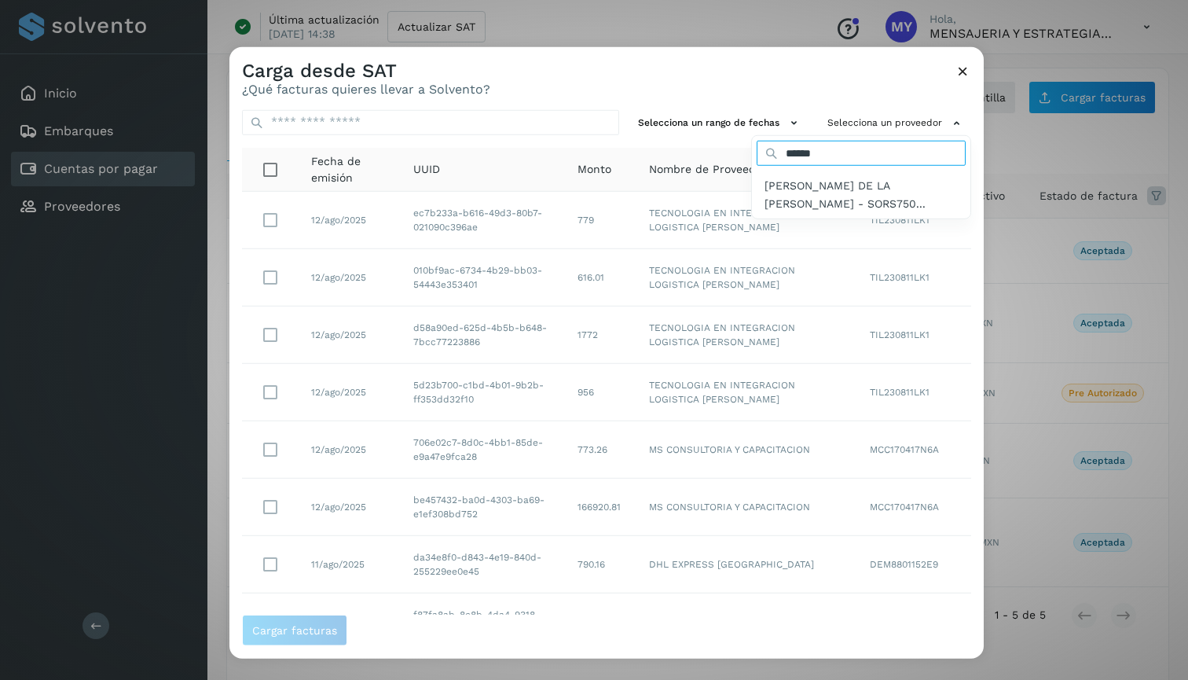
type input "******"
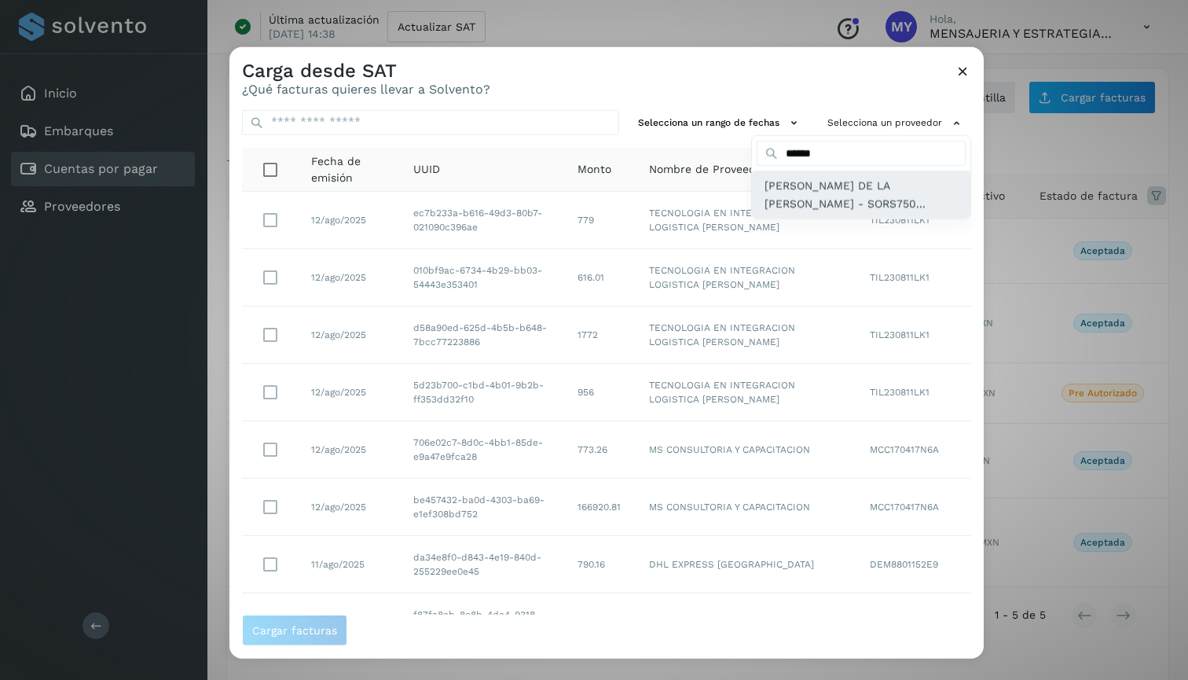
drag, startPoint x: 863, startPoint y: 157, endPoint x: 856, endPoint y: 200, distance: 43.8
click at [856, 200] on span "[PERSON_NAME] DE LA [PERSON_NAME] - SORS750..." at bounding box center [860, 194] width 193 height 35
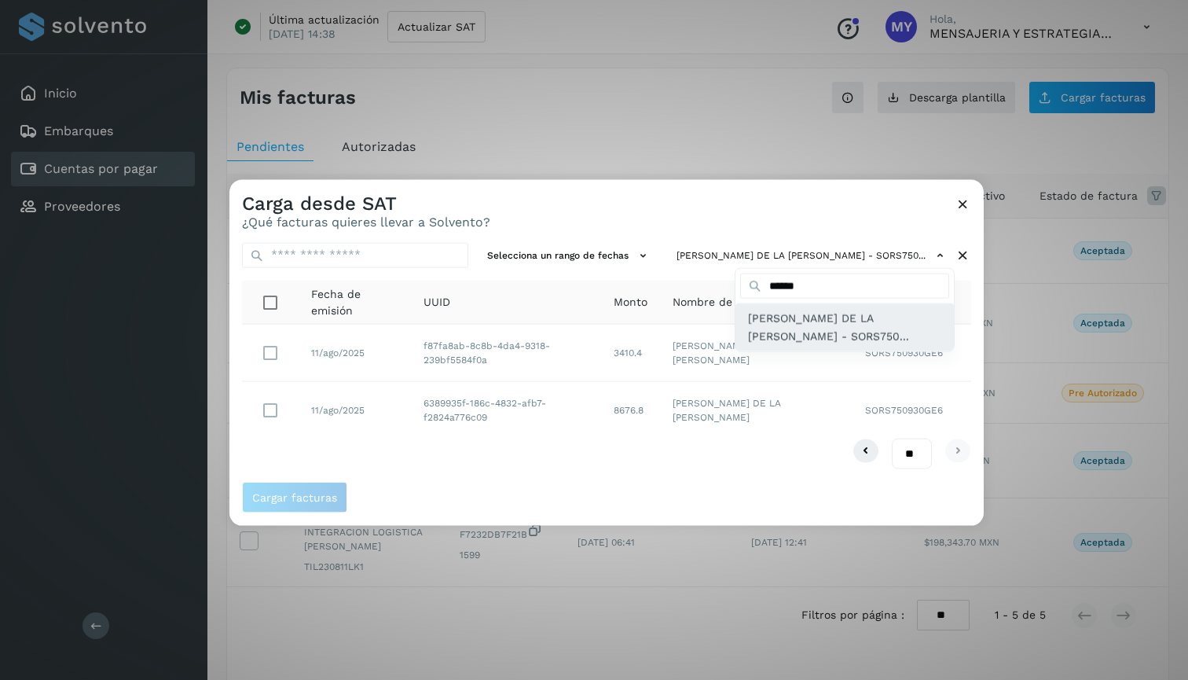
click at [795, 328] on span "[PERSON_NAME] DE LA [PERSON_NAME] - SORS750..." at bounding box center [844, 327] width 193 height 35
click at [822, 201] on div at bounding box center [823, 519] width 1188 height 680
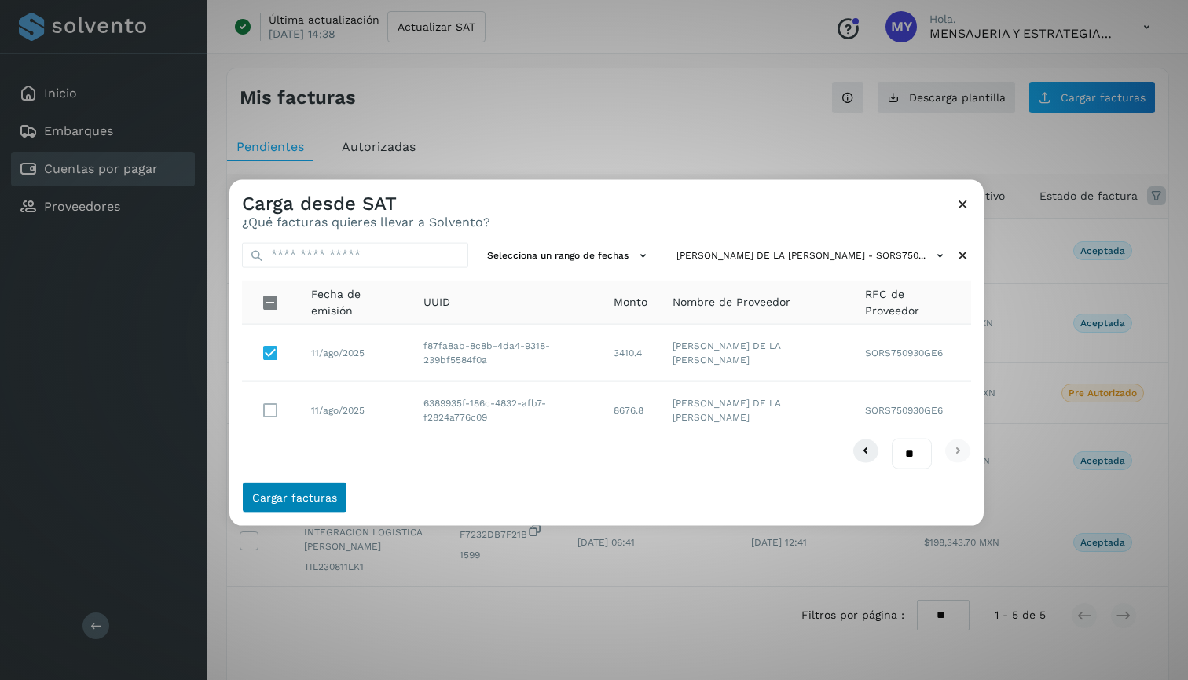
click at [309, 493] on span "Cargar facturas" at bounding box center [294, 497] width 85 height 11
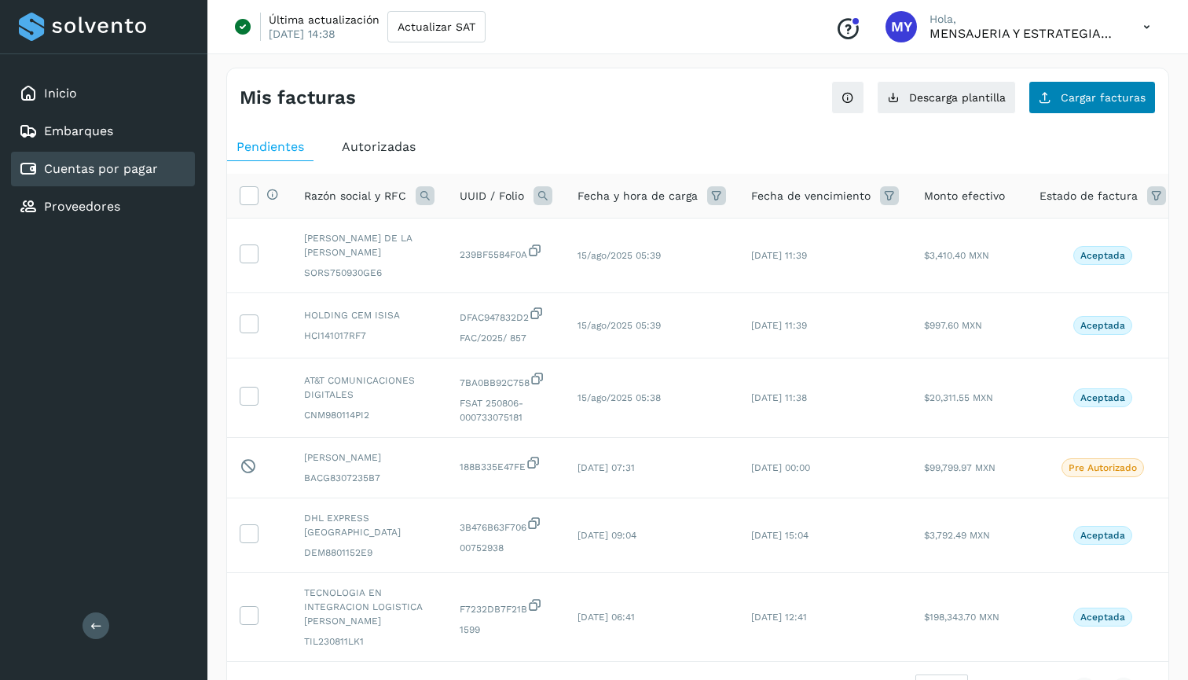
click at [1069, 93] on span "Cargar facturas" at bounding box center [1103, 97] width 85 height 11
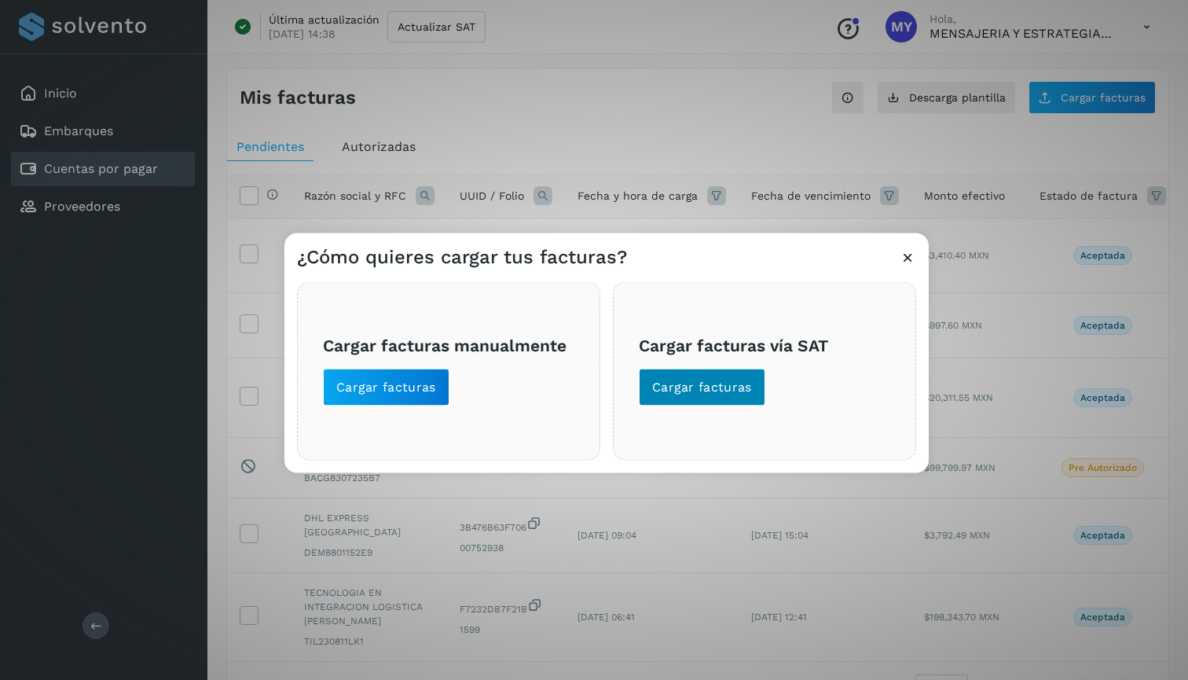
click at [725, 372] on button "Cargar facturas" at bounding box center [702, 387] width 126 height 38
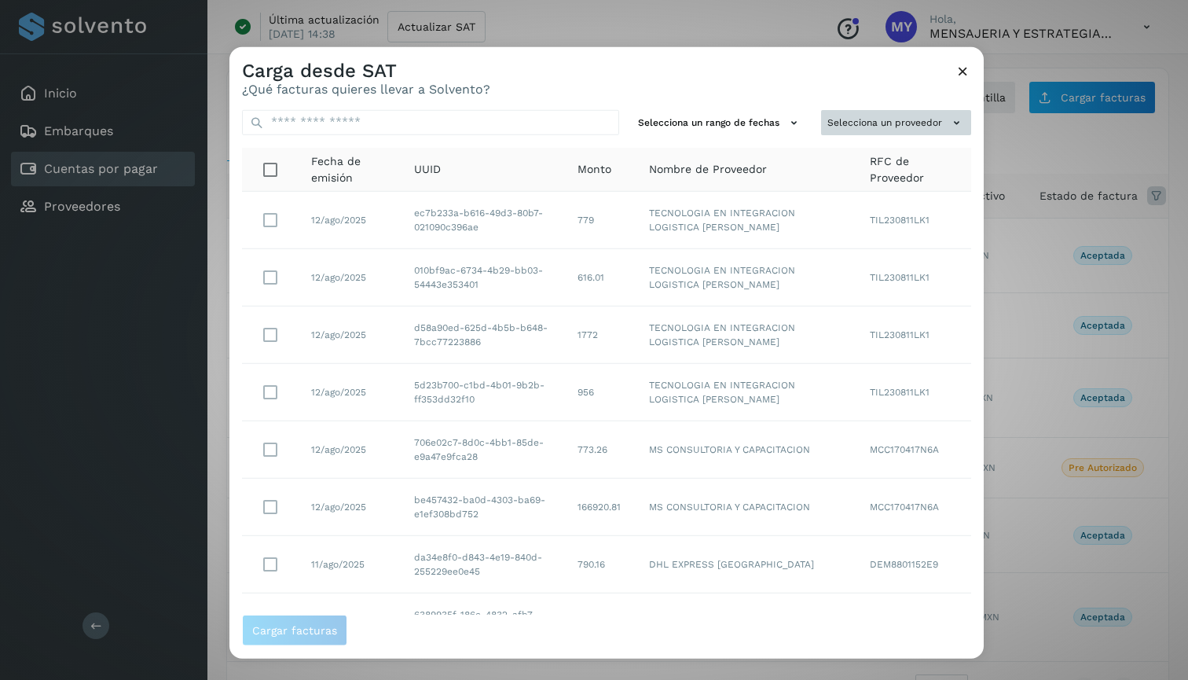
click at [897, 123] on button "Selecciona un proveedor" at bounding box center [896, 122] width 150 height 26
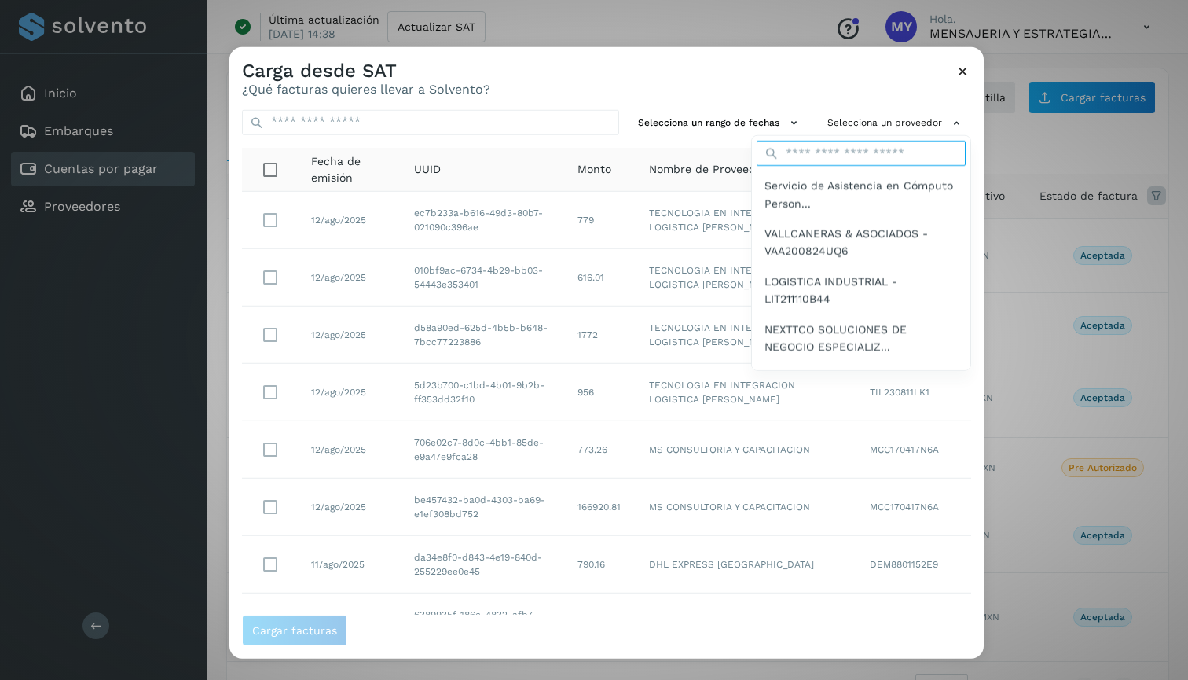
click at [852, 153] on input "text" at bounding box center [861, 153] width 209 height 25
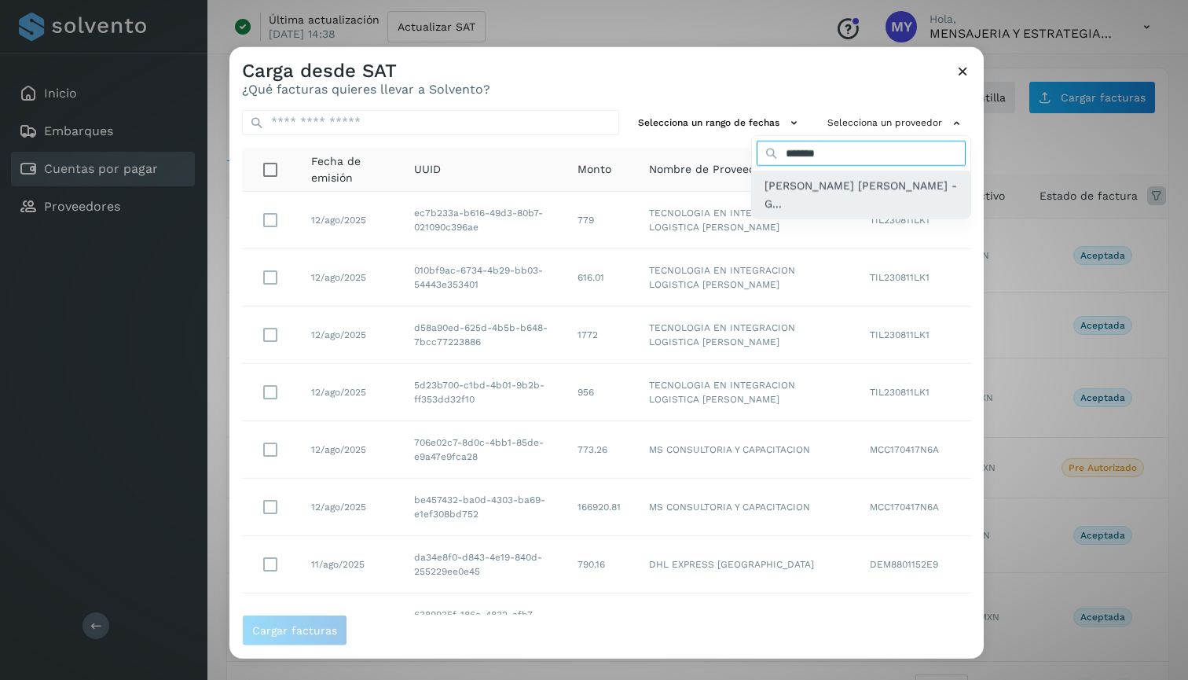
type input "*******"
drag, startPoint x: 838, startPoint y: 181, endPoint x: 856, endPoint y: 182, distance: 18.1
click at [856, 182] on span "[PERSON_NAME] [PERSON_NAME] - G..." at bounding box center [860, 194] width 193 height 35
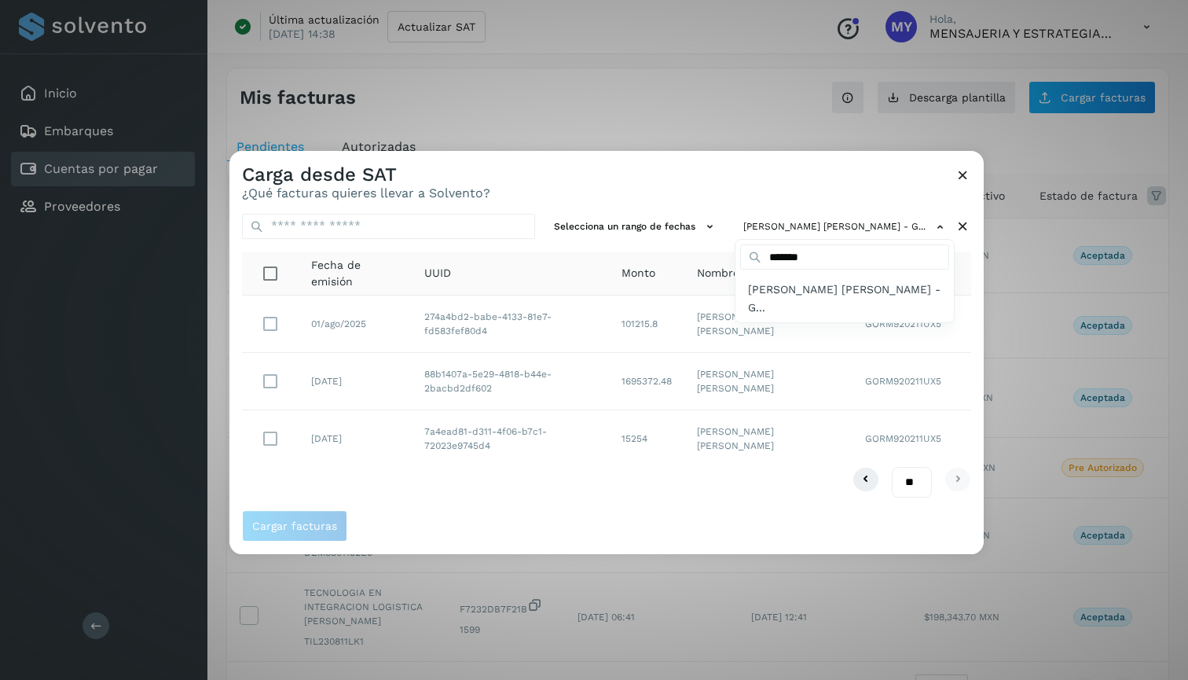
click at [853, 194] on div at bounding box center [823, 491] width 1188 height 680
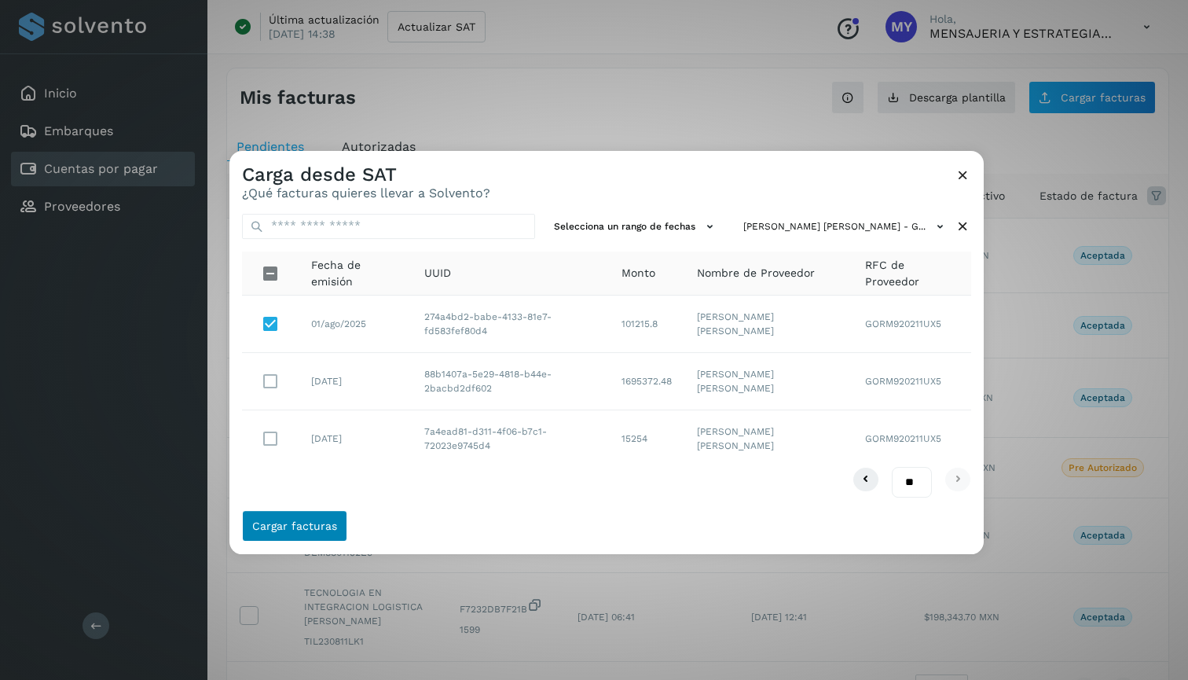
click at [308, 521] on span "Cargar facturas" at bounding box center [294, 525] width 85 height 11
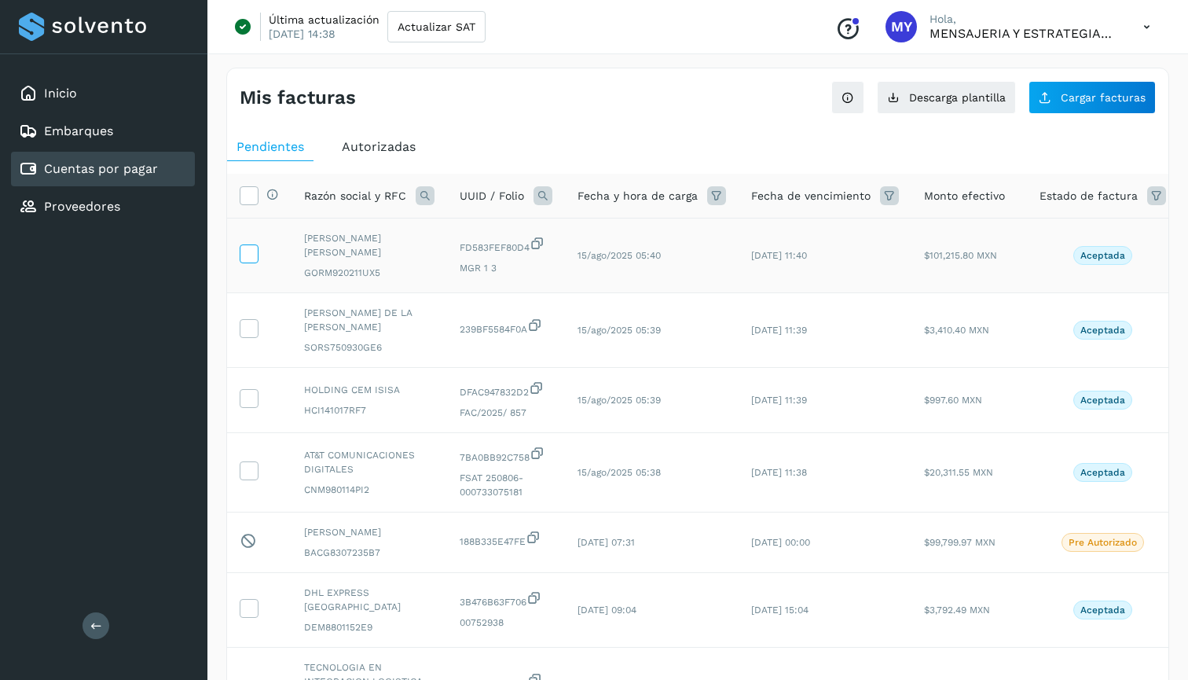
click at [257, 252] on icon at bounding box center [248, 252] width 16 height 16
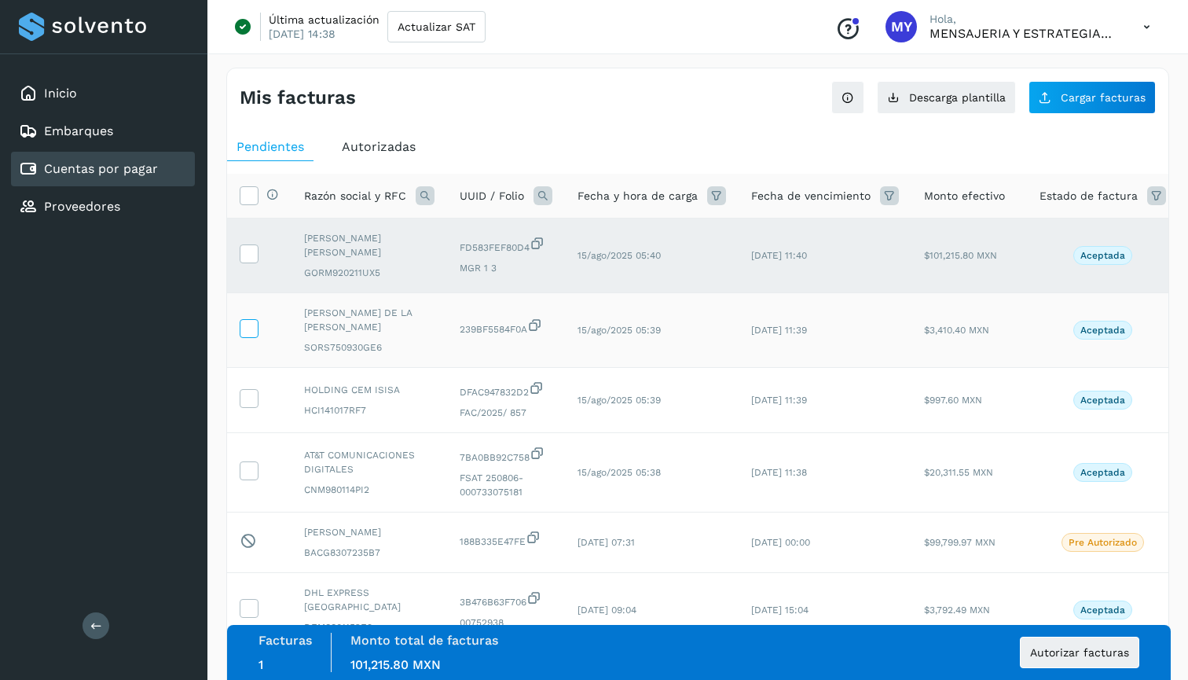
click at [258, 330] on label at bounding box center [249, 328] width 19 height 19
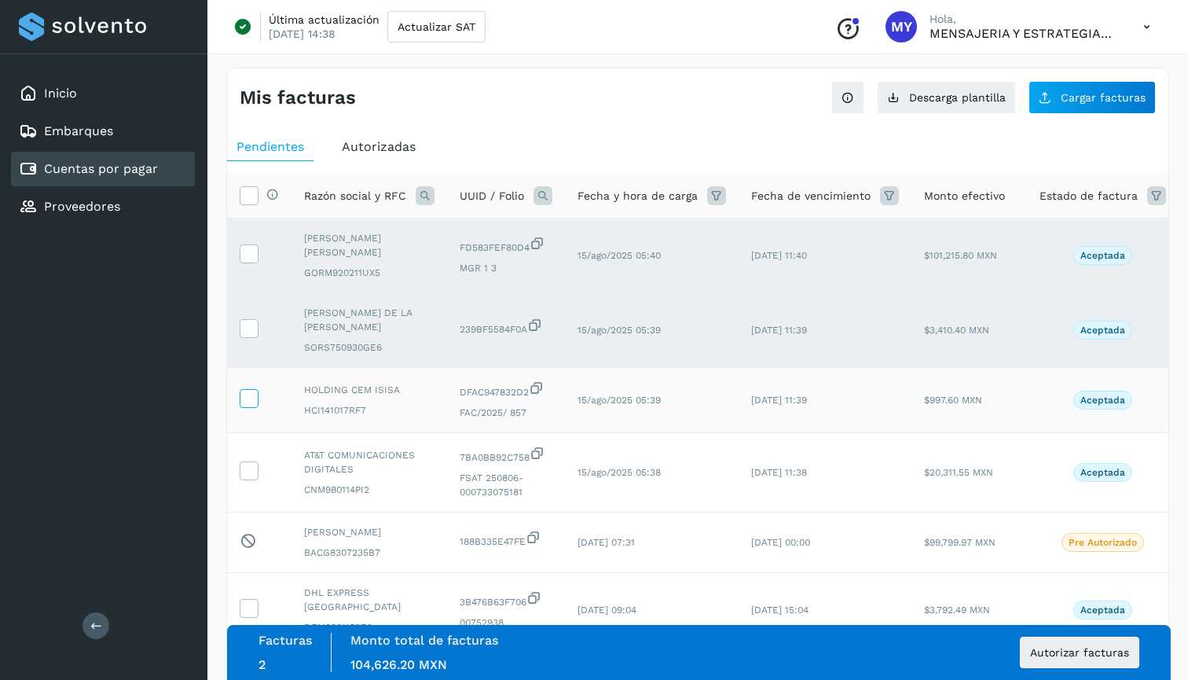
click at [242, 401] on icon at bounding box center [248, 397] width 16 height 16
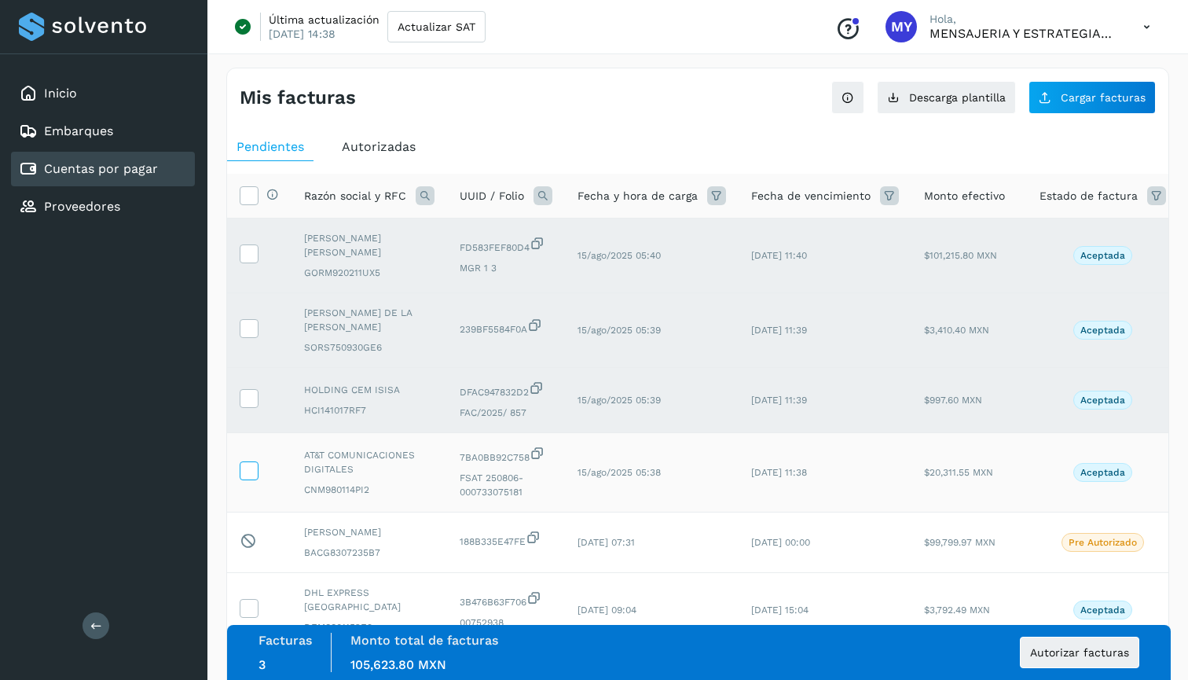
click at [251, 475] on icon at bounding box center [248, 469] width 16 height 16
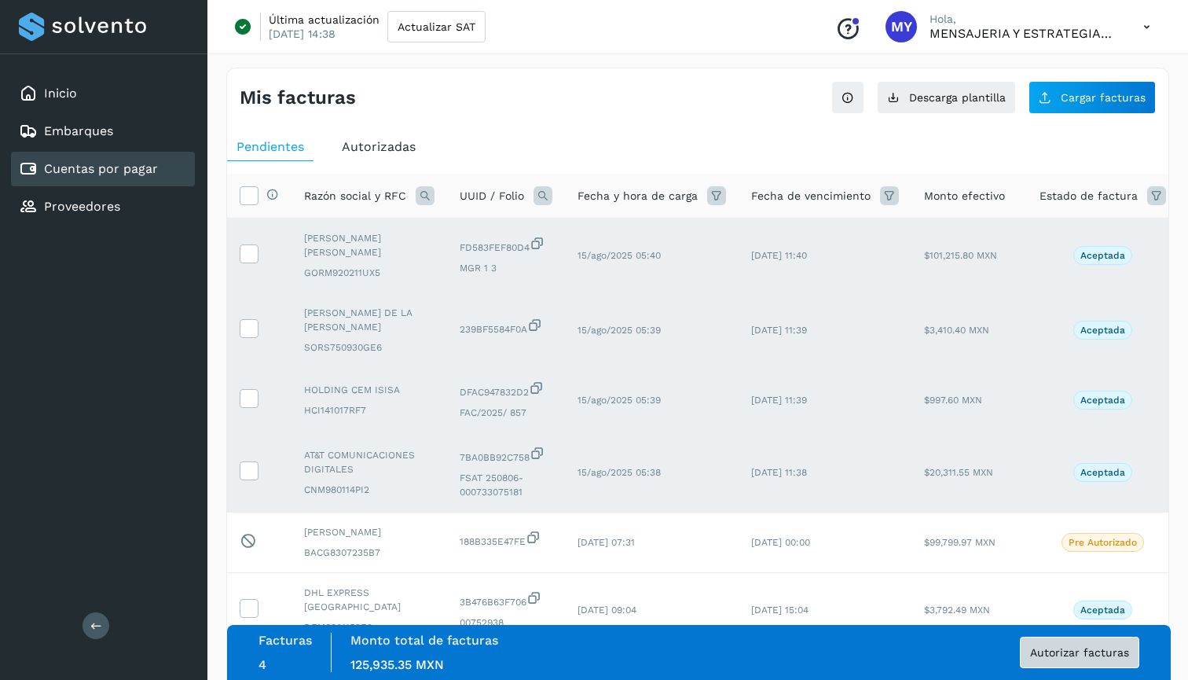
click at [1090, 658] on button "Autorizar facturas" at bounding box center [1079, 651] width 119 height 31
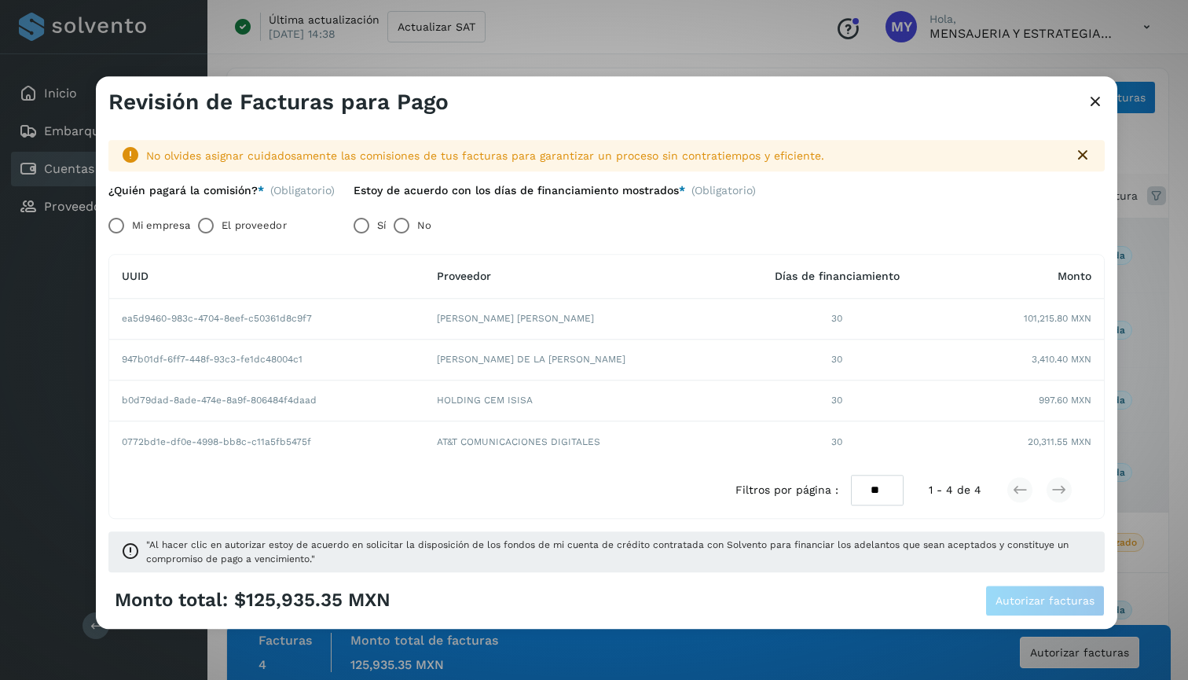
click at [148, 224] on label "Mi empresa" at bounding box center [161, 225] width 58 height 31
click at [425, 229] on label "No" at bounding box center [424, 225] width 14 height 31
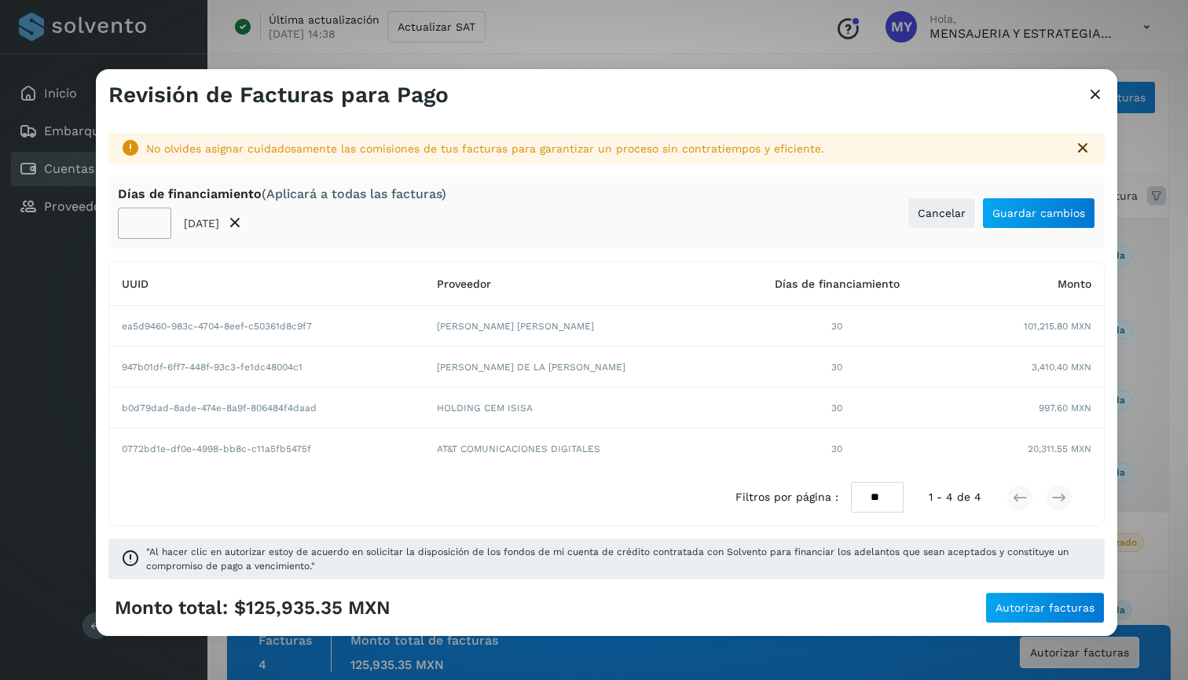
click at [150, 230] on input "**" at bounding box center [144, 222] width 53 height 31
click at [151, 229] on input "**" at bounding box center [144, 222] width 53 height 31
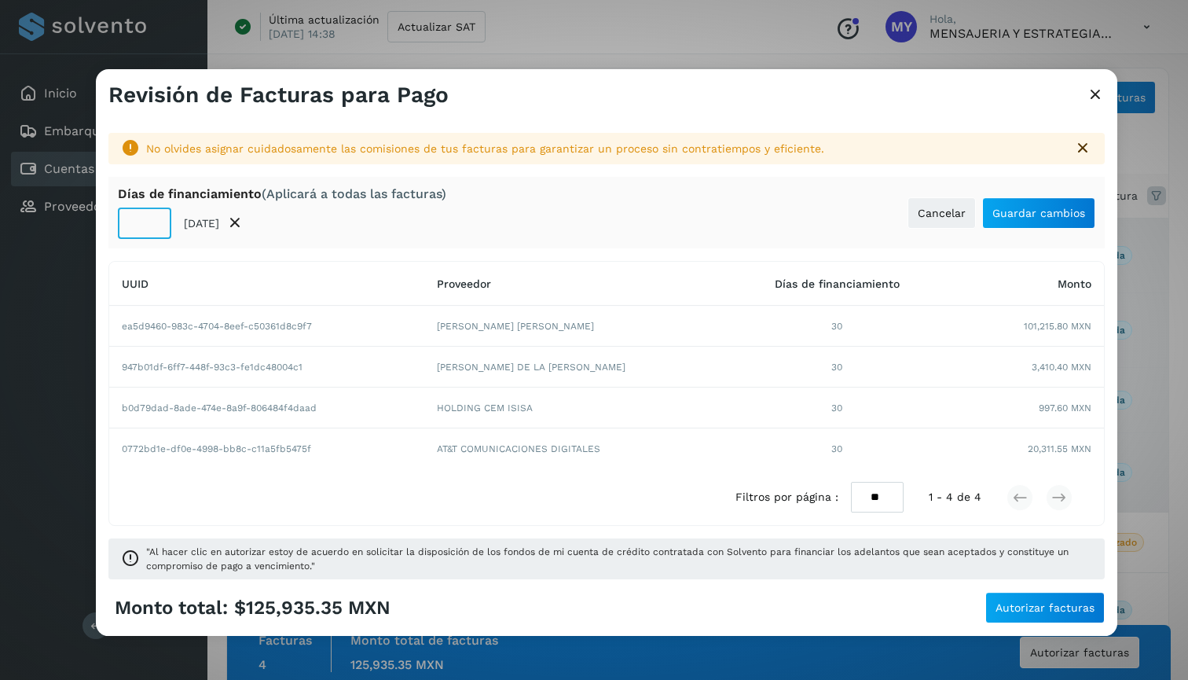
click at [151, 229] on input "**" at bounding box center [144, 222] width 53 height 31
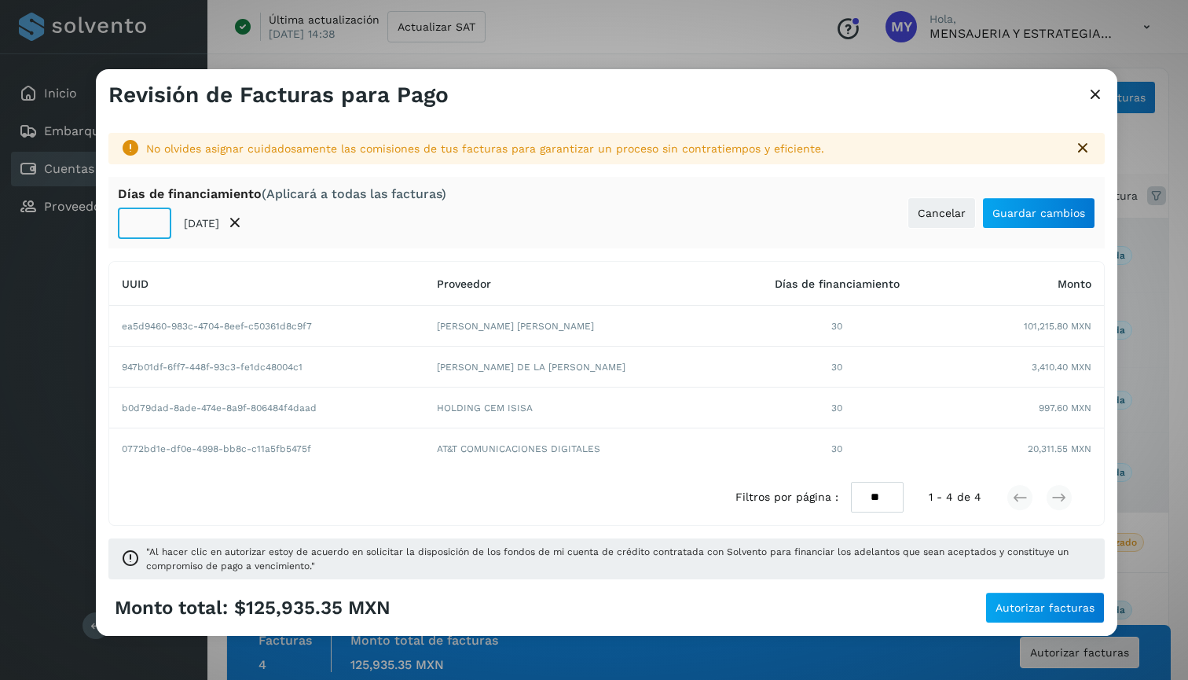
click at [151, 229] on input "**" at bounding box center [144, 222] width 53 height 31
type input "**"
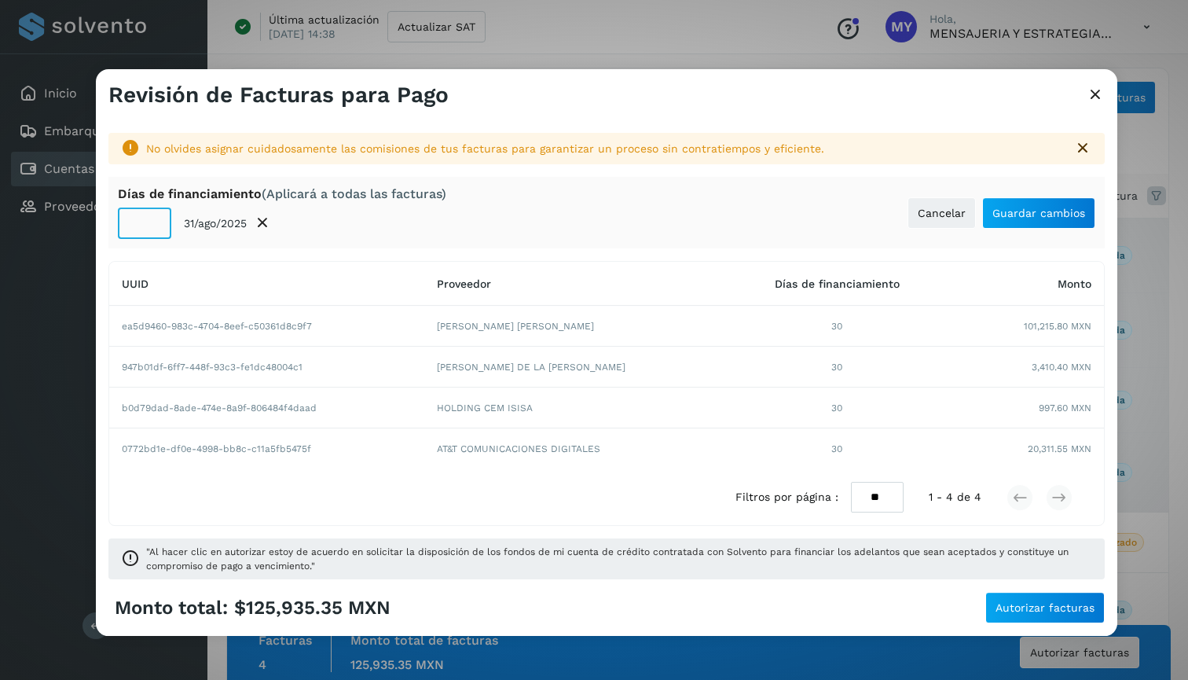
click at [151, 229] on input "**" at bounding box center [144, 222] width 53 height 31
click at [1022, 211] on span "Guardar cambios" at bounding box center [1038, 212] width 93 height 11
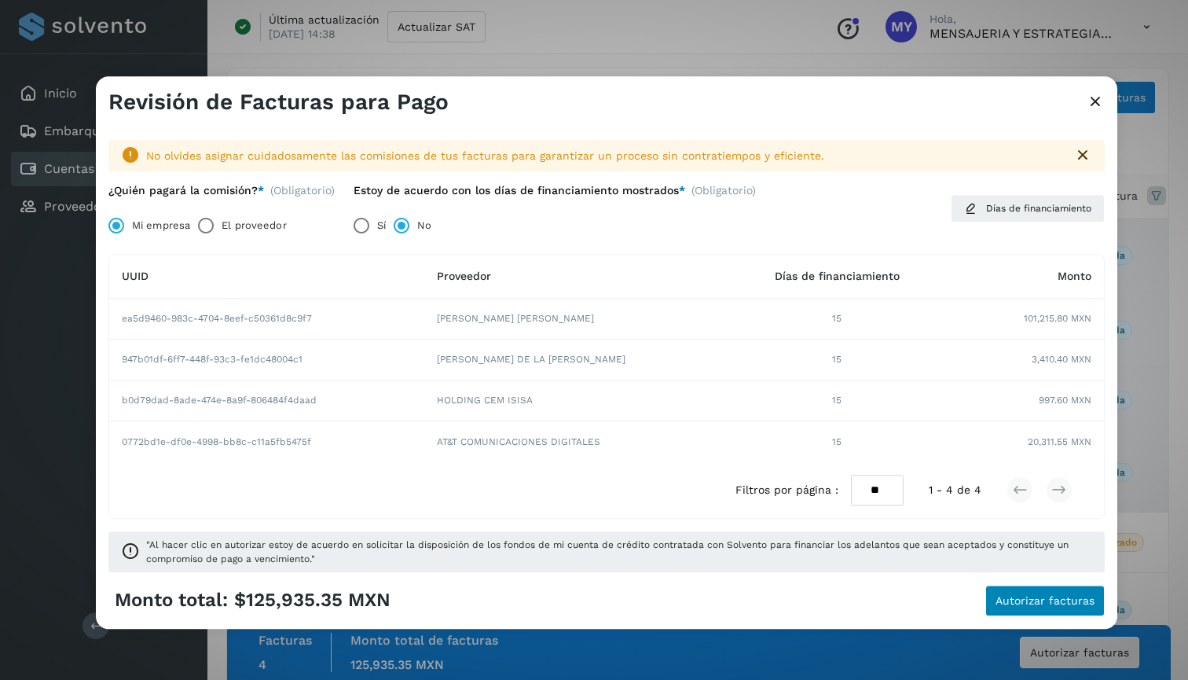
click at [1036, 586] on button "Autorizar facturas" at bounding box center [1044, 600] width 119 height 31
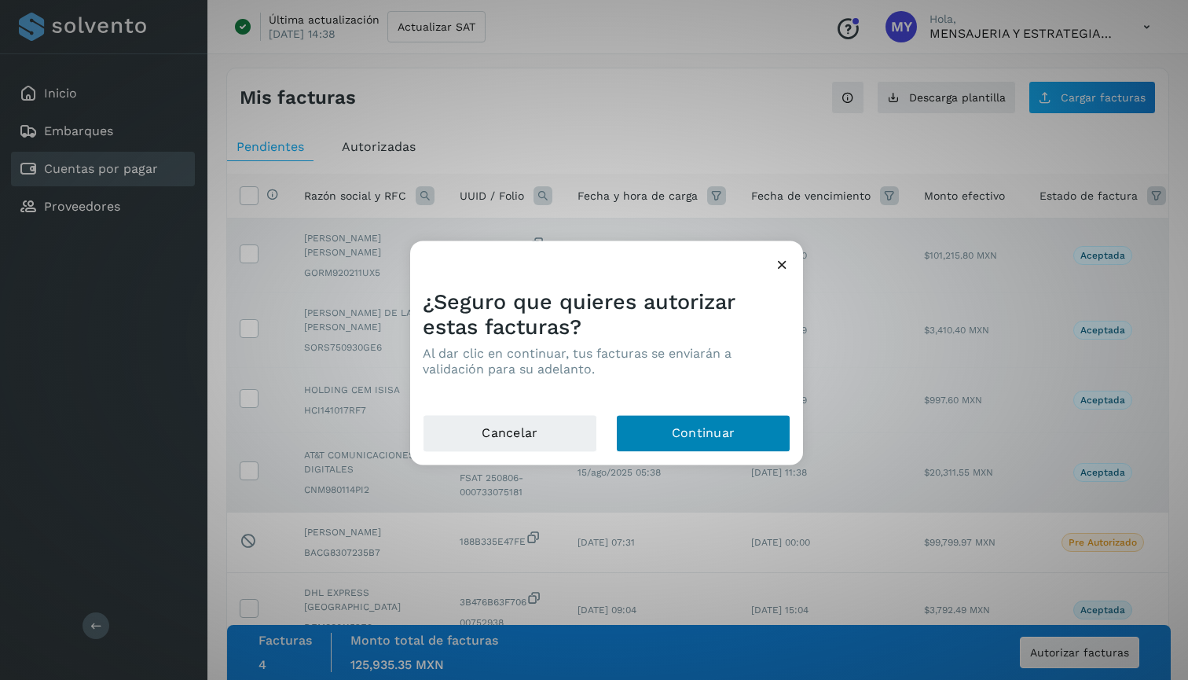
click at [727, 433] on button "Continuar" at bounding box center [703, 433] width 174 height 38
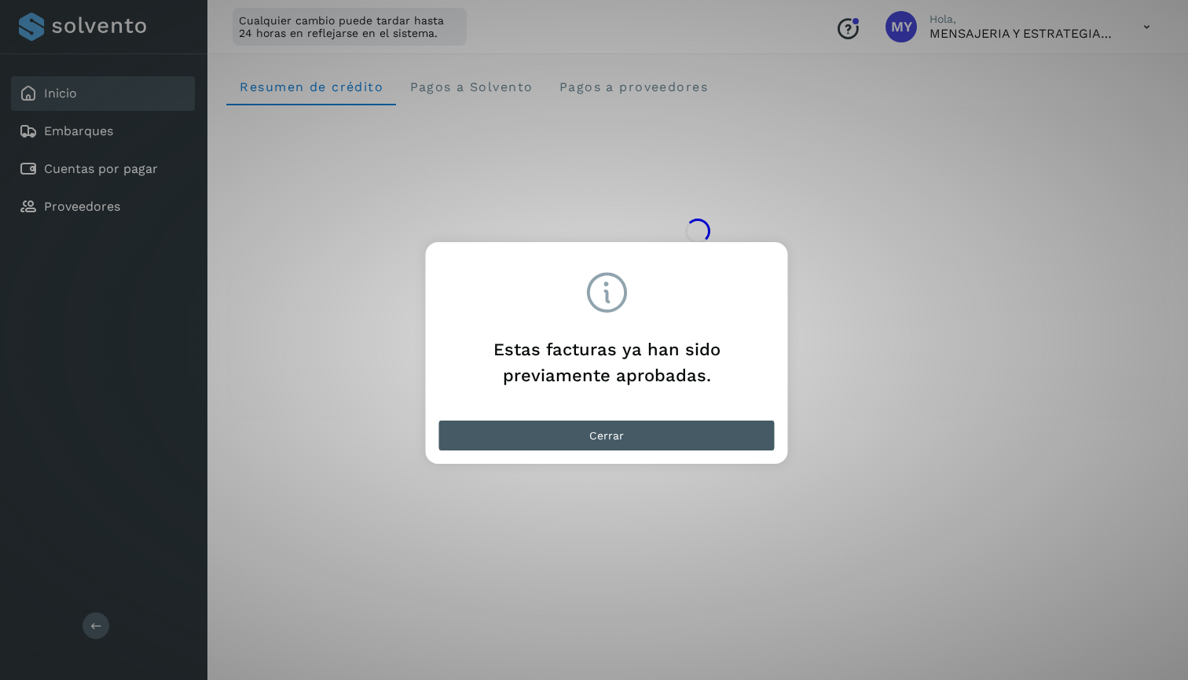
click at [739, 431] on button "Cerrar" at bounding box center [606, 435] width 337 height 31
